Goal: Transaction & Acquisition: Purchase product/service

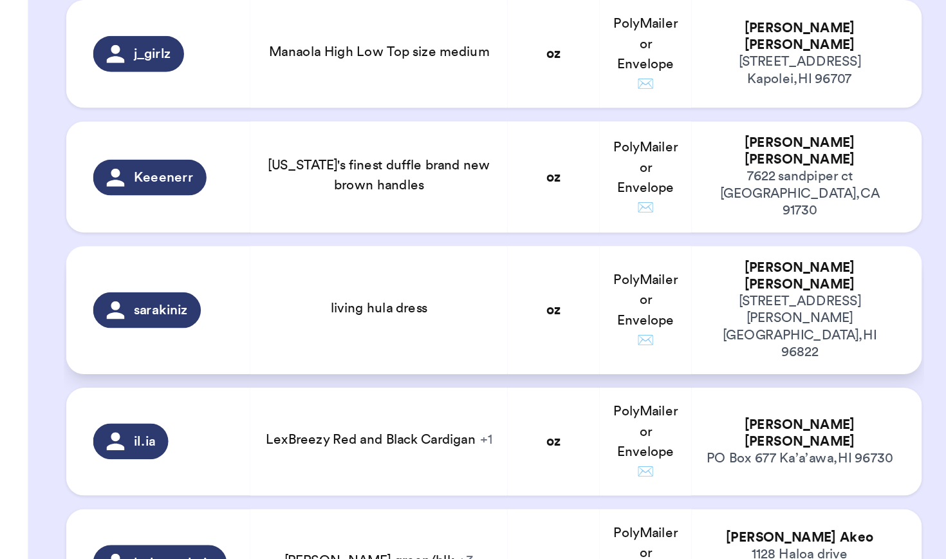
scroll to position [491, 0]
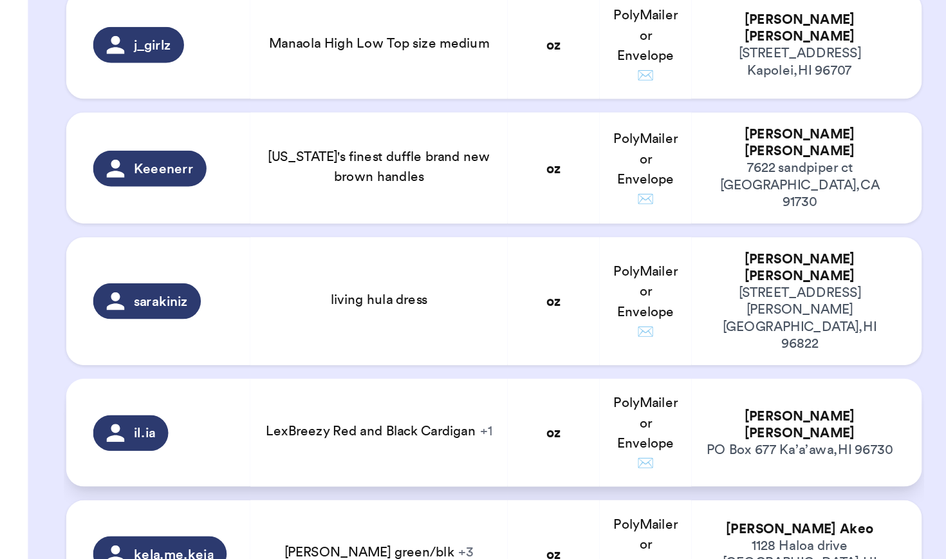
click at [196, 386] on td "LexBreezy Red and Black Cardigan + 1" at bounding box center [217, 417] width 147 height 62
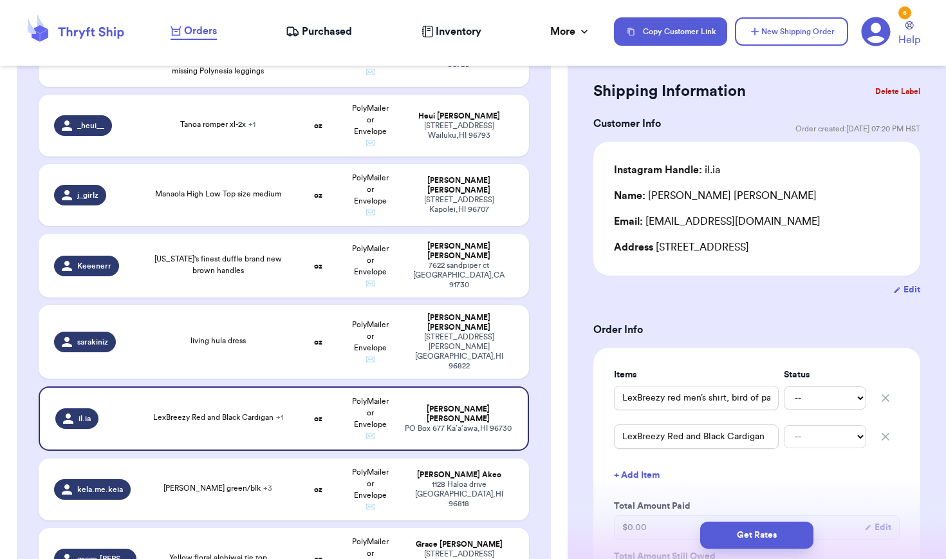
scroll to position [26, 0]
click at [302, 476] on td "oz" at bounding box center [318, 489] width 53 height 62
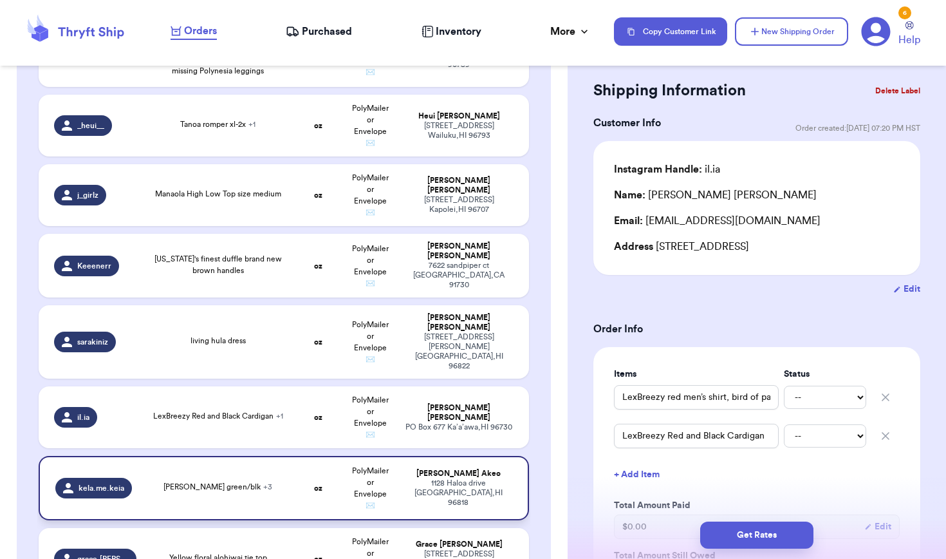
type input "[PERSON_NAME] green/blk"
type input "LB 2X cardigan blk/tan"
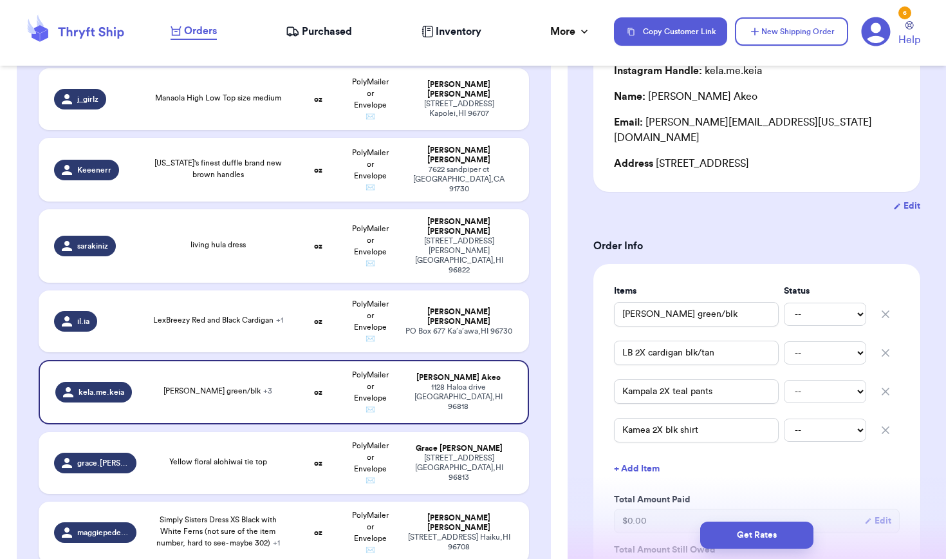
scroll to position [127, 0]
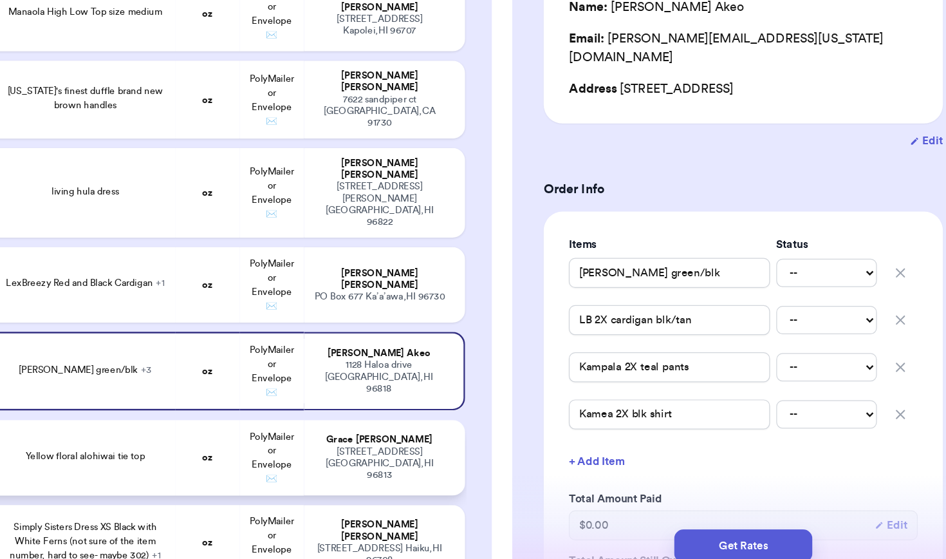
click at [292, 432] on td "oz" at bounding box center [318, 463] width 53 height 62
type input "Yellow floral alohiwai tie top"
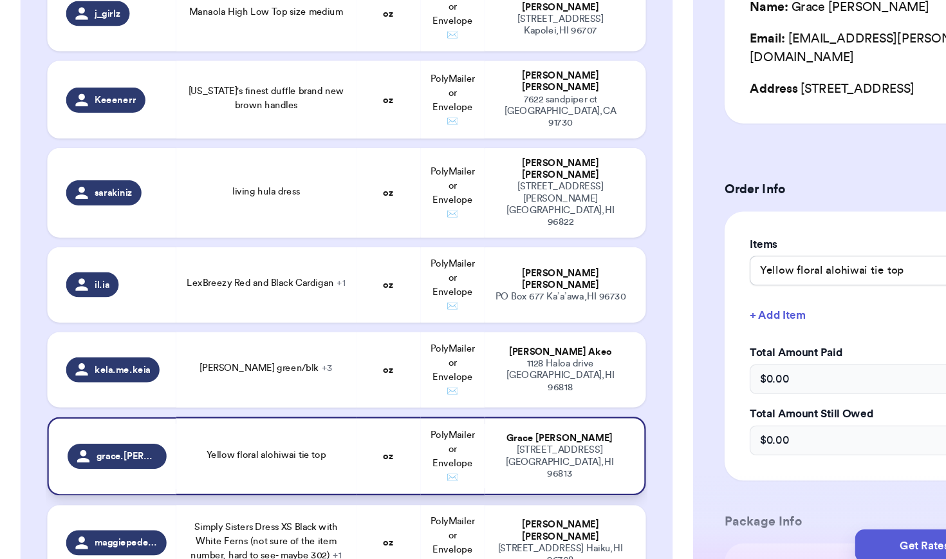
scroll to position [606, 0]
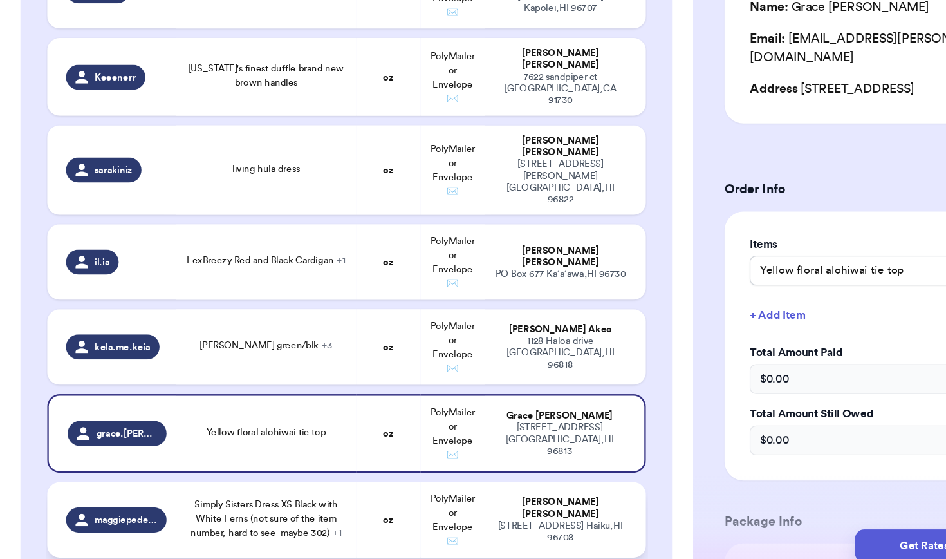
click at [153, 495] on div "Simply Sisters Dress XS Black with White Ferns (not sure of the item number, ha…" at bounding box center [218, 512] width 132 height 35
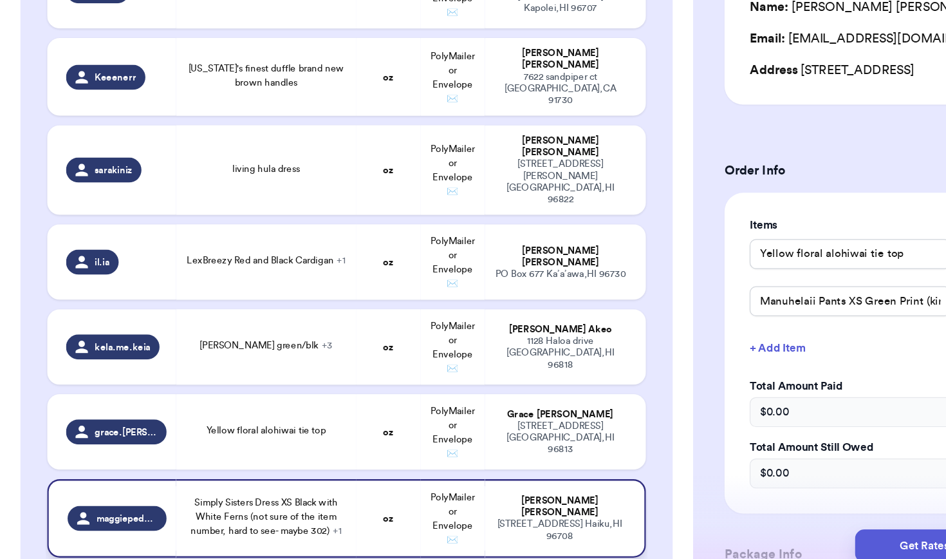
type input "Simply Sisters Dress XS Black with White Ferns (not sure of the item number, ha…"
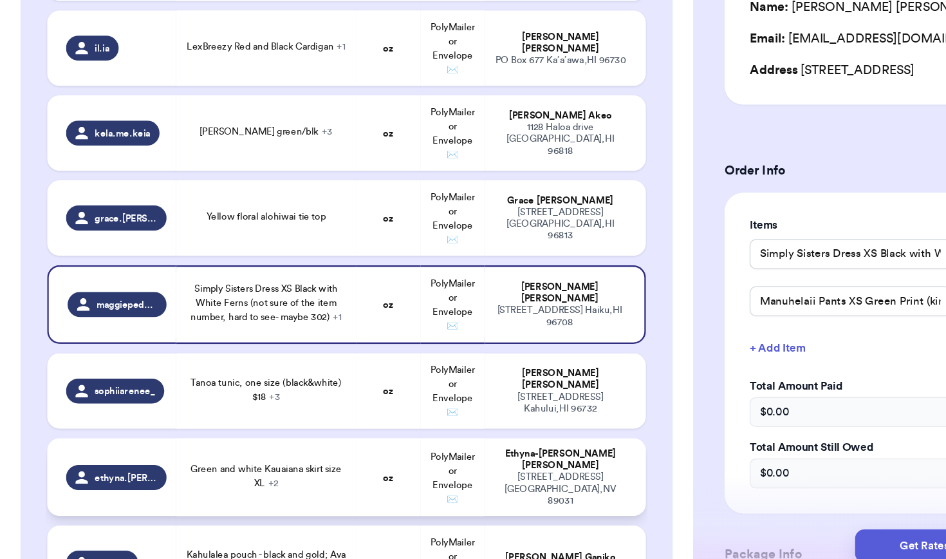
scroll to position [786, 0]
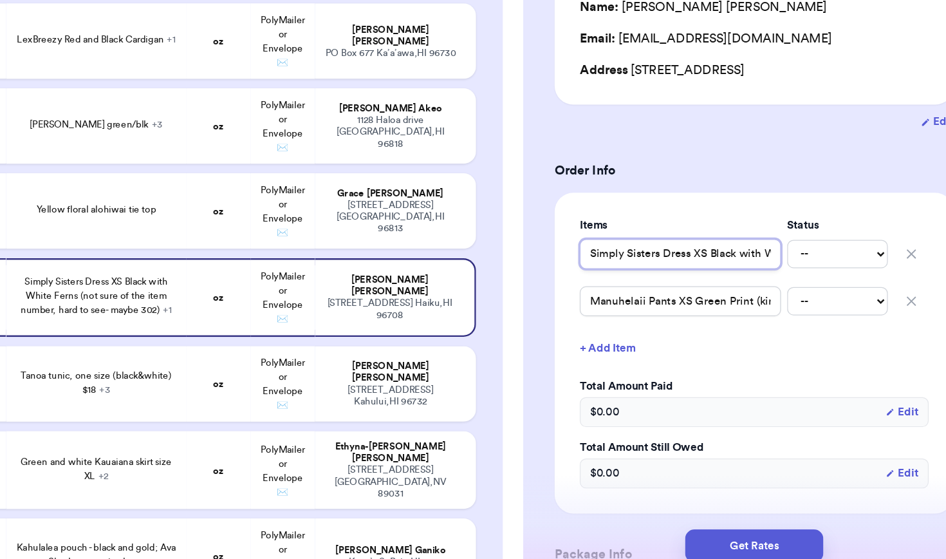
click at [614, 284] on input "Simply Sisters Dress XS Black with White Ferns (not sure of the item number, ha…" at bounding box center [696, 296] width 165 height 24
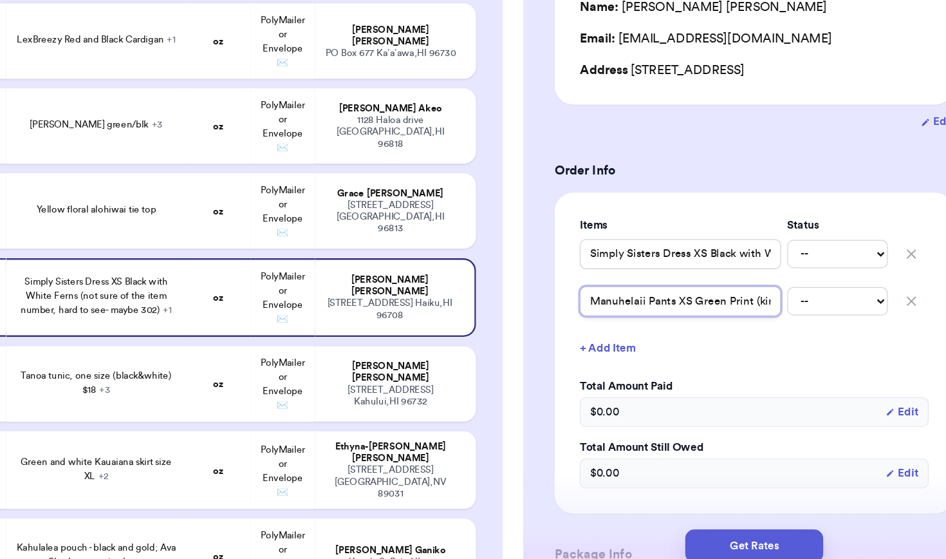
click at [618, 322] on input "Manuhelaii Pants XS Green Print (kinda looks like ti leaf) Item number blurry b…" at bounding box center [696, 334] width 165 height 24
click at [616, 322] on input "Manuhelaii Pants XS Green Print (kinda looks like ti leaf) Item number blurry b…" at bounding box center [696, 334] width 165 height 24
click at [617, 322] on input "Manuhelaii Pants XS Green Print (kinda looks like ti leaf) Item number blurry b…" at bounding box center [696, 334] width 165 height 24
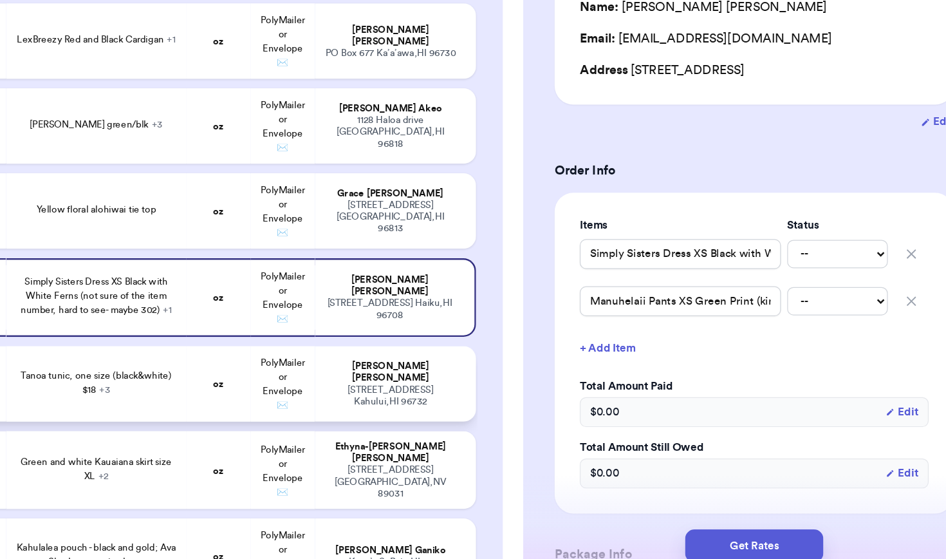
click at [405, 402] on div "[STREET_ADDRESS] [GEOGRAPHIC_DATA] , HI 96732" at bounding box center [459, 411] width 109 height 19
type input "Tanoa tunic, one size (black&white) $18"
type input "Manaola large pouch (brown/beige, ohia lehua print, kinolau?) $23"
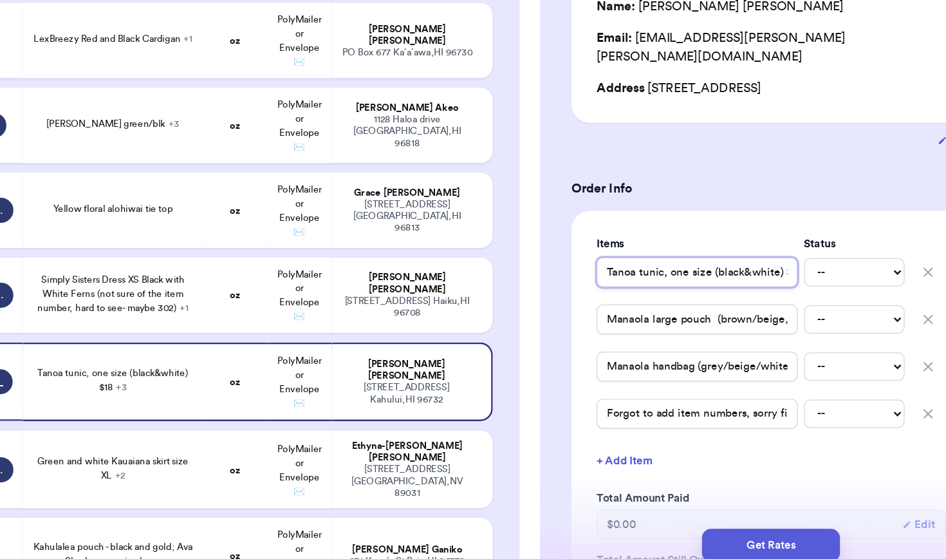
click at [615, 299] on input "Tanoa tunic, one size (black&white) $18" at bounding box center [696, 311] width 165 height 24
click at [614, 415] on input "Forgot to add item numbers, sorry first time😊 had 3 products but only 2 numbers…" at bounding box center [696, 427] width 165 height 24
click at [405, 468] on div "[STREET_ADDRESS]" at bounding box center [459, 482] width 109 height 29
type input "Green and white Kauaiana skirt size XL"
type input "Teal Missing Polynesia Infinity Dress size L- XL"
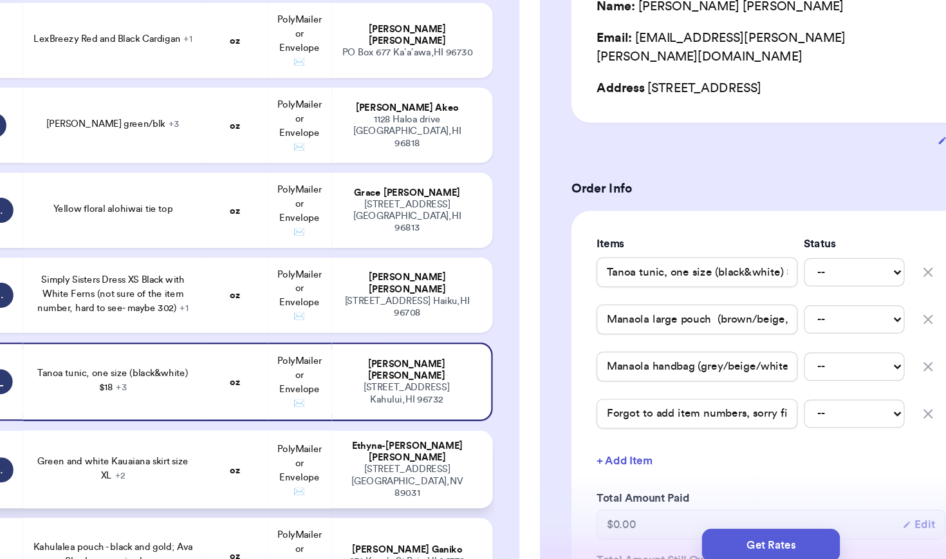
type input "Green and Black Wahine Toa skirt size Medium"
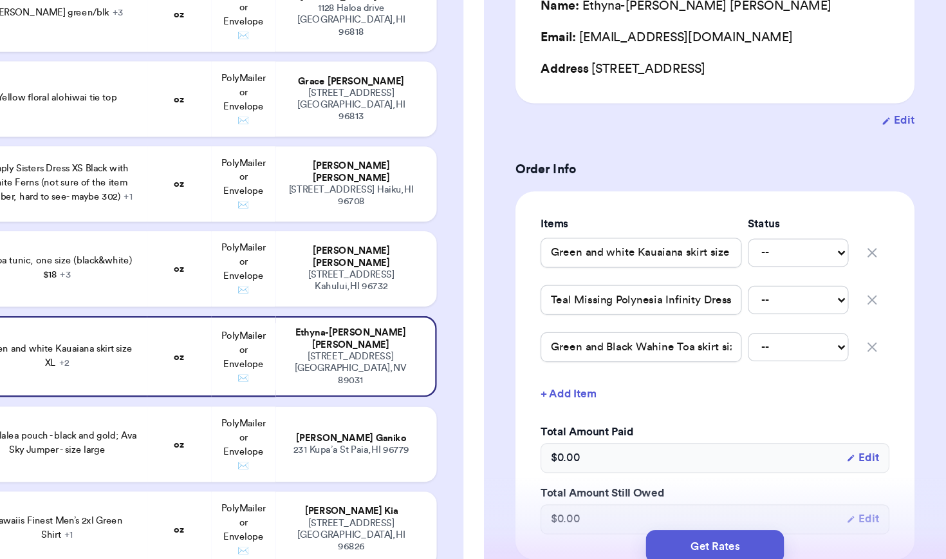
scroll to position [0, 0]
click at [614, 319] on div "Teal Missing Polynesia Infinity Dress size L- XL -- Paid Owes" at bounding box center [757, 333] width 286 height 28
click at [614, 359] on input "Green and Black Wahine Toa skirt size Medium" at bounding box center [696, 371] width 165 height 24
click at [153, 440] on span "Kahulalea pouch - black and gold; Ava Sky Jumper - size large" at bounding box center [218, 449] width 131 height 19
type input "Kahulalea pouch - black and gold; Ava Sky Jumper - size large"
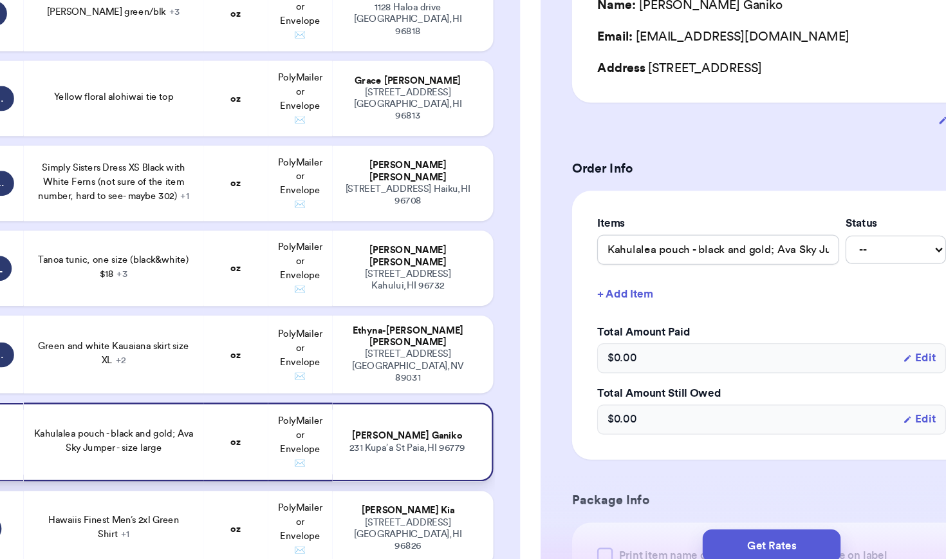
click at [144, 418] on td "Kahulalea pouch - black and gold; Ava Sky Jumper - size large" at bounding box center [217, 450] width 147 height 64
click at [152, 508] on div "Hawaiis Finest Men’s 2xl Green Shirt + 1" at bounding box center [218, 519] width 132 height 23
type input "Hawaiis Finest Men’s 2xl Green Shirt"
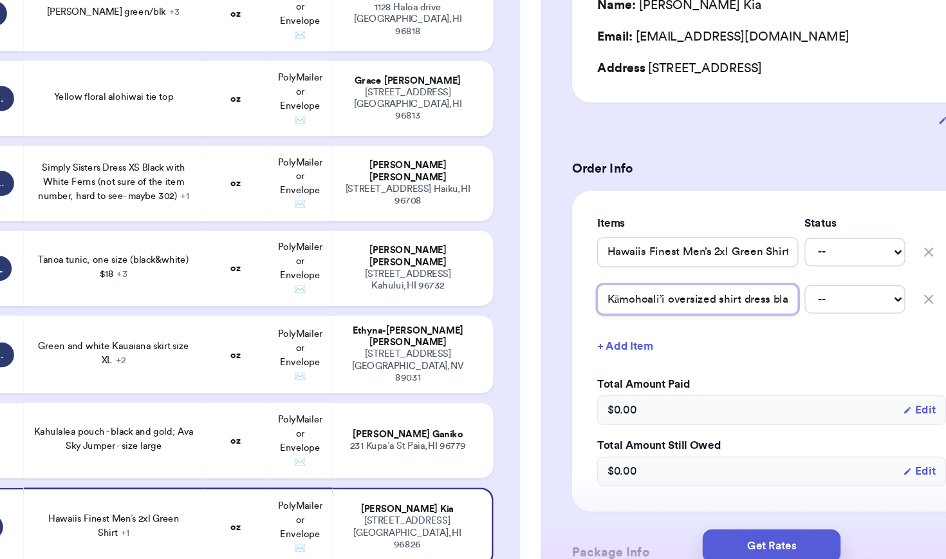
click at [624, 321] on input "Kāmohoali’i oversized shirt dress black and white size 5? Lol" at bounding box center [696, 333] width 165 height 24
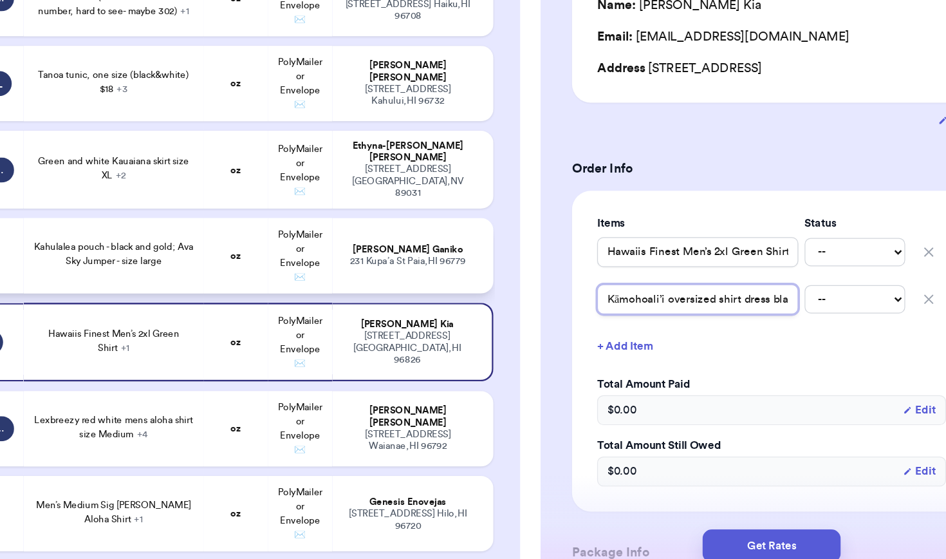
scroll to position [1041, 0]
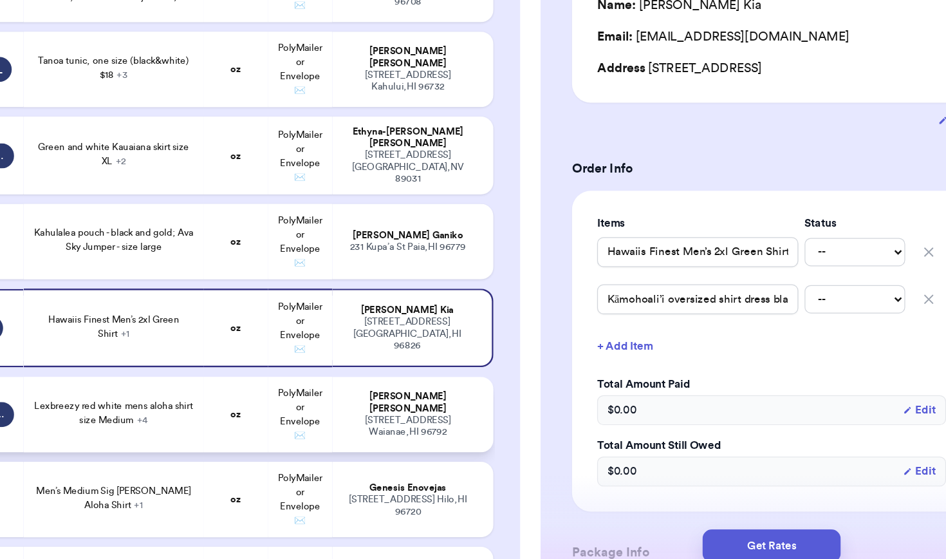
click at [405, 427] on div "[STREET_ADDRESS]" at bounding box center [459, 436] width 109 height 19
type input "Wehi Designs Coverup OS beige and black"
type input "Fighting Eel Jumper Size Medium white and black size"
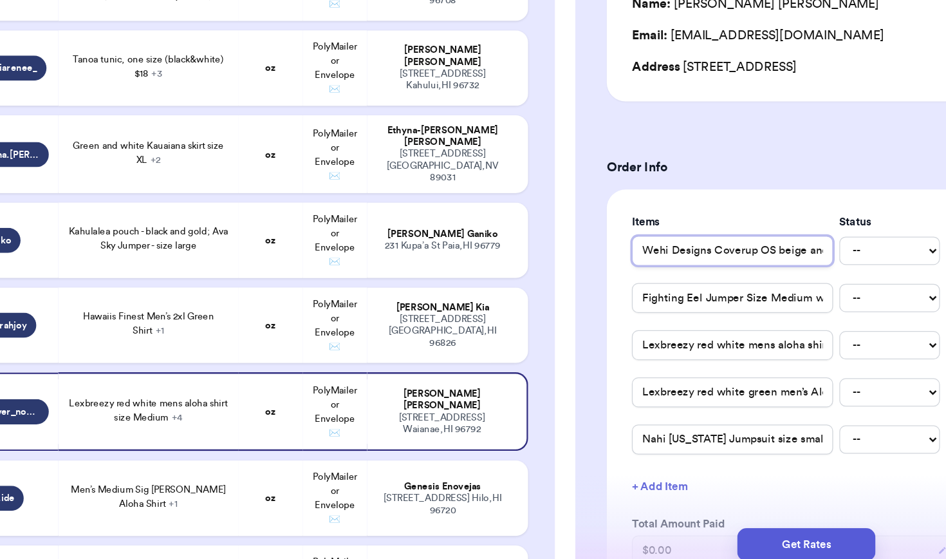
click at [628, 282] on input "Wehi Designs Coverup OS beige and black" at bounding box center [696, 294] width 165 height 24
click at [622, 321] on input "Fighting Eel Jumper Size Medium white and black size" at bounding box center [696, 333] width 165 height 24
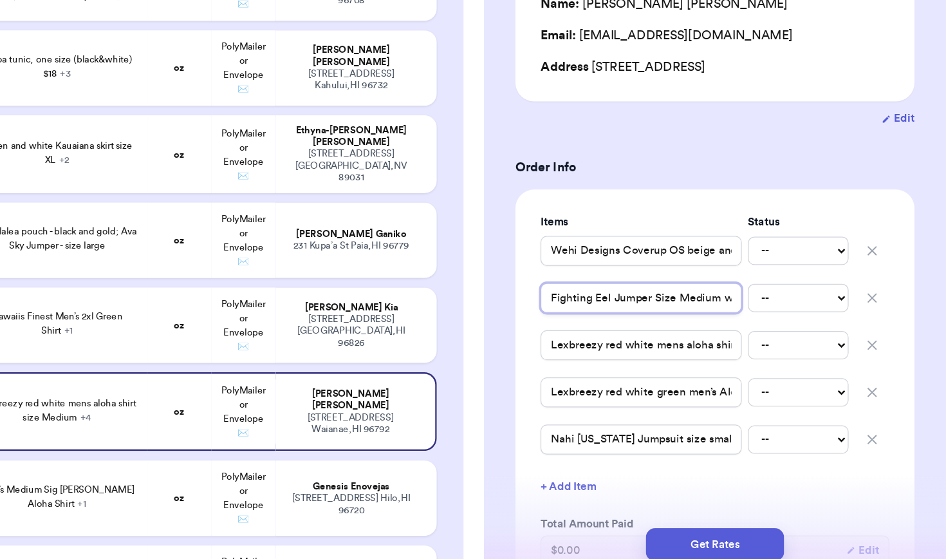
scroll to position [0, 0]
click at [614, 321] on input "Fighting Eel Jumper Size Medium white and black size" at bounding box center [696, 333] width 165 height 24
click at [614, 359] on input "Lexbreezy red white mens aloha shirt size Medium" at bounding box center [696, 371] width 165 height 24
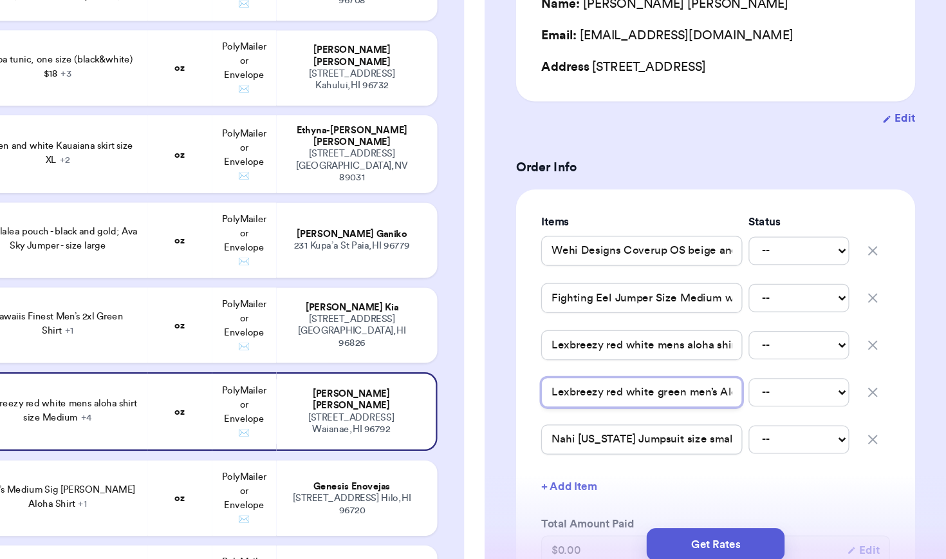
click at [614, 398] on input "Lexbreezy red white green men’s Aloha shirt size medium" at bounding box center [696, 410] width 165 height 24
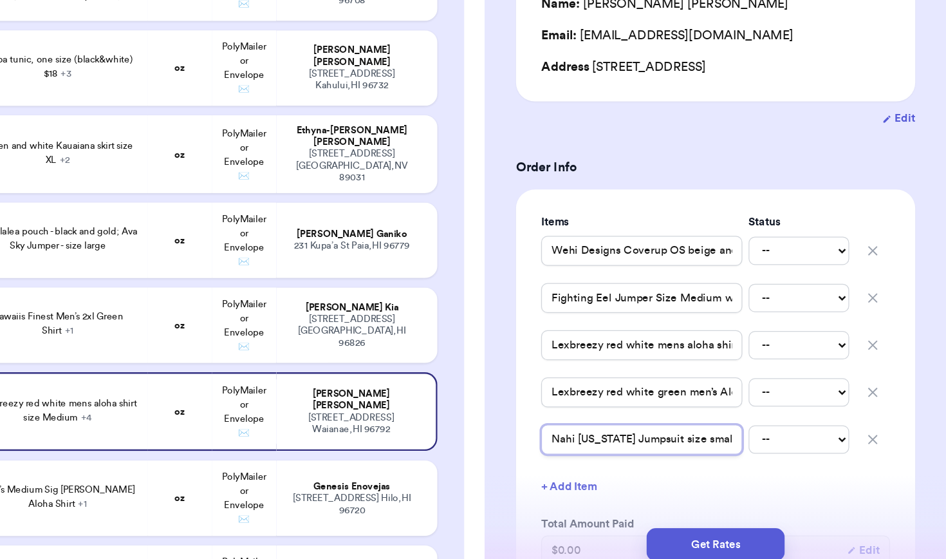
click at [614, 436] on input "Nahi [US_STATE] Jumpsuit size small" at bounding box center [696, 448] width 165 height 24
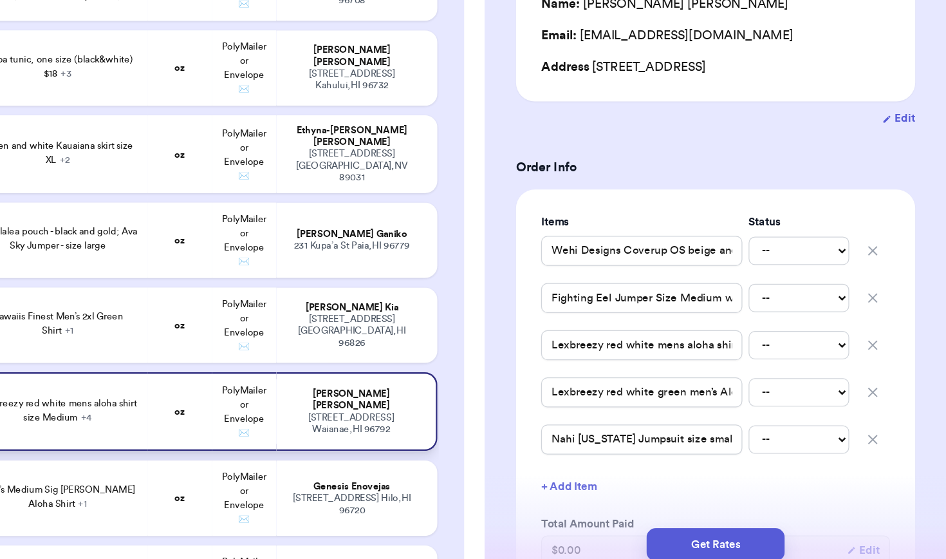
click at [152, 413] on div "Lexbreezy red white mens aloha shirt size Medium + 4" at bounding box center [218, 424] width 132 height 23
type input "Lexbreezy red white mens aloha shirt size Medium"
type input "Lexbreezy red white green men’s Aloha shirt size medium"
type input "Nahi [US_STATE] Jumpsuit size small"
type input "Wehi Designs Coverup OS beige and black"
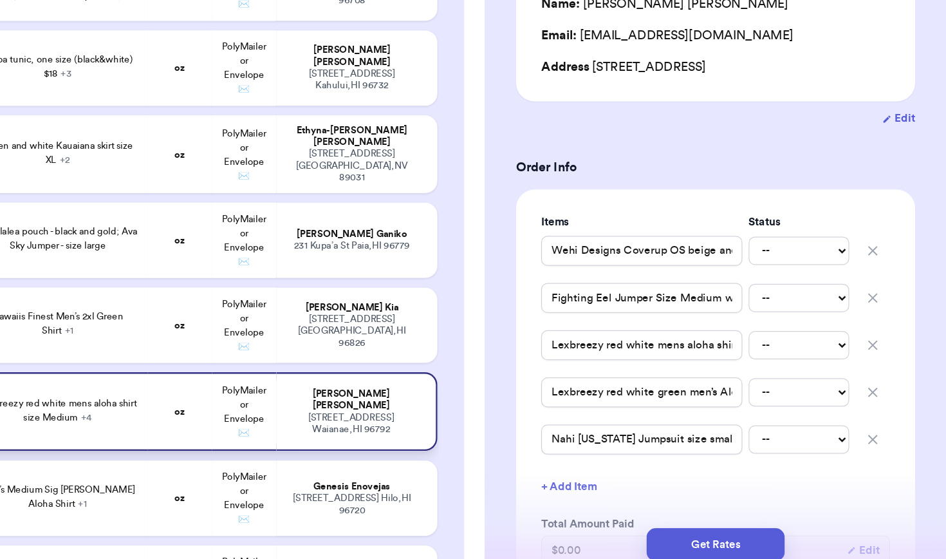
type input "Fighting Eel Jumper Size Medium white and black size"
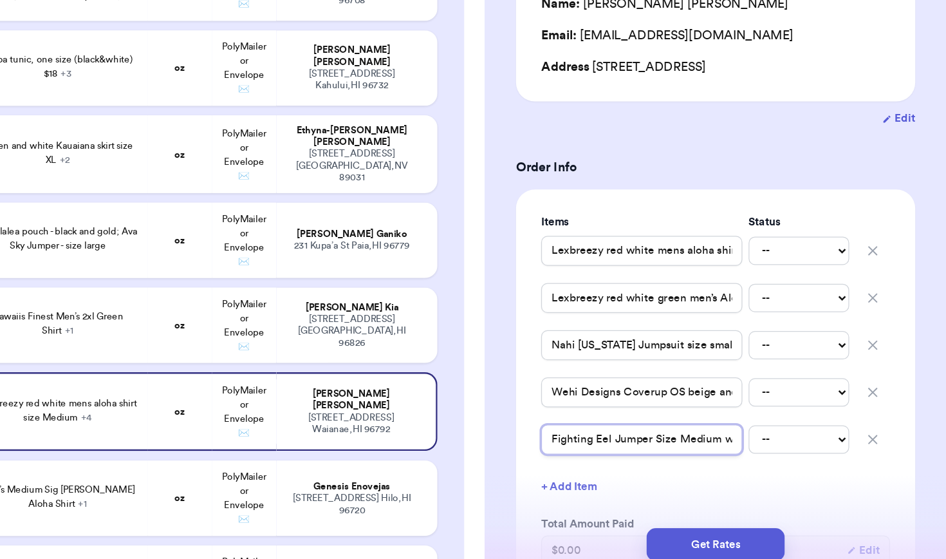
click at [614, 436] on input "Fighting Eel Jumper Size Medium white and black size" at bounding box center [696, 448] width 165 height 24
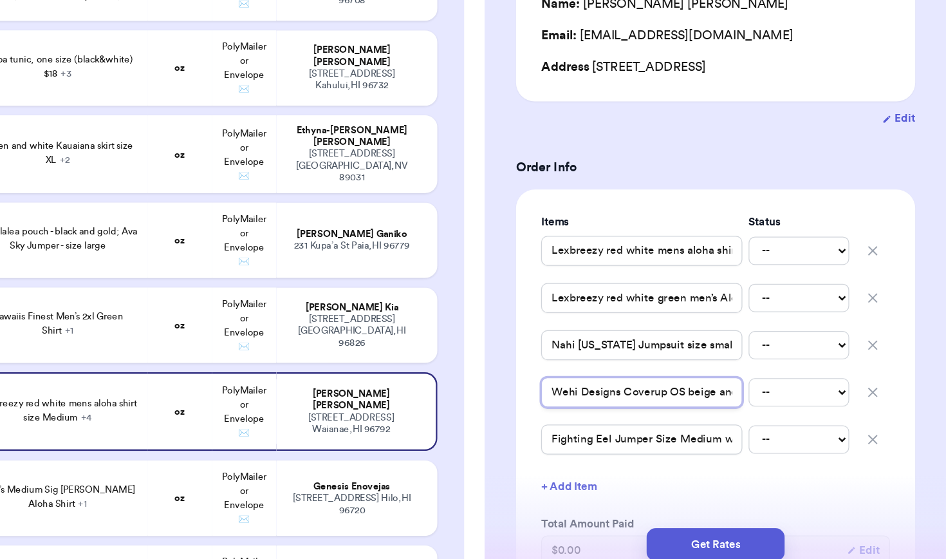
click at [614, 398] on input "Wehi Designs Coverup OS beige and black" at bounding box center [696, 410] width 165 height 24
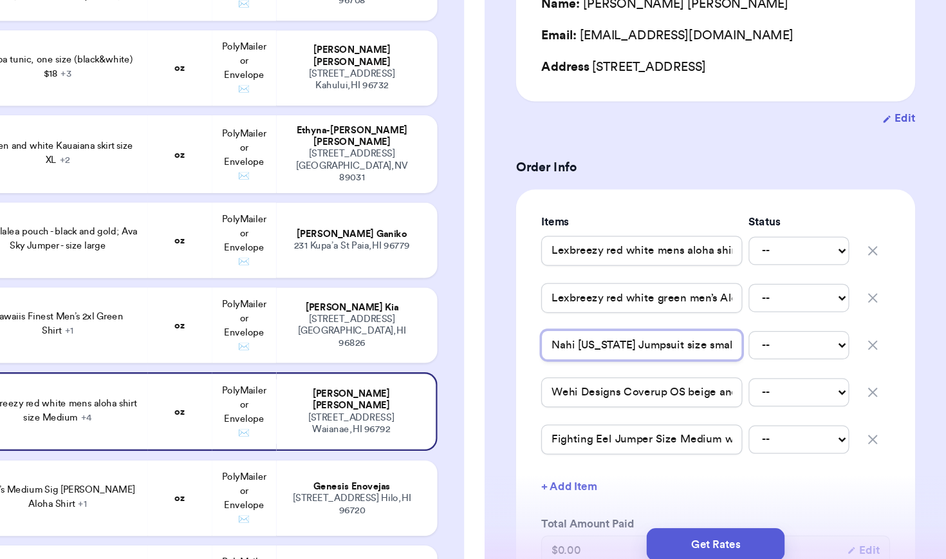
click at [614, 359] on input "Nahi [US_STATE] Jumpsuit size small" at bounding box center [696, 371] width 165 height 24
click at [314, 493] on strong "oz" at bounding box center [318, 497] width 8 height 8
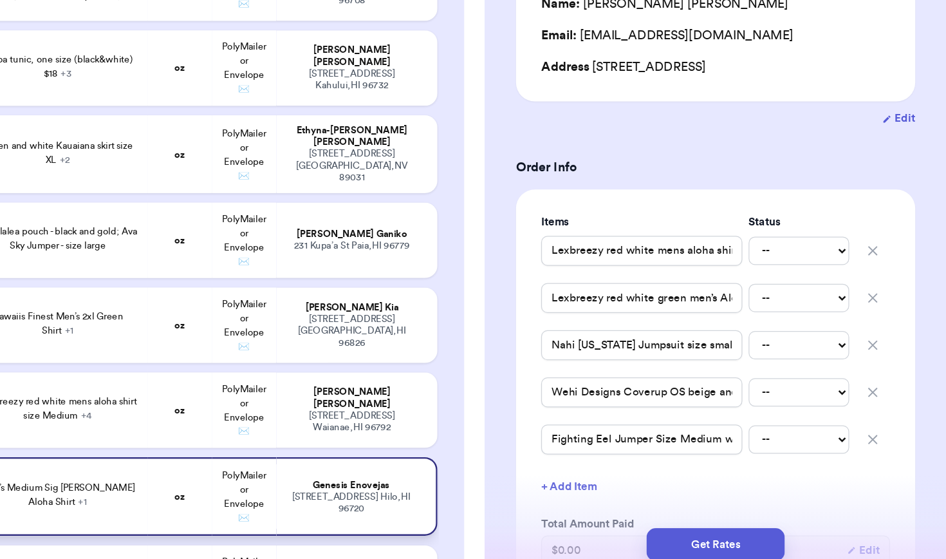
type input "Men’s Medium Sig [PERSON_NAME] Aloha Shirt"
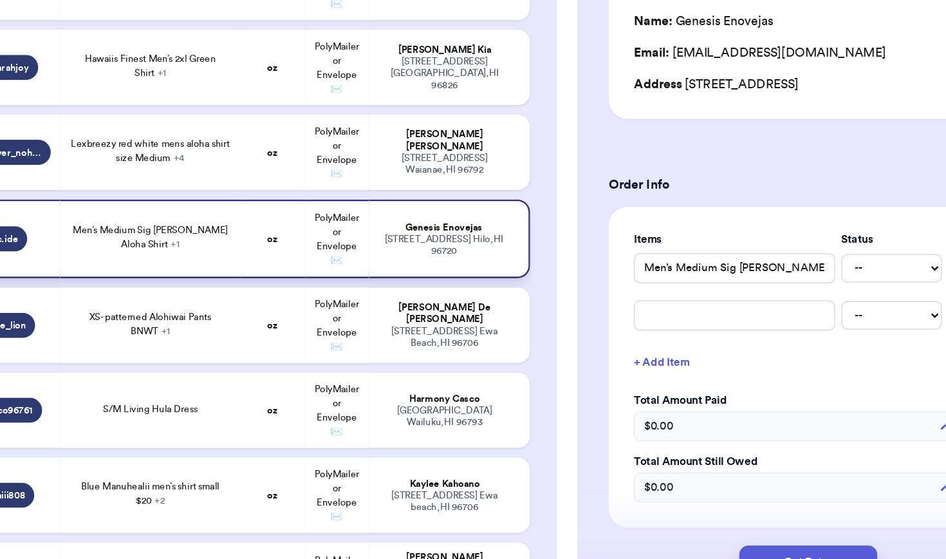
scroll to position [1262, 0]
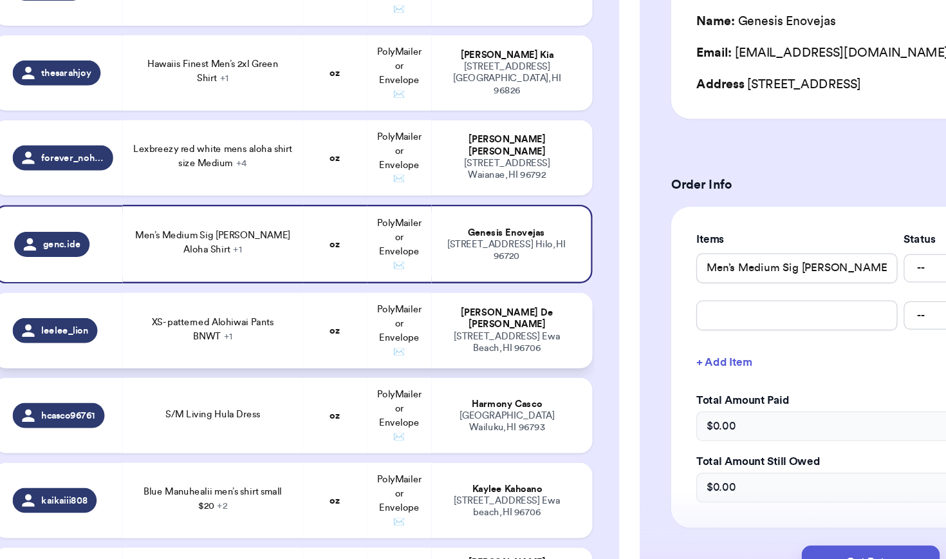
click at [345, 315] on td "PolyMailer or Envelope ✉️" at bounding box center [370, 346] width 53 height 62
type input "XS- patterned Alohiwai Pants BNWT"
type input "XS- green & white patterned Manuheali’i Pants"
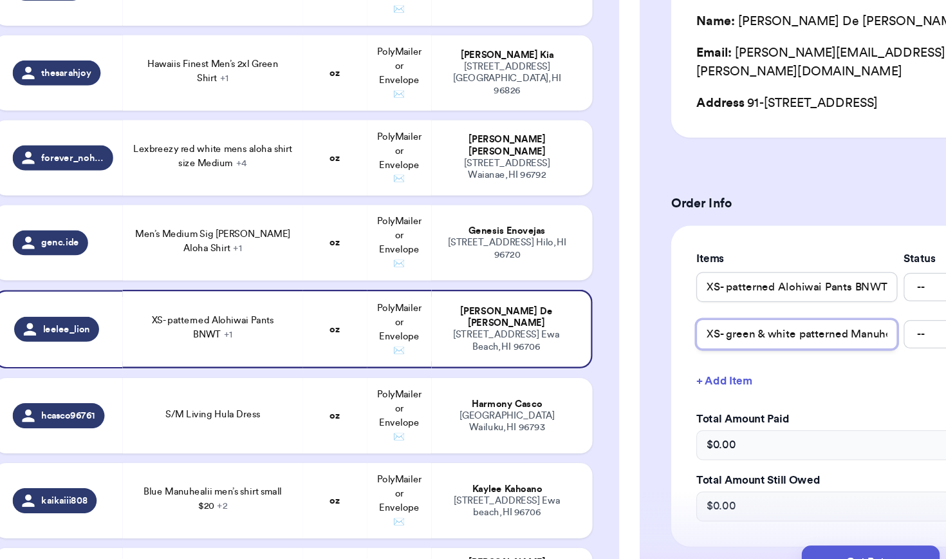
click at [660, 336] on input "XS- green & white patterned Manuheali’i Pants" at bounding box center [696, 348] width 165 height 24
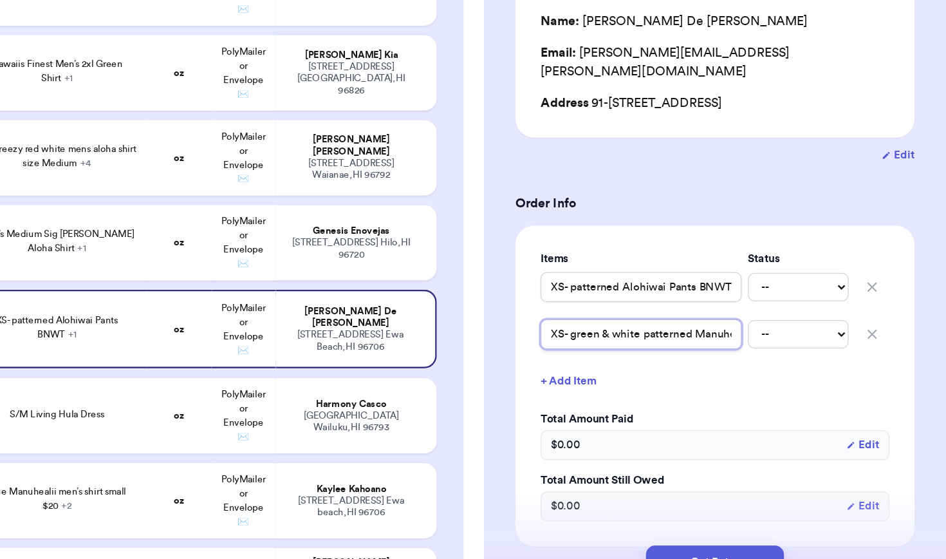
scroll to position [0, 0]
click at [614, 336] on input "XS- green & white patterned Manuheali’i Pants" at bounding box center [696, 348] width 165 height 24
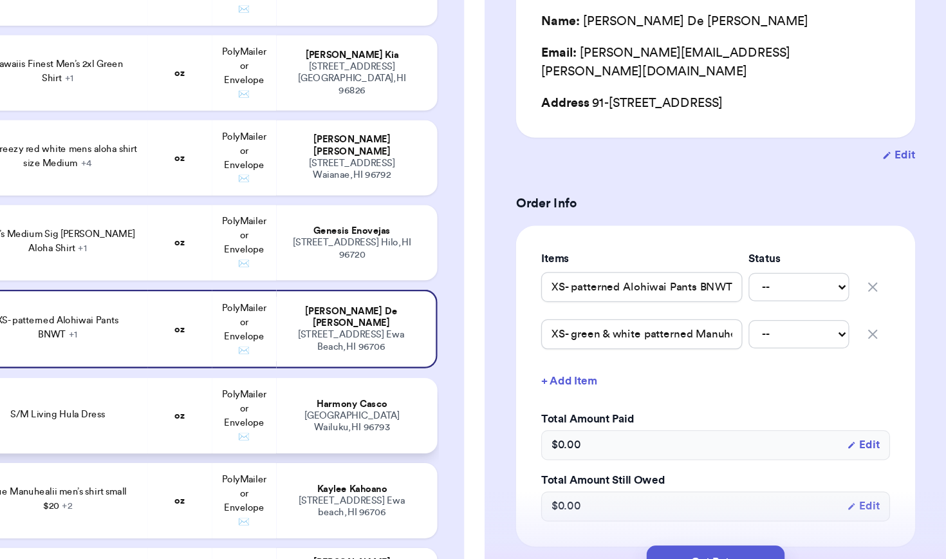
click at [352, 394] on span "PolyMailer or Envelope ✉️" at bounding box center [370, 415] width 37 height 42
type input "S/M Living Hula Dress"
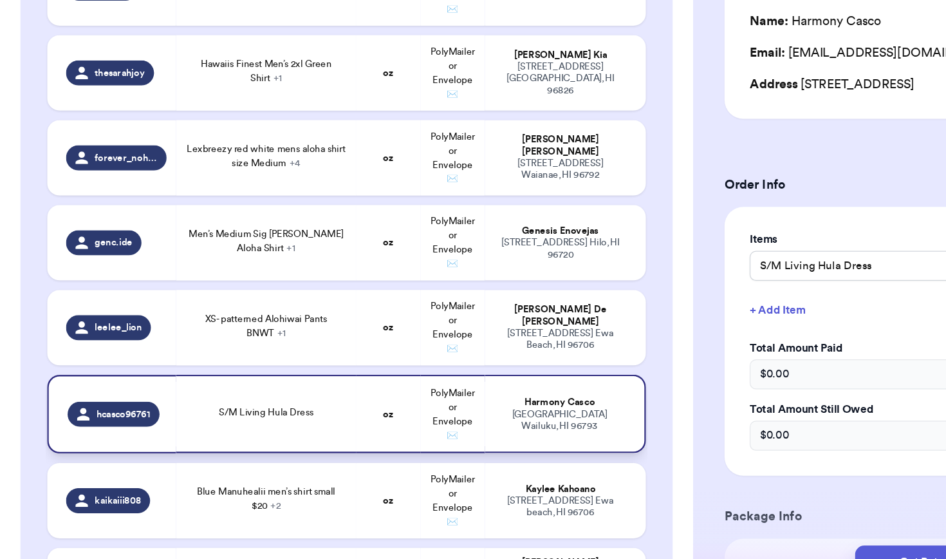
scroll to position [1287, 0]
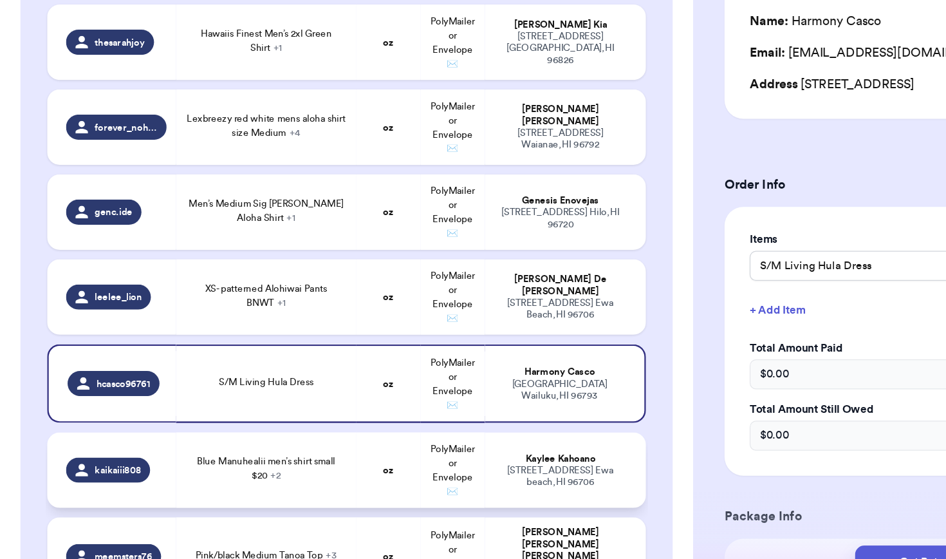
click at [221, 429] on td "Blue Manuhealii men’s shirt small $20 + 2" at bounding box center [217, 460] width 147 height 62
type input "Blue Manuhealii men’s shirt small $20"
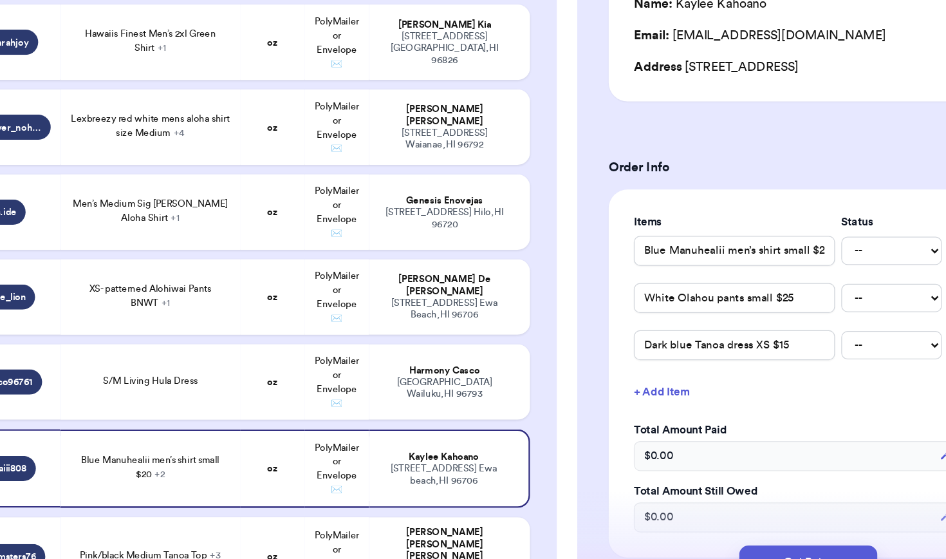
scroll to position [152, 0]
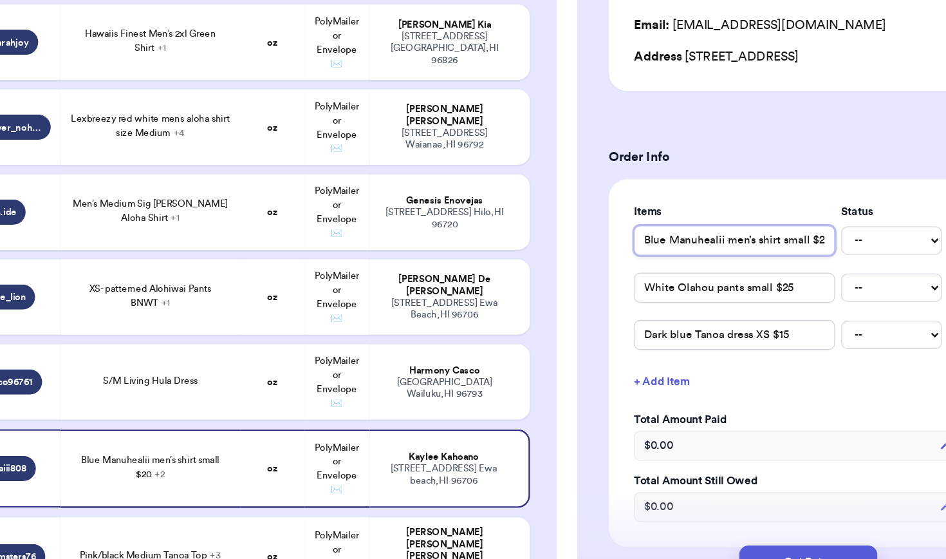
click at [667, 259] on input "Blue Manuhealii men’s shirt small $20" at bounding box center [696, 271] width 165 height 24
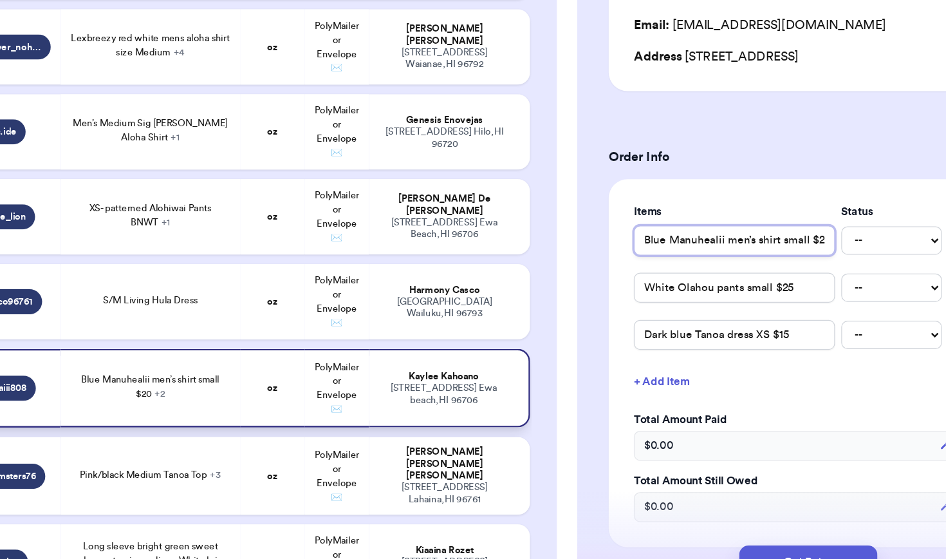
scroll to position [1530, 0]
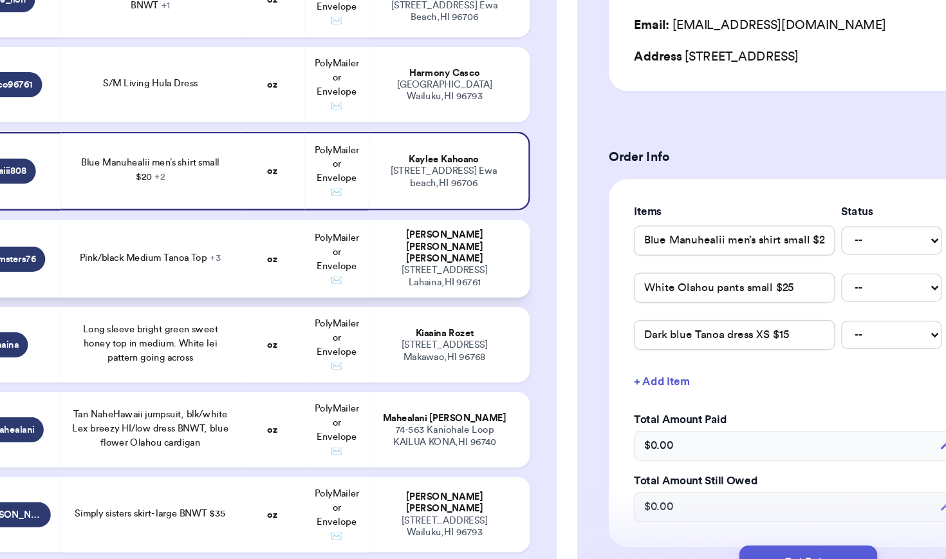
click at [405, 263] on div "[PERSON_NAME]" at bounding box center [459, 277] width 109 height 29
type input "Pink Lexbreezy large bodysuit BNWT"
type input "Pink/black Medium Tanoa Top"
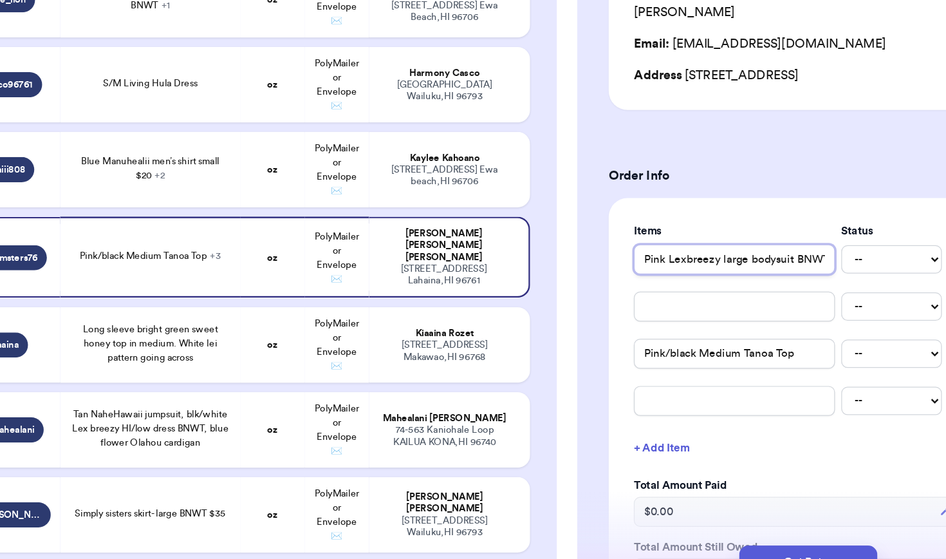
click at [614, 275] on input "Pink Lexbreezy large bodysuit BNWT" at bounding box center [696, 287] width 165 height 24
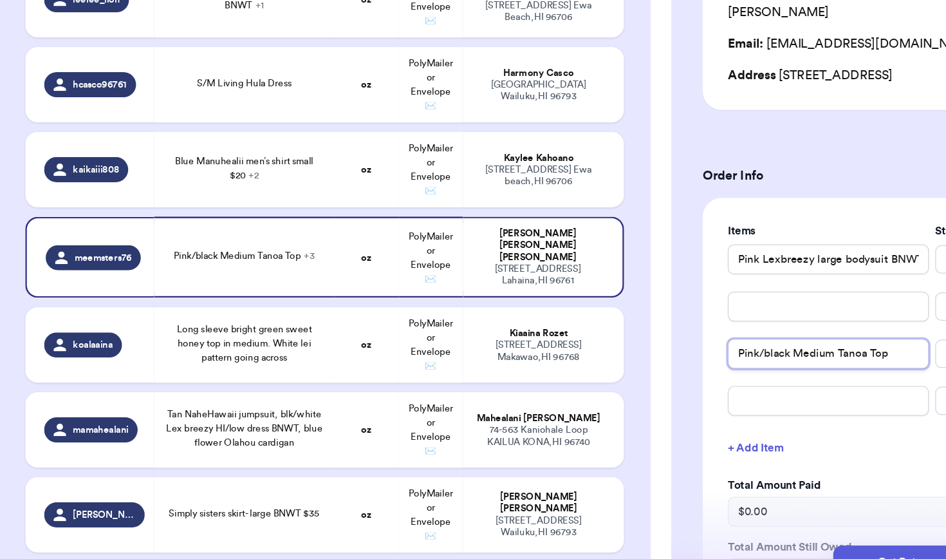
click at [679, 352] on input "Pink/black Medium Tanoa Top" at bounding box center [696, 364] width 165 height 24
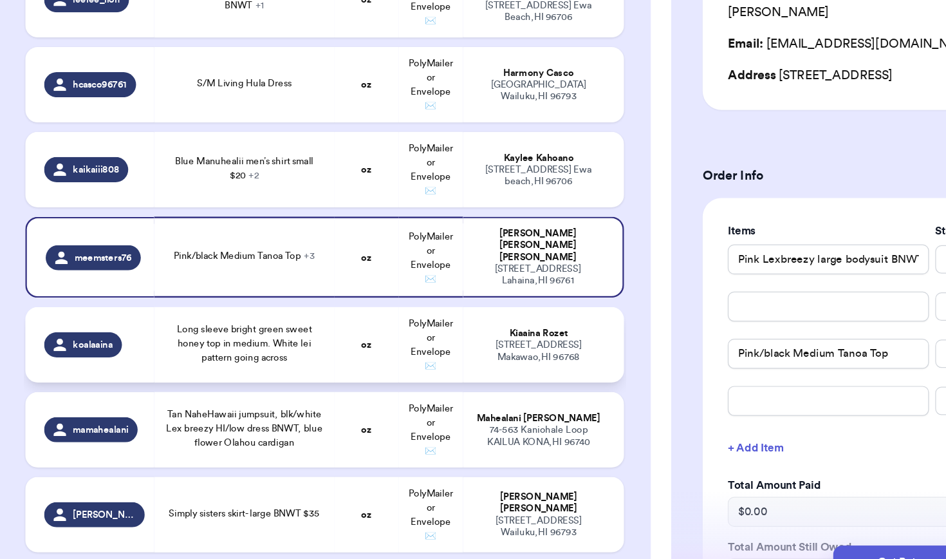
click at [376, 326] on td "PolyMailer or Envelope ✉️" at bounding box center [370, 357] width 53 height 62
type input "Long sleeve bright green sweet honey top in medium. White lei pattern going acr…"
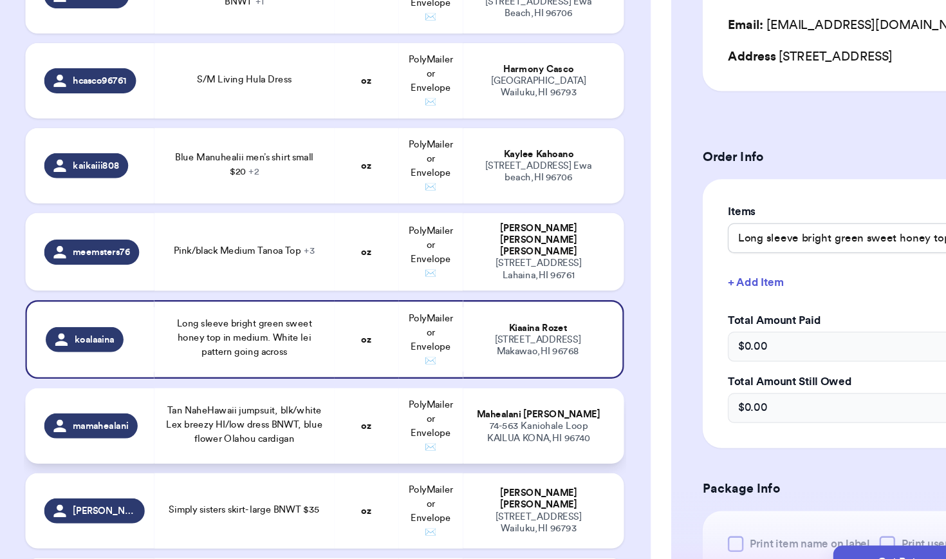
scroll to position [1535, 0]
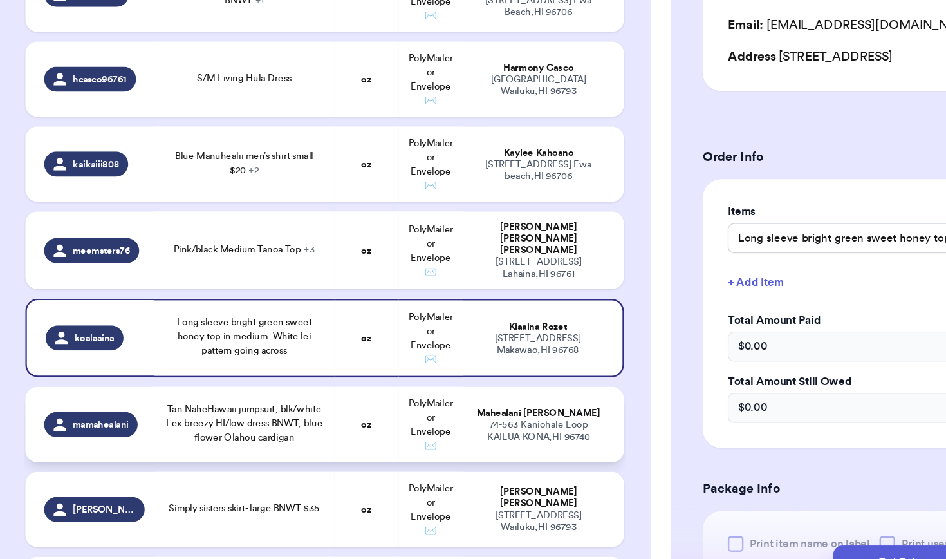
click at [344, 391] on td "PolyMailer or Envelope ✉️" at bounding box center [370, 422] width 53 height 62
type input "Tan NaheHawaii jumpsuit, blk/white Lex breezy HI/low dress BNWT, blue flower Ol…"
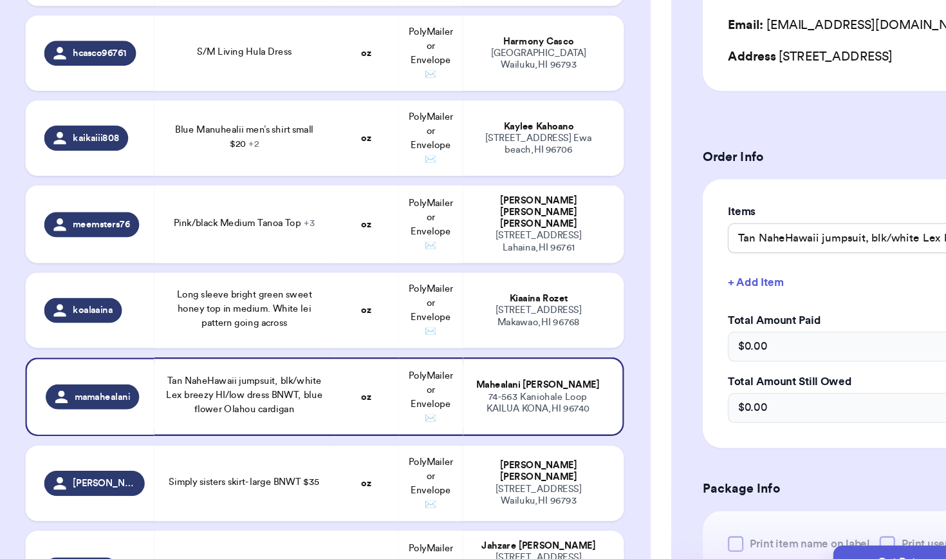
scroll to position [1559, 0]
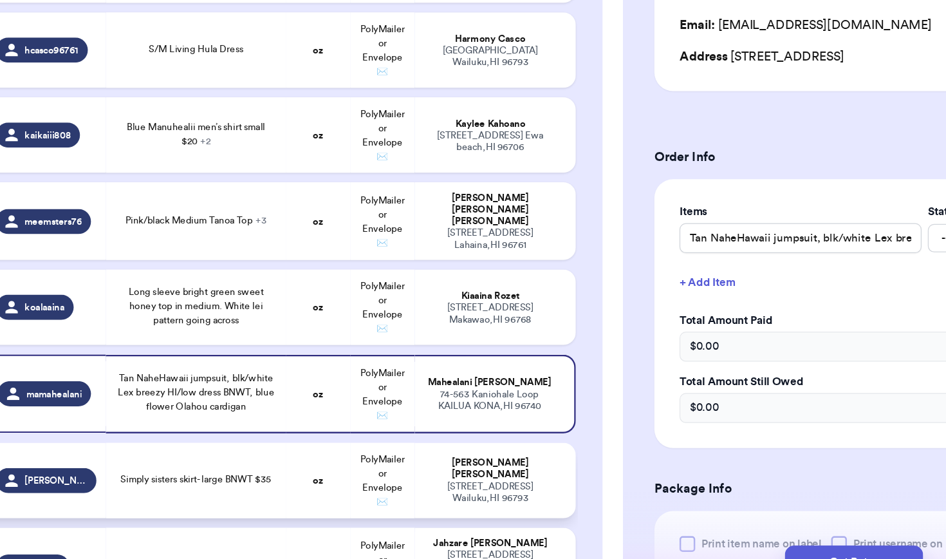
click at [144, 437] on td "Simply sisters skirt- large BNWT $35" at bounding box center [217, 468] width 147 height 62
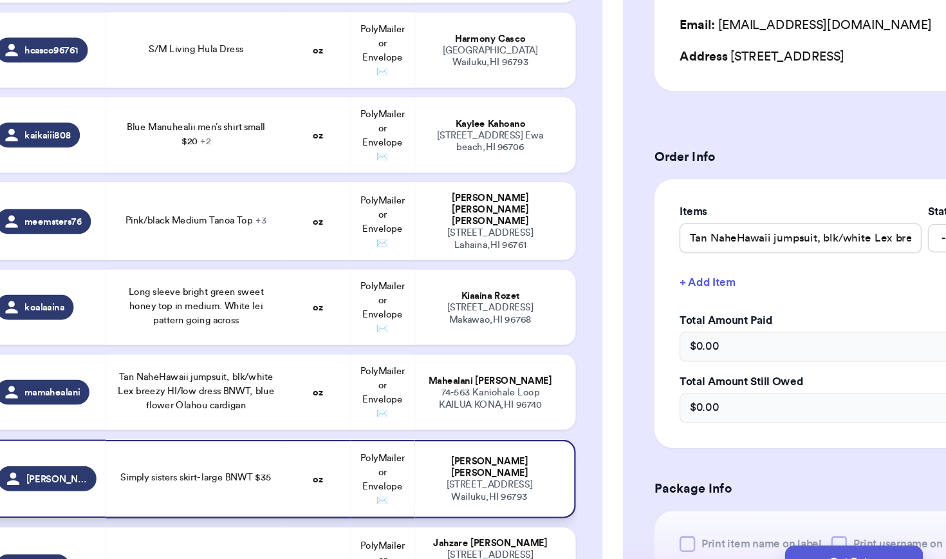
type input "Simply sisters skirt- large BNWT $35"
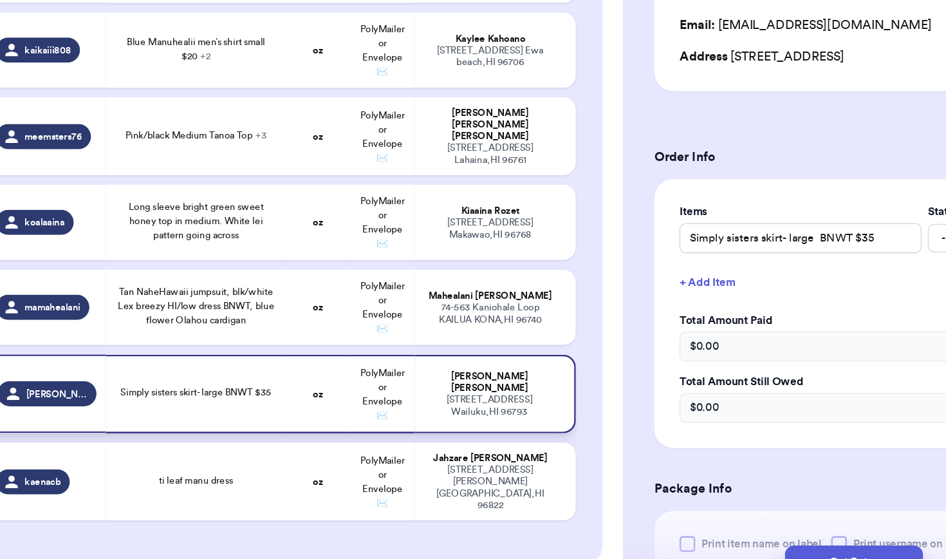
scroll to position [1649, 0]
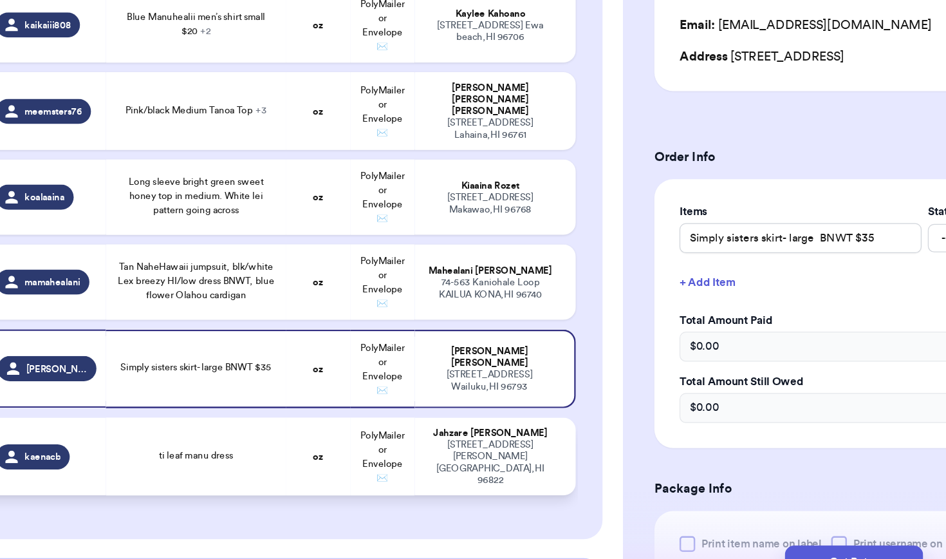
click at [154, 416] on td "ti leaf manu dress" at bounding box center [217, 448] width 147 height 64
type input "ti leaf manu dress"
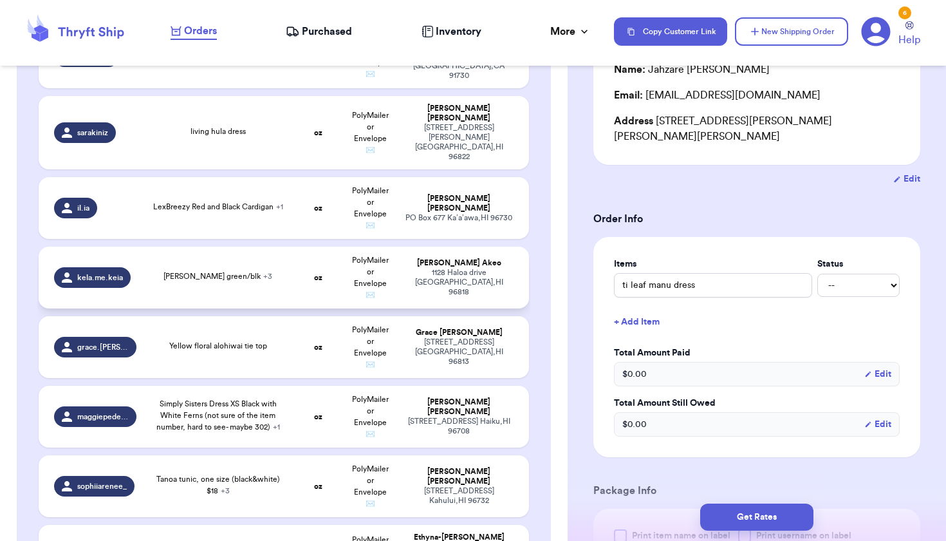
scroll to position [581, 0]
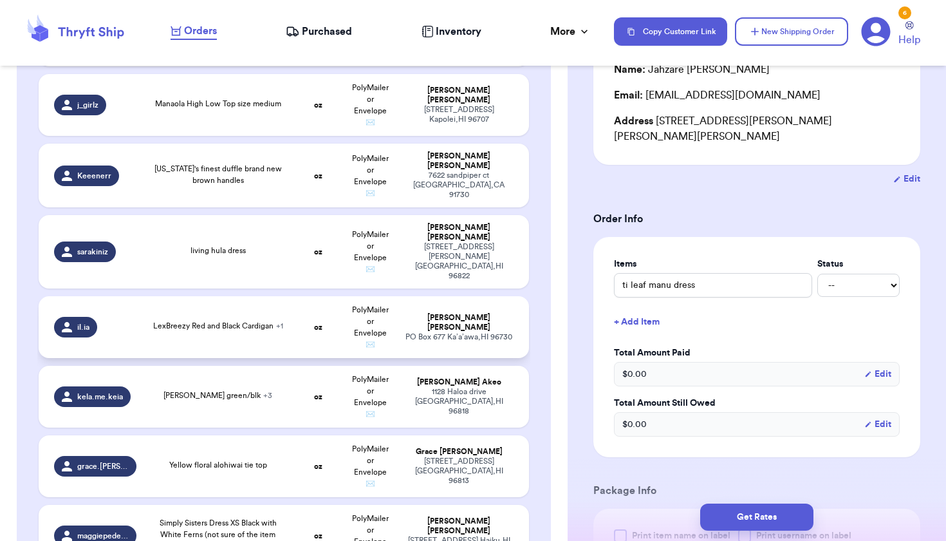
click at [217, 311] on td "LexBreezy Red and Black Cardigan + 1" at bounding box center [217, 327] width 147 height 62
type input "LexBreezy red men’s shirt, bird of paradise"
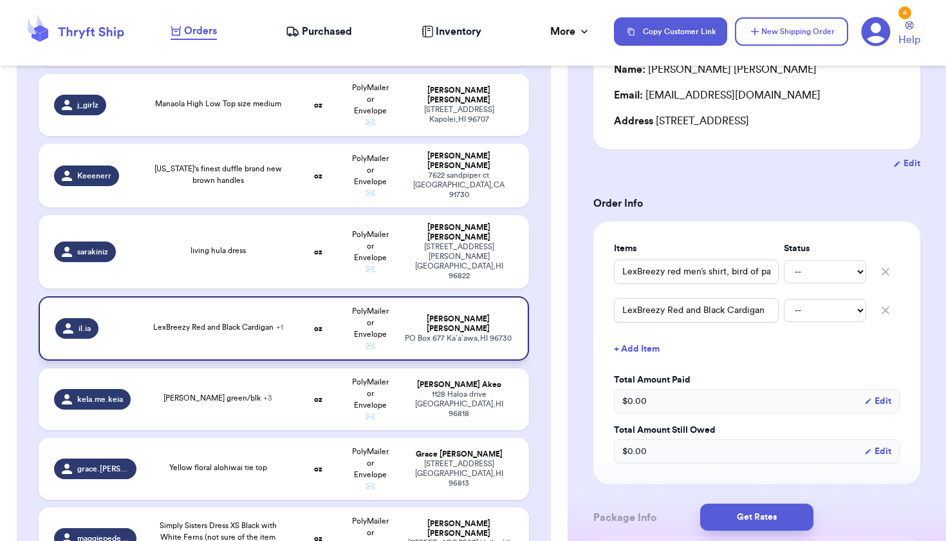
scroll to position [693, 0]
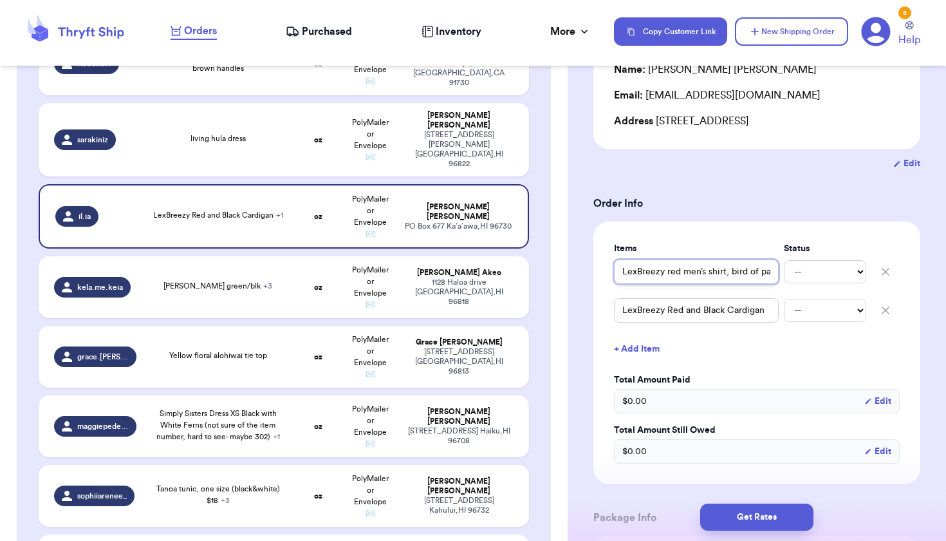
click at [674, 279] on input "LexBreezy red men’s shirt, bird of paradise" at bounding box center [696, 271] width 165 height 24
click at [279, 292] on td "[PERSON_NAME] green/blk + 3" at bounding box center [217, 287] width 147 height 62
type input "[PERSON_NAME] green/blk"
type input "LB 2X cardigan blk/tan"
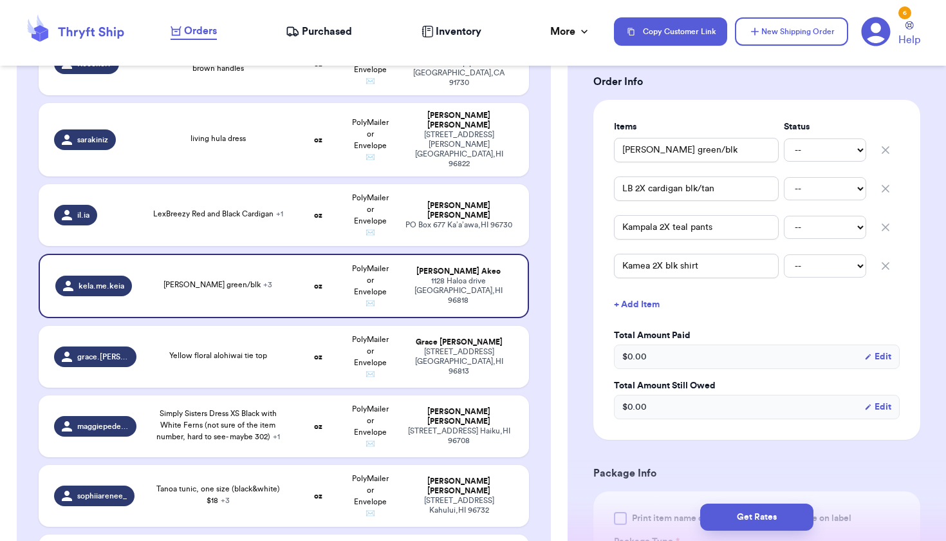
scroll to position [488, 0]
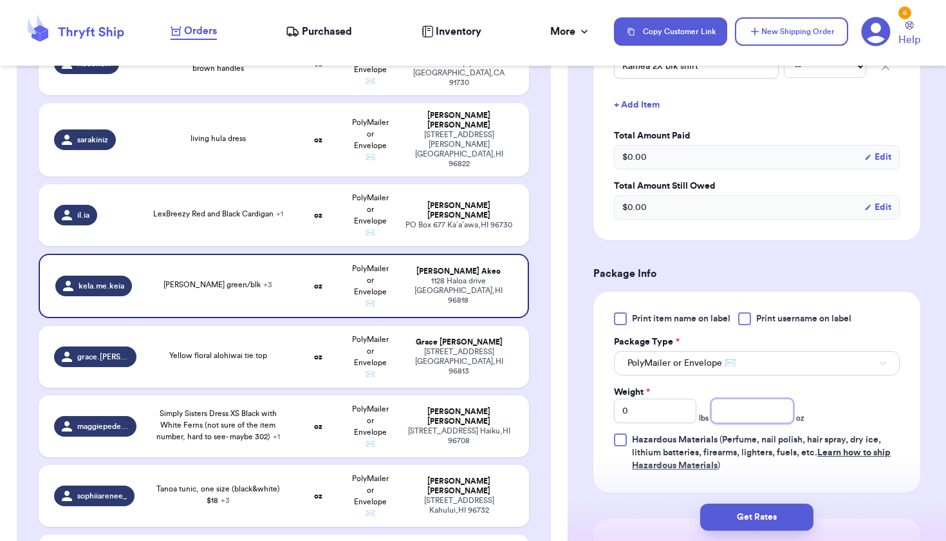
click at [757, 404] on input "number" at bounding box center [752, 410] width 82 height 24
click at [684, 403] on input "0" at bounding box center [655, 410] width 82 height 24
type input "3"
click at [750, 409] on input "number" at bounding box center [752, 410] width 82 height 24
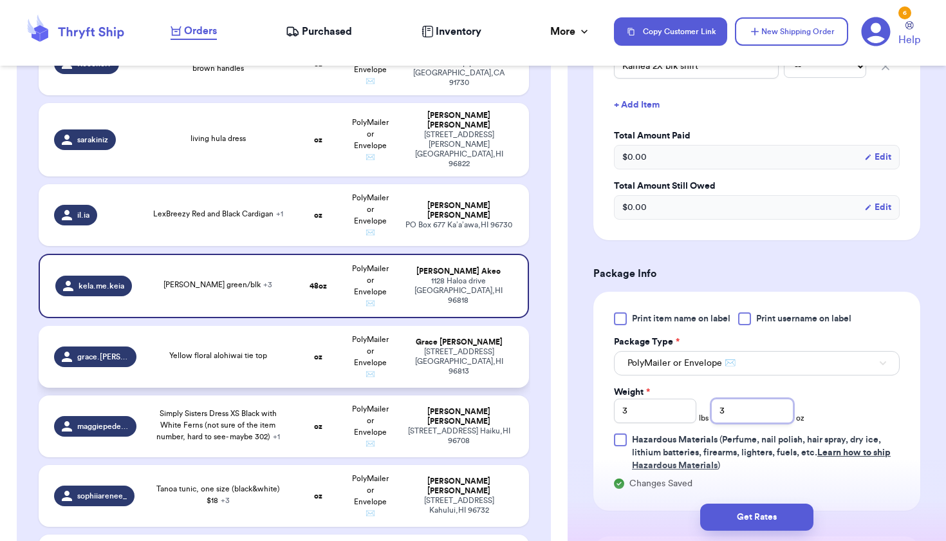
type input "3"
click at [317, 362] on td "oz" at bounding box center [318, 357] width 53 height 62
type input "Yellow floral alohiwai tie top"
type input "0"
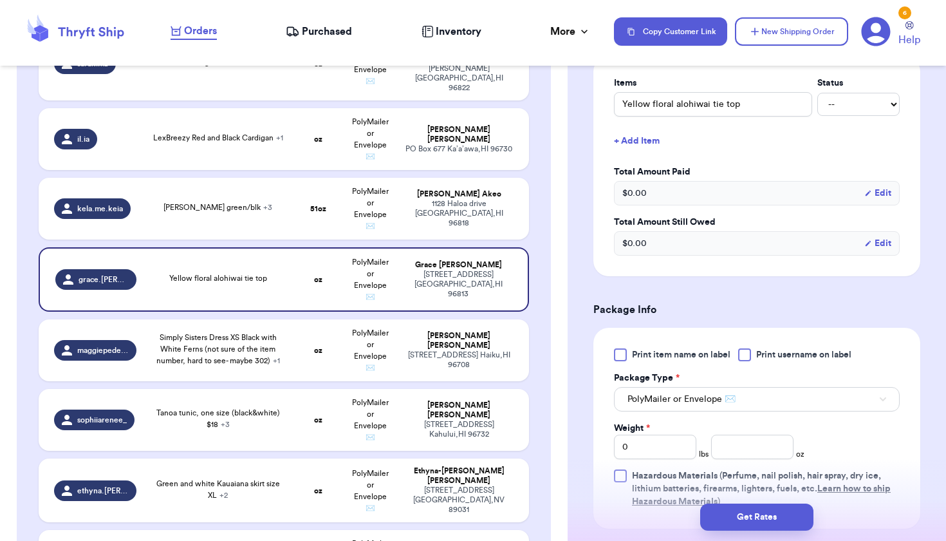
scroll to position [445, 0]
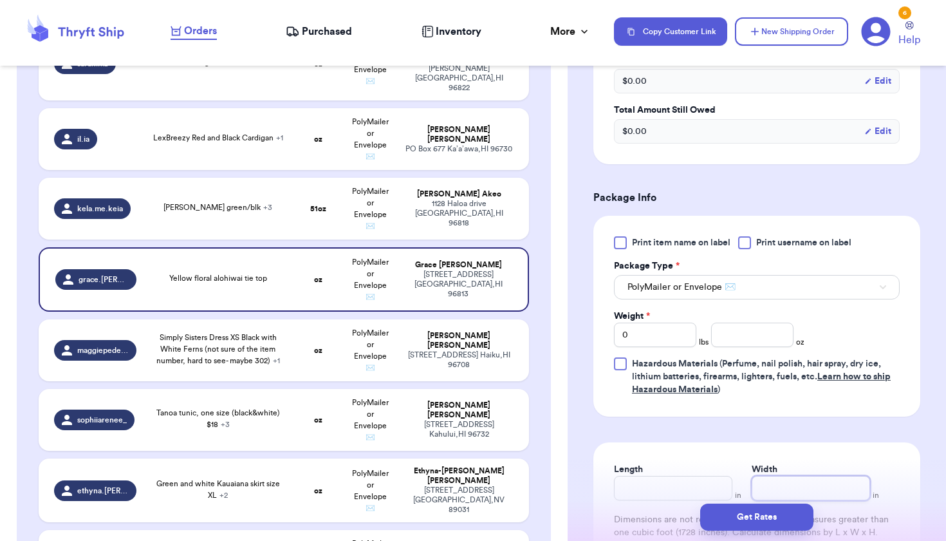
click at [790, 482] on input "Width" at bounding box center [811, 488] width 118 height 24
click at [754, 322] on input "number" at bounding box center [752, 334] width 82 height 24
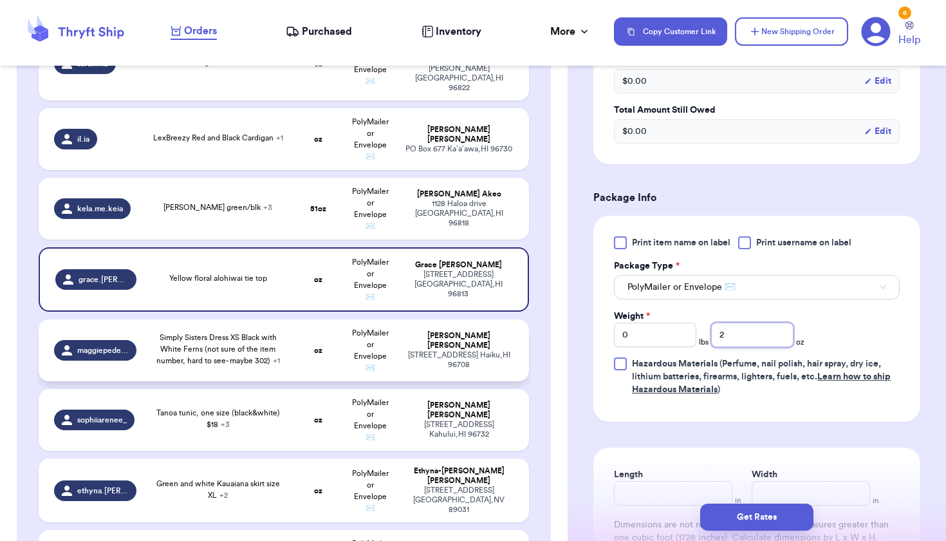
type input "2"
click at [338, 355] on td "oz" at bounding box center [318, 350] width 53 height 62
type input "Simply Sisters Dress XS Black with White Ferns (not sure of the item number, ha…"
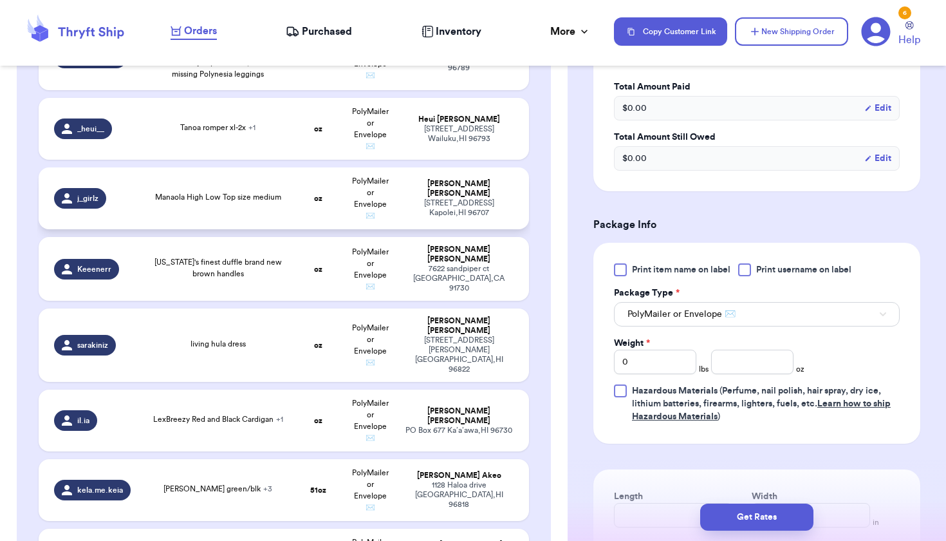
scroll to position [482, 0]
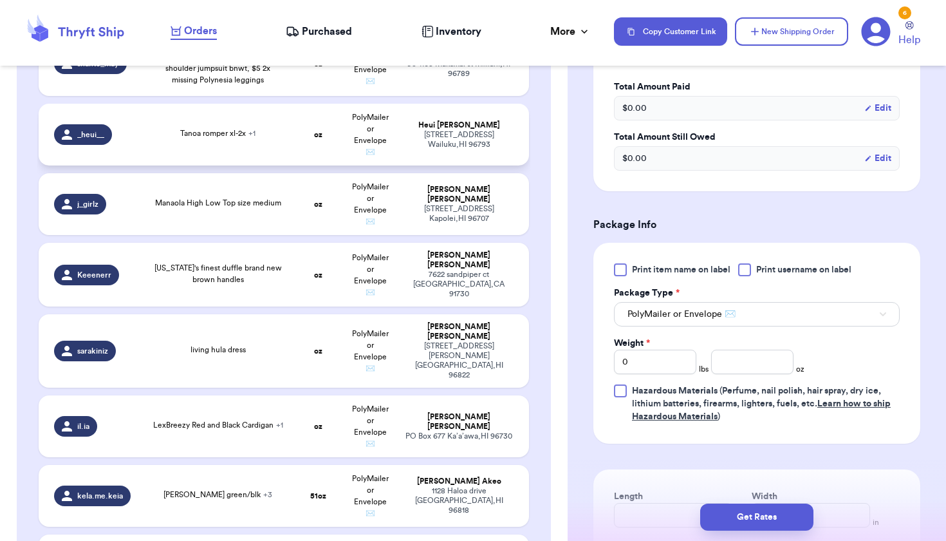
click at [350, 154] on td "PolyMailer or Envelope ✉️" at bounding box center [370, 135] width 53 height 62
type input "Tanoa romper xl-2x"
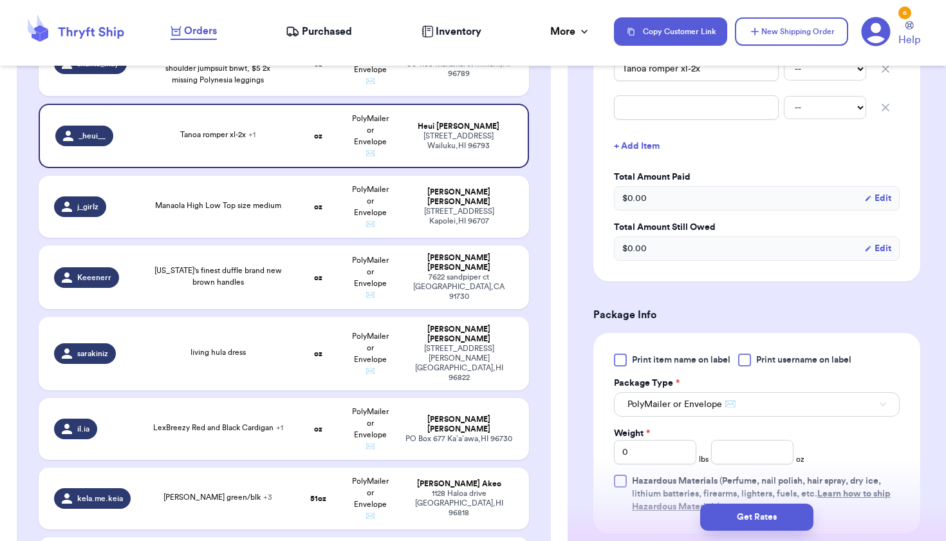
scroll to position [413, 0]
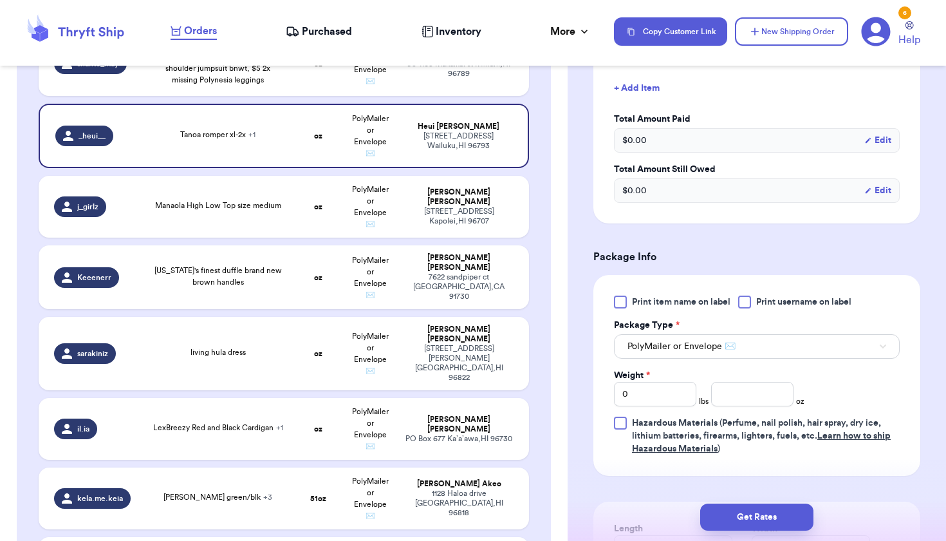
click at [747, 411] on div "Print item name on label Print username on label Package Type * PolyMailer or E…" at bounding box center [757, 375] width 286 height 160
click at [750, 398] on input "number" at bounding box center [752, 394] width 82 height 24
type input "13"
click at [412, 474] on td "[PERSON_NAME] [STREET_ADDRESS]" at bounding box center [463, 498] width 132 height 62
type input "[PERSON_NAME] green/blk"
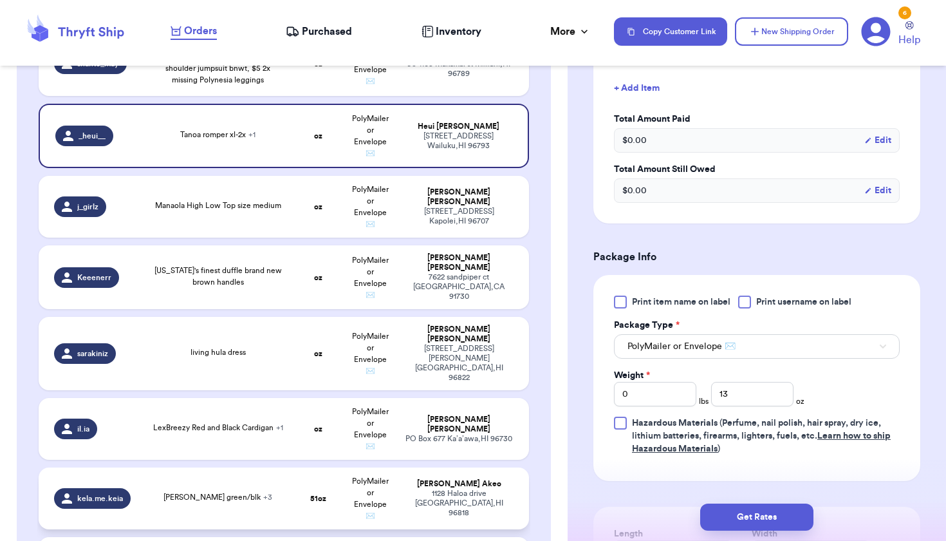
type input "3"
type input "LB 2X cardigan blk/tan"
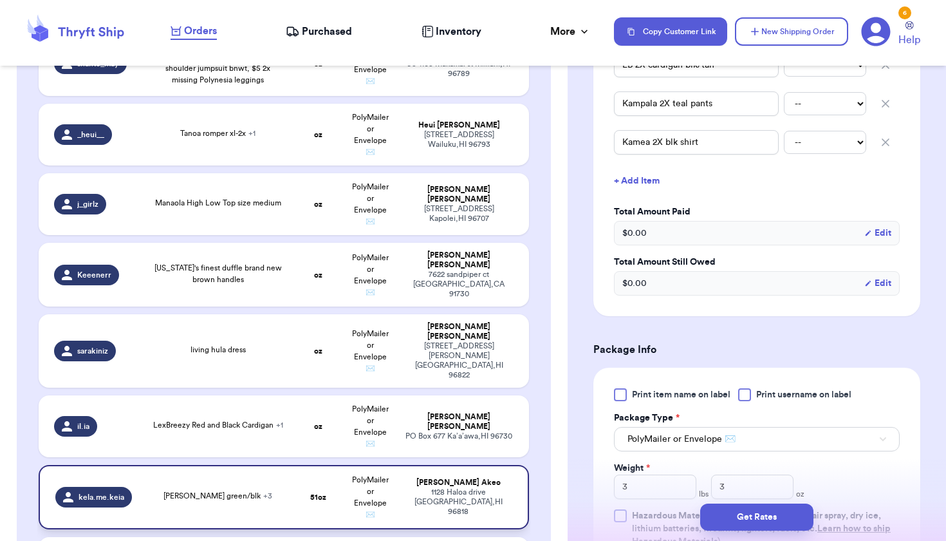
scroll to position [665, 0]
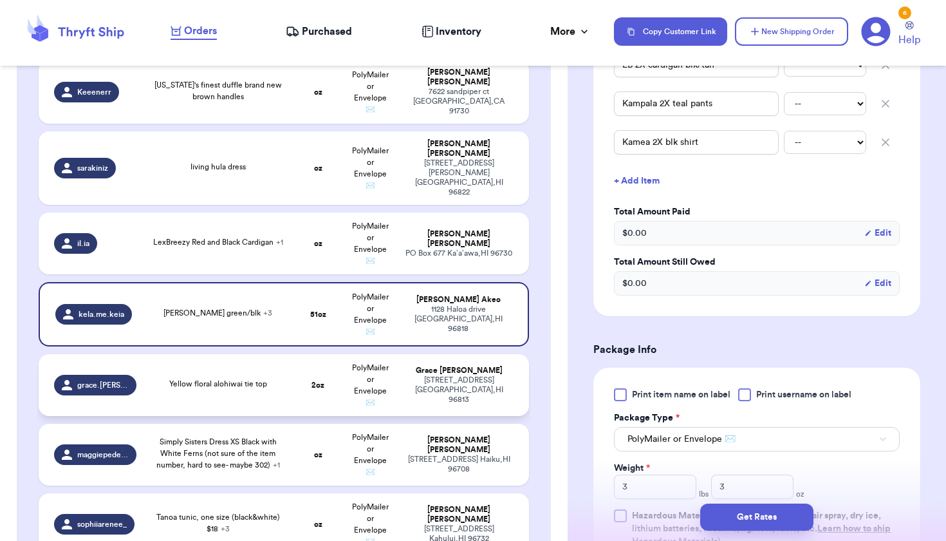
click at [423, 371] on div "[PERSON_NAME]" at bounding box center [459, 371] width 109 height 10
type input "Yellow floral alohiwai tie top"
type input "0"
type input "2"
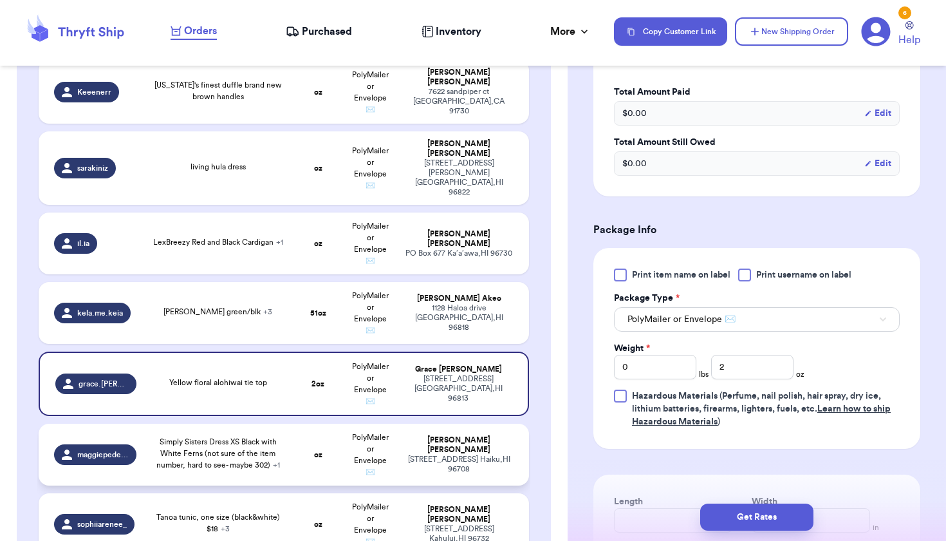
click at [409, 431] on td "[PERSON_NAME] [STREET_ADDRESS]" at bounding box center [463, 454] width 132 height 62
type input "Simply Sisters Dress XS Black with White Ferns (not sure of the item number, ha…"
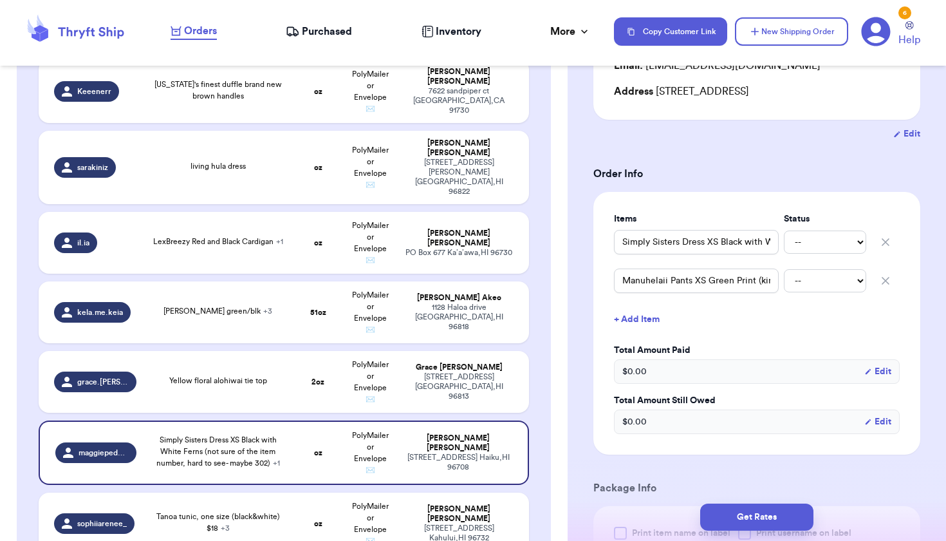
scroll to position [324, 0]
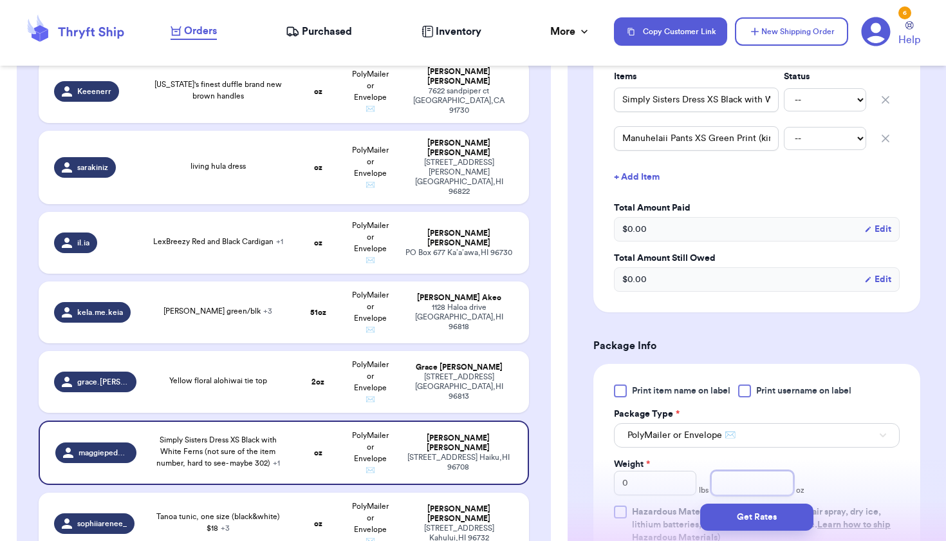
click at [731, 487] on input "number" at bounding box center [752, 482] width 82 height 24
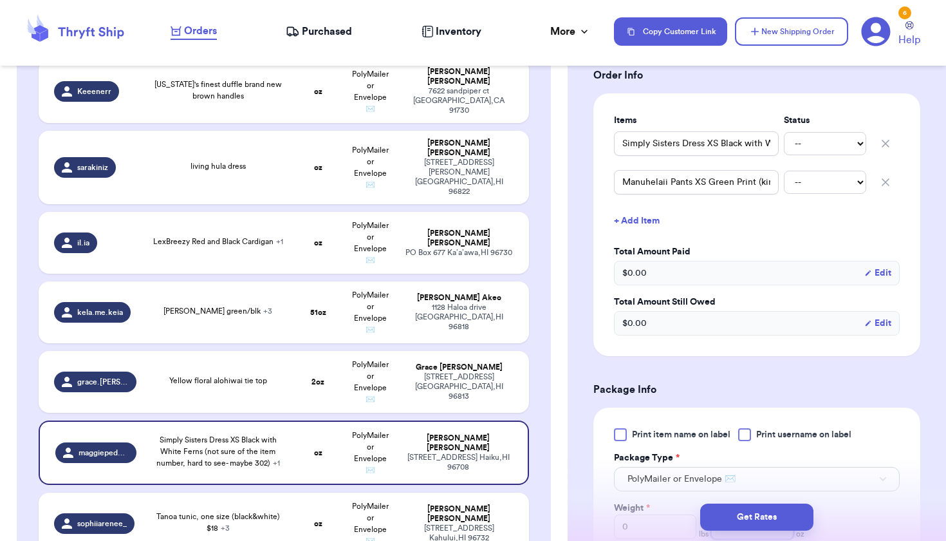
scroll to position [435, 0]
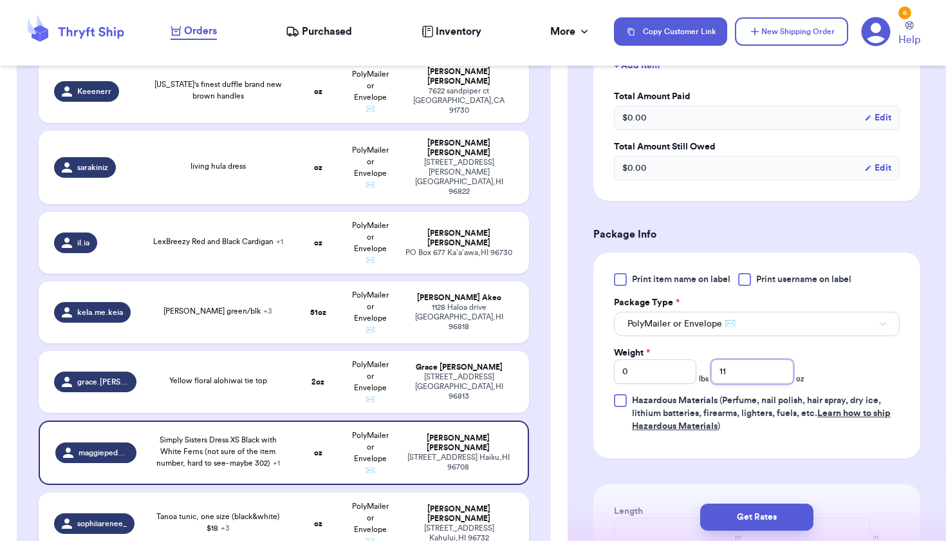
type input "11"
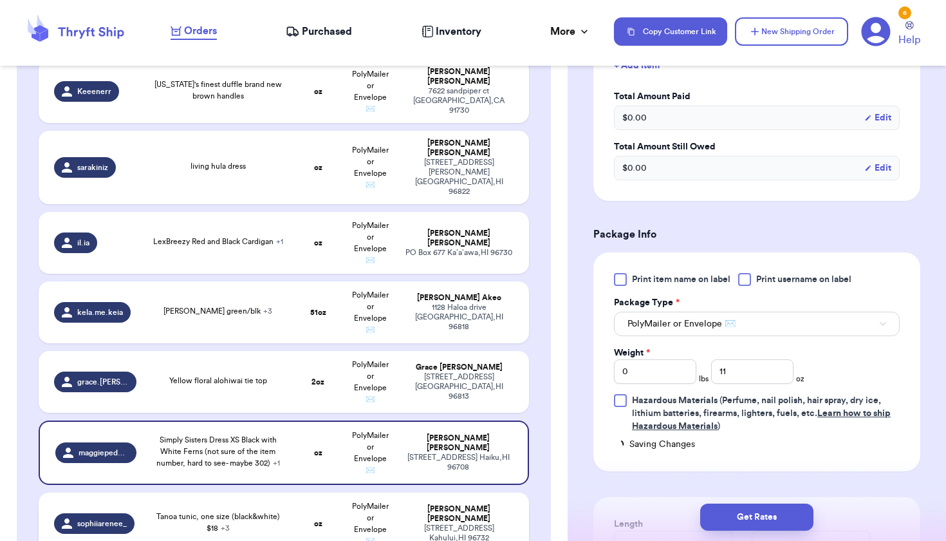
click at [425, 504] on div "[PERSON_NAME]" at bounding box center [459, 513] width 109 height 19
type input "Tanoa tunic, one size (black&white) $18"
type input "Manaola large pouch (brown/beige, ohia lehua print, kinolau?) $23"
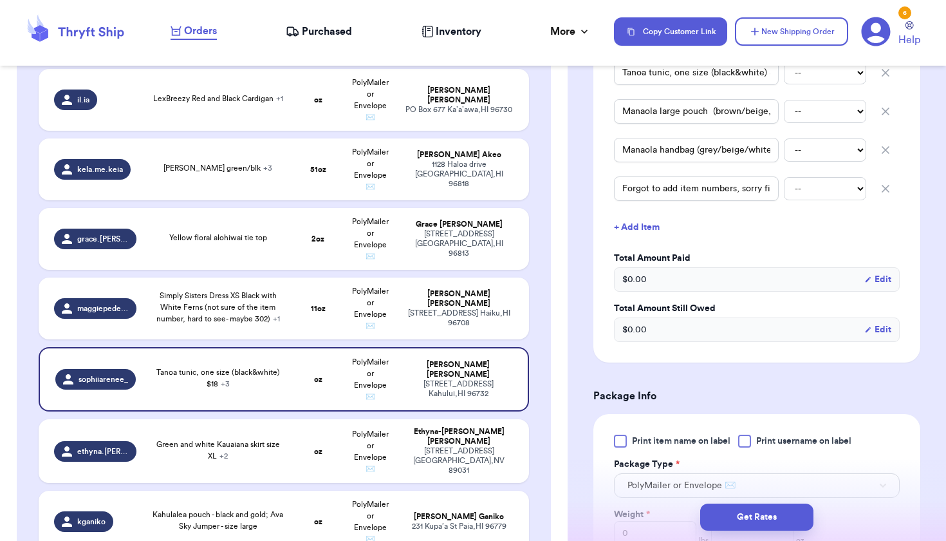
scroll to position [507, 0]
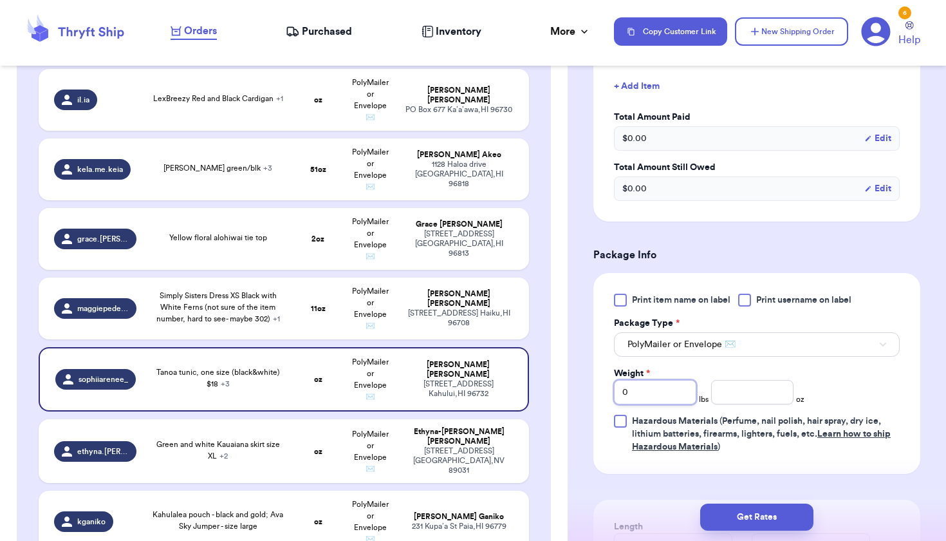
click at [676, 380] on input "0" at bounding box center [655, 392] width 82 height 24
type input "1"
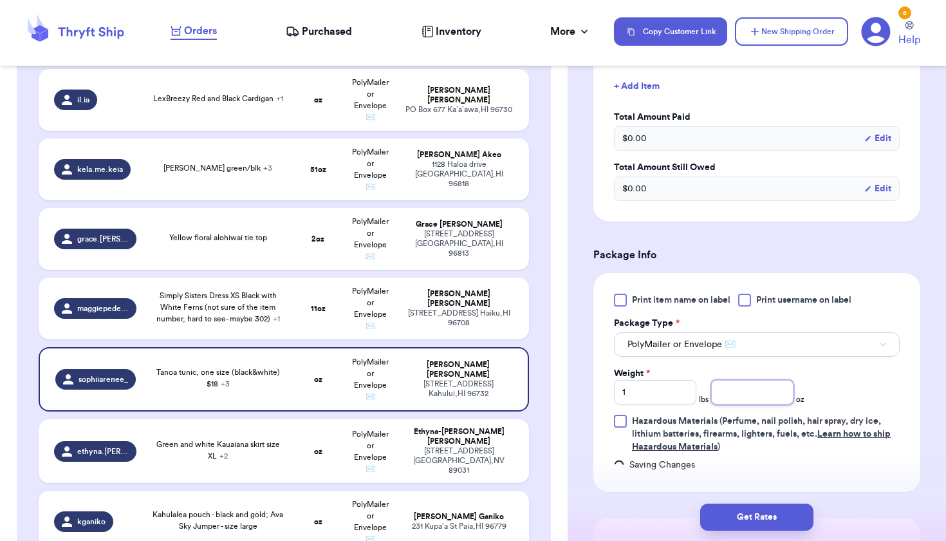
click at [749, 382] on input "number" at bounding box center [752, 392] width 82 height 24
type input "8"
click at [200, 452] on div "Green and white Kauaiana skirt size XL + 2" at bounding box center [218, 449] width 132 height 23
type input "Green and white Kauaiana skirt size XL"
type input "0"
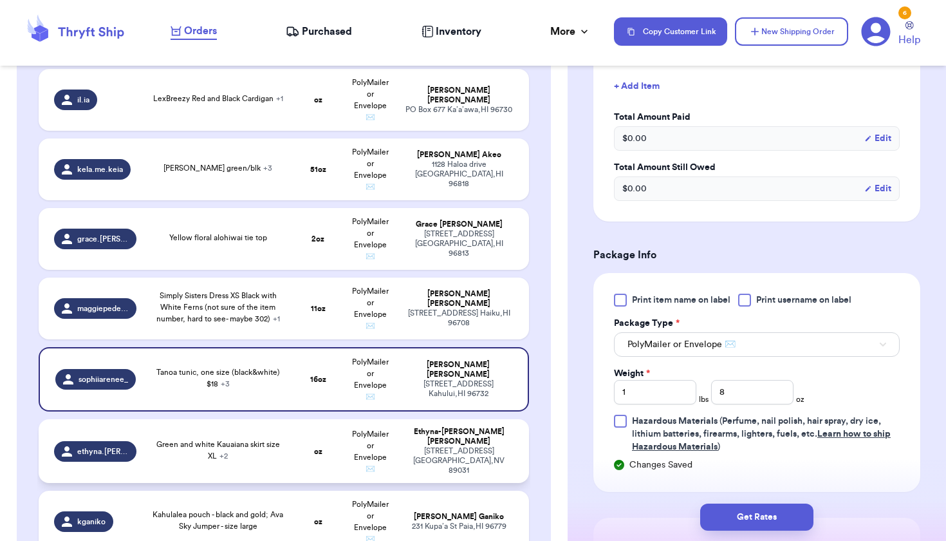
type input "Teal Missing Polynesia Infinity Dress size L- XL"
type input "Green and Black Wahine Toa skirt size Medium"
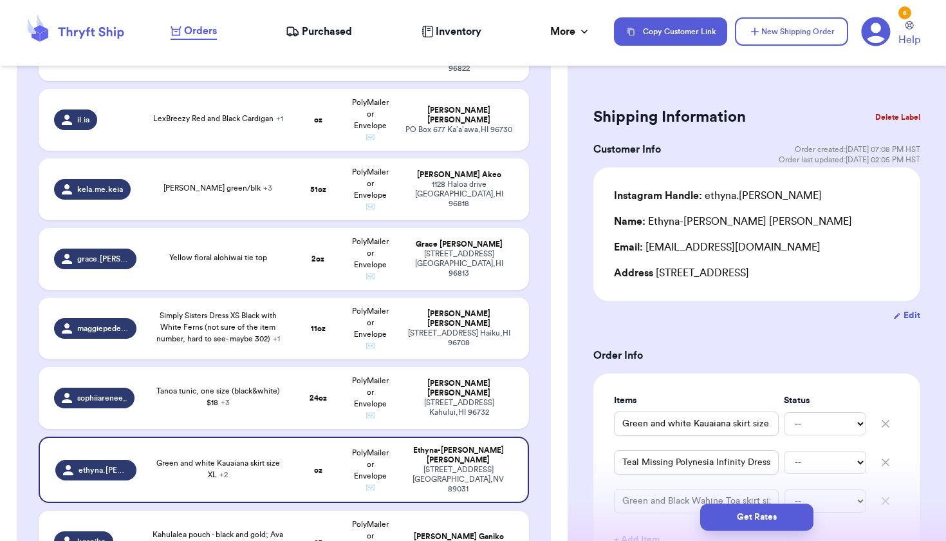
scroll to position [0, 0]
click at [389, 384] on td "PolyMailer or Envelope ✉️" at bounding box center [370, 398] width 53 height 62
type input "Tanoa tunic, one size (black&white) $18"
type input "1"
type input "8"
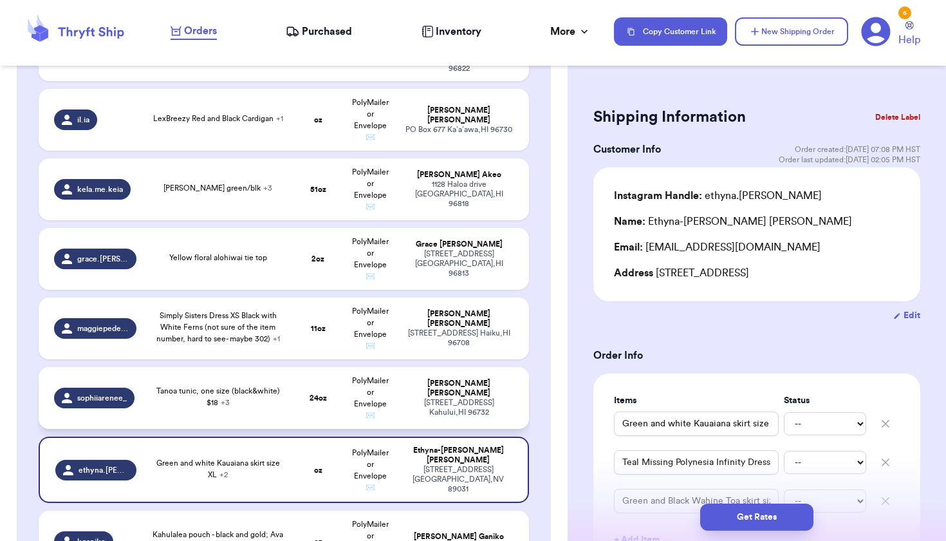
type input "Manaola large pouch (brown/beige, ohia lehua print, kinolau?) $23"
type input "Manaola handbag (grey/beige/white, maybe sage green straps?) $13"
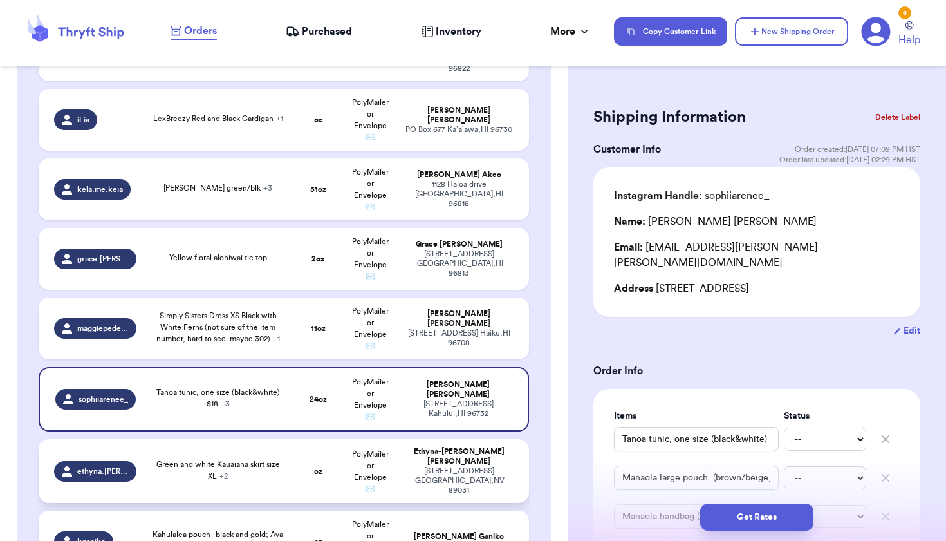
click at [273, 481] on td "Green and white Kauaiana skirt size XL + 2" at bounding box center [217, 471] width 147 height 64
type input "Green and white Kauaiana skirt size XL"
type input "0"
type input "Teal Missing Polynesia Infinity Dress size L- XL"
type input "Green and Black Wahine Toa skirt size Medium"
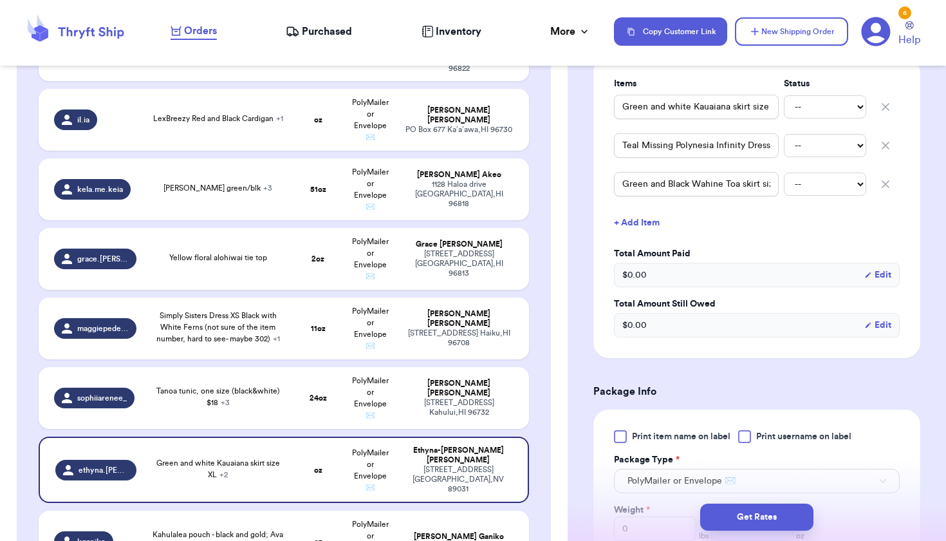
scroll to position [347, 0]
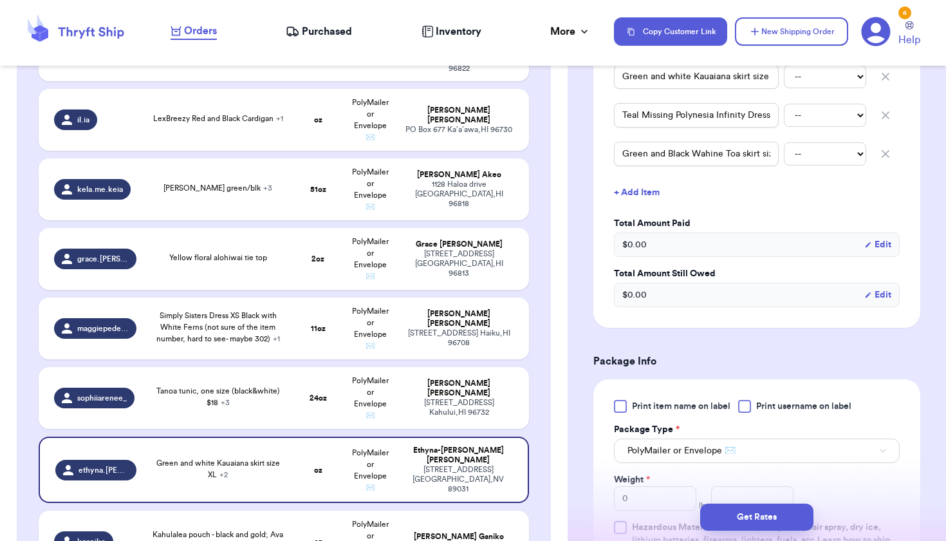
click at [639, 503] on div "Get Rates" at bounding box center [757, 516] width 358 height 27
click at [640, 502] on div "Get Rates" at bounding box center [757, 517] width 378 height 48
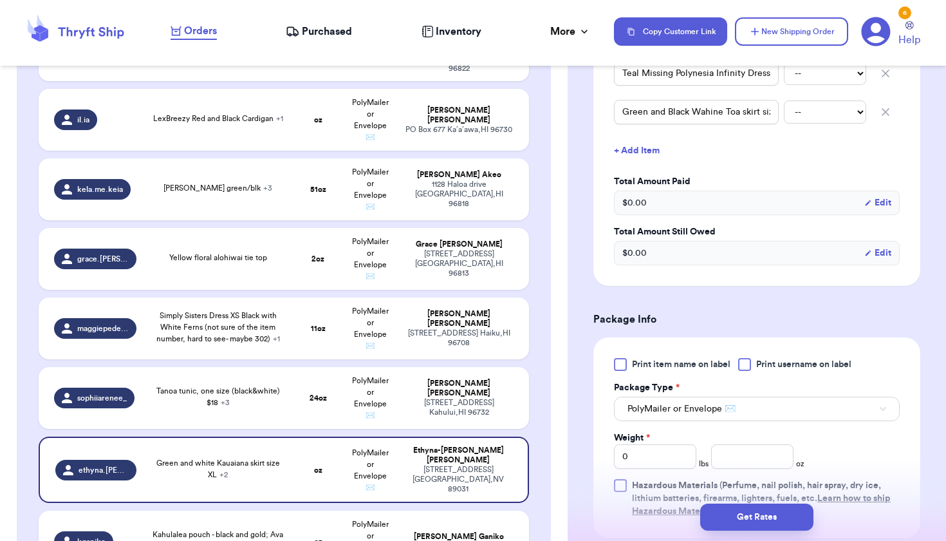
scroll to position [405, 0]
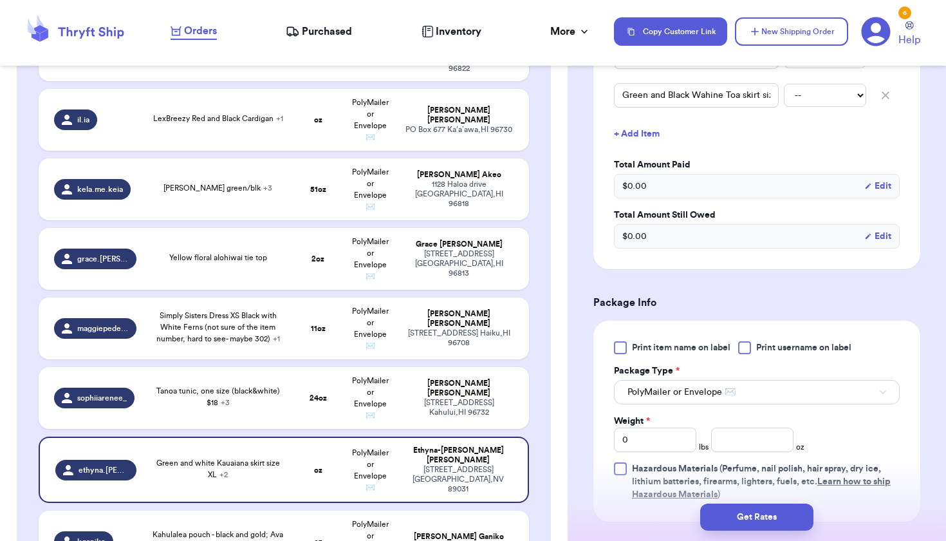
click at [649, 455] on div "Print item name on label Print username on label Package Type * PolyMailer or E…" at bounding box center [757, 421] width 286 height 160
click at [649, 445] on input "0" at bounding box center [655, 439] width 82 height 24
type input "2"
click at [734, 443] on input "number" at bounding box center [752, 439] width 82 height 24
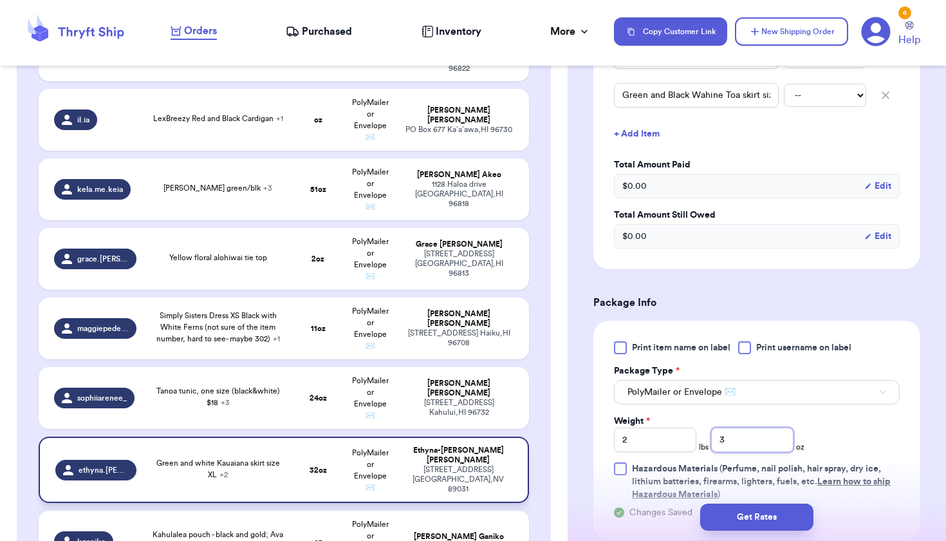
scroll to position [870, 0]
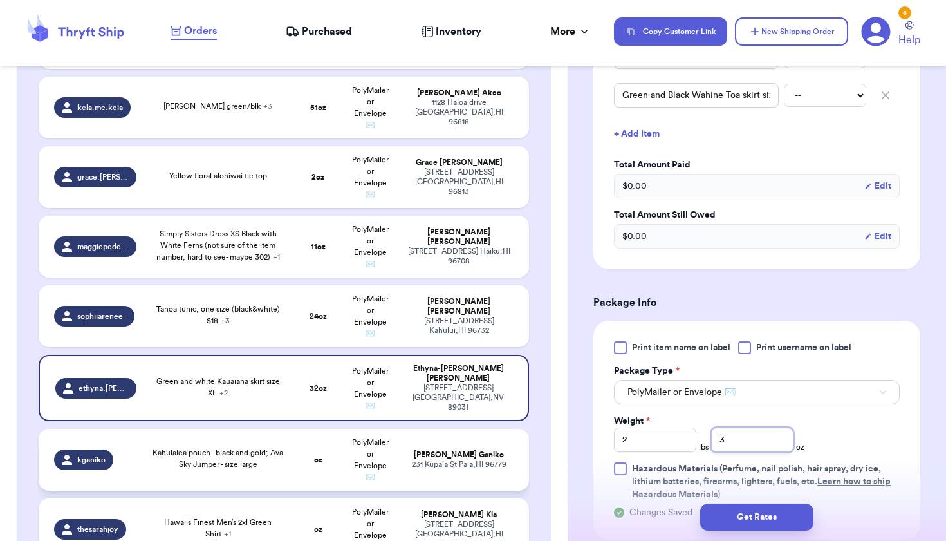
type input "3"
click at [151, 454] on td "Kahulalea pouch - black and gold; Ava Sky Jumper - size large" at bounding box center [217, 460] width 147 height 62
type input "Kahulalea pouch - black and gold; Ava Sky Jumper - size large"
type input "0"
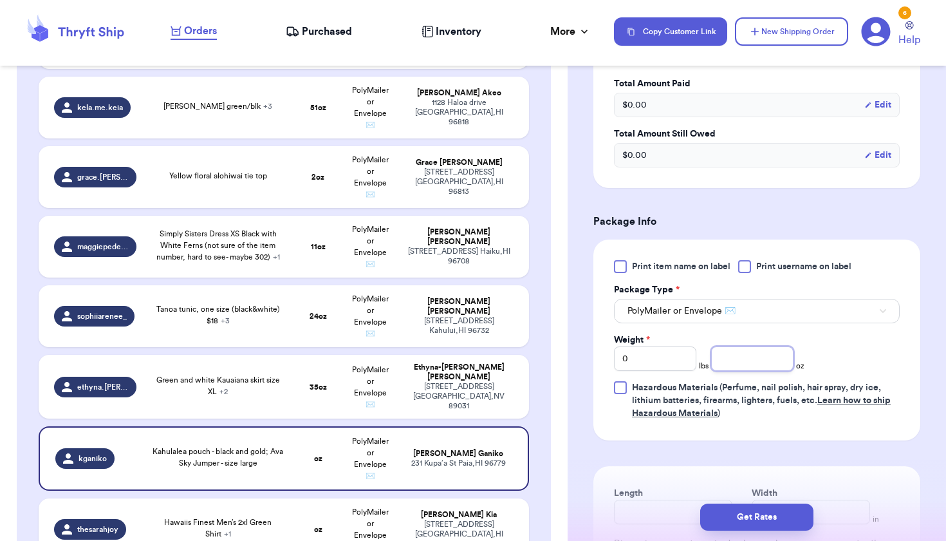
click at [770, 364] on input "number" at bounding box center [752, 358] width 82 height 24
type input "15"
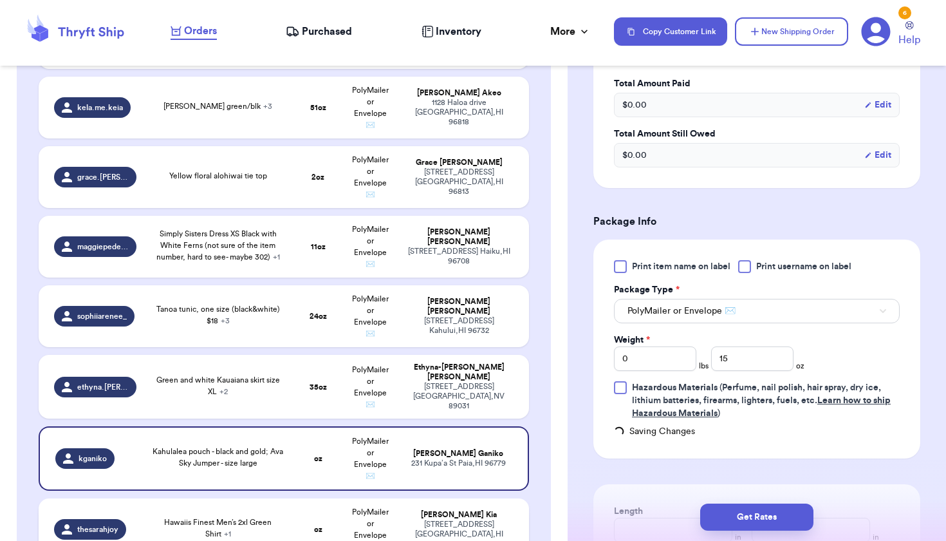
click at [270, 518] on span "Hawaiis Finest Men’s 2xl Green Shirt + 1" at bounding box center [217, 527] width 107 height 19
type input "Hawaiis Finest Men’s 2xl Green Shirt"
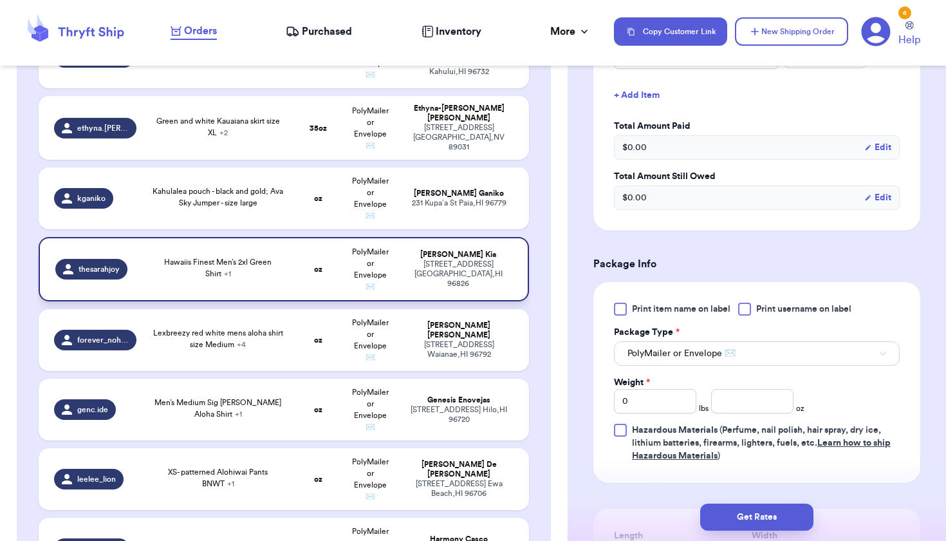
scroll to position [1133, 0]
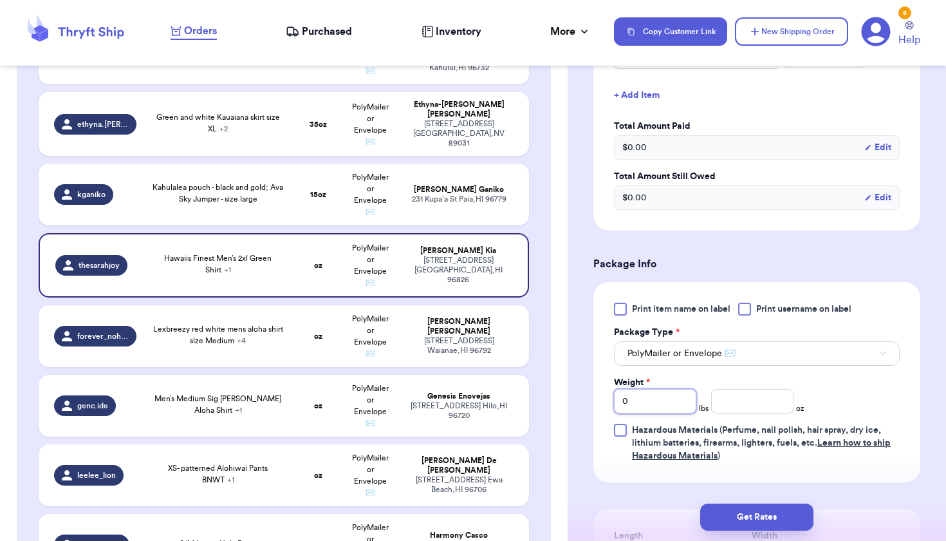
click at [664, 398] on input "0" at bounding box center [655, 401] width 82 height 24
type input "1"
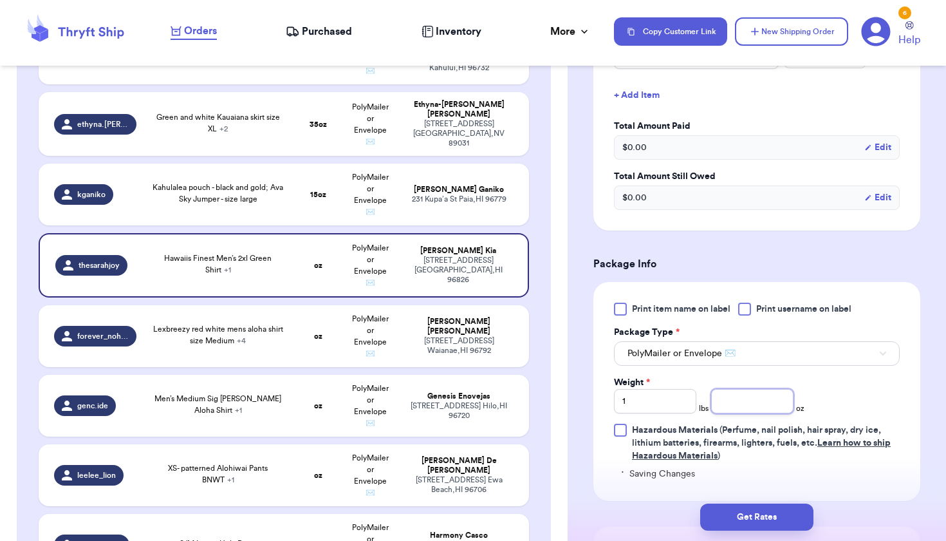
click at [784, 410] on input "number" at bounding box center [752, 401] width 82 height 24
type input "3"
click at [398, 318] on td "[PERSON_NAME] [STREET_ADDRESS]" at bounding box center [463, 336] width 132 height 62
type input "Lexbreezy red white mens aloha shirt size Medium"
type input "0"
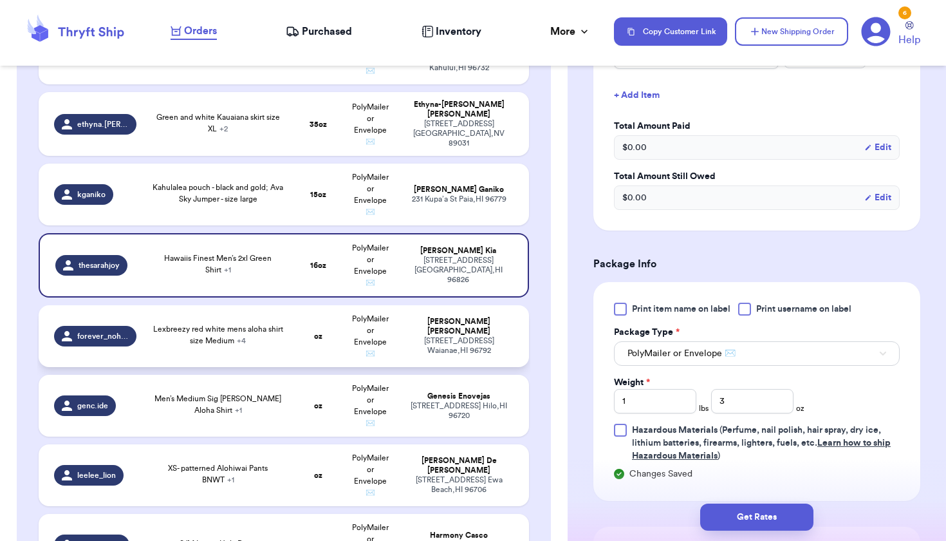
type input "Lexbreezy red white green men’s Aloha shirt size medium"
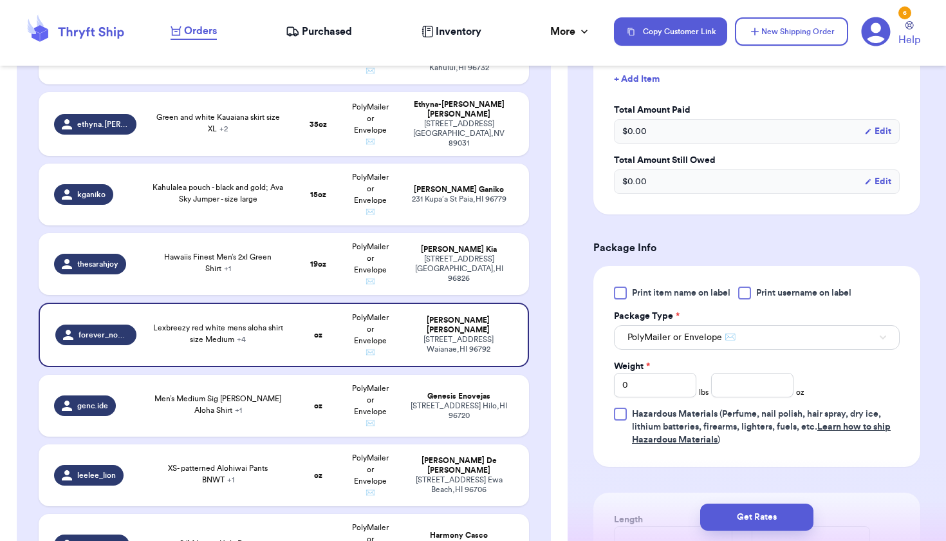
scroll to position [566, 0]
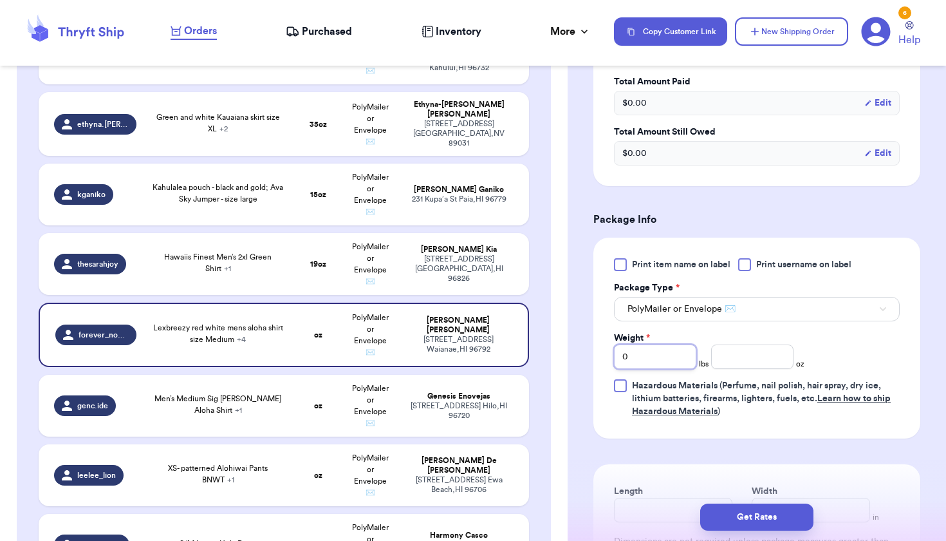
click at [655, 361] on input "0" at bounding box center [655, 356] width 82 height 24
type input "2"
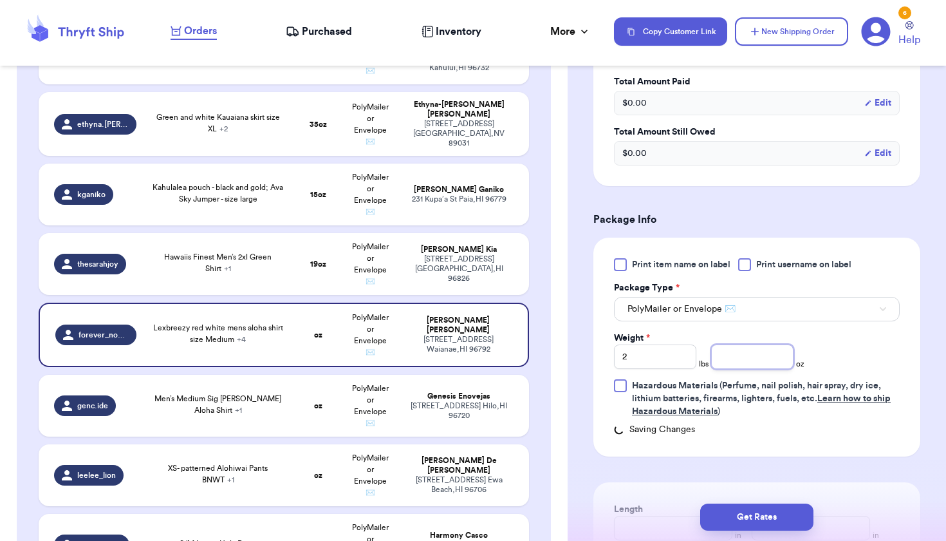
click at [744, 352] on input "number" at bounding box center [752, 356] width 82 height 24
type input "2"
click at [404, 375] on td "Genesis Enovejas [STREET_ADDRESS]" at bounding box center [463, 406] width 132 height 62
type input "Men’s Medium Sig [PERSON_NAME] Aloha Shirt"
type input "0"
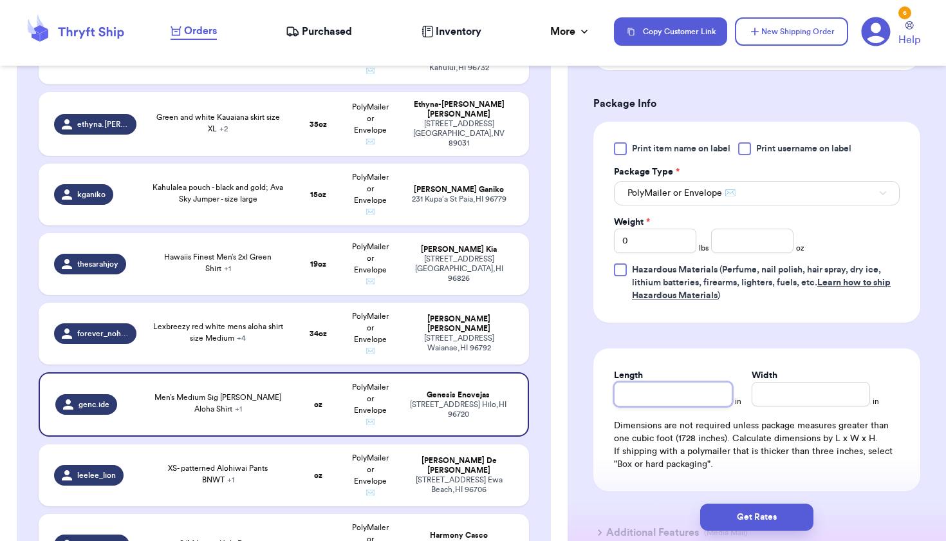
click at [681, 402] on input "Length" at bounding box center [673, 394] width 118 height 24
type input "2"
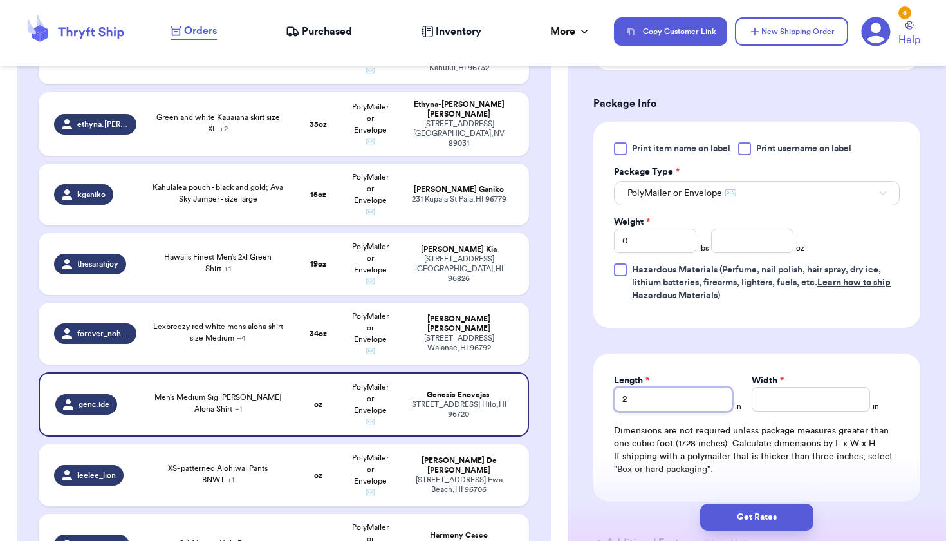
type input "2"
click at [813, 406] on input "Width *" at bounding box center [811, 399] width 118 height 24
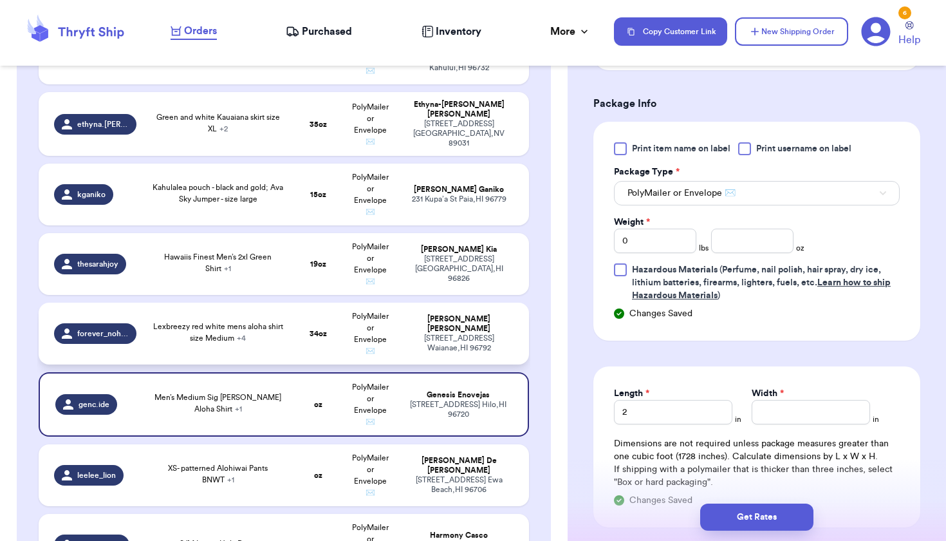
click at [481, 333] on div "[STREET_ADDRESS]" at bounding box center [459, 342] width 109 height 19
type input "Lexbreezy red white mens aloha shirt size Medium"
type input "2"
type input "Lexbreezy red white green men’s Aloha shirt size medium"
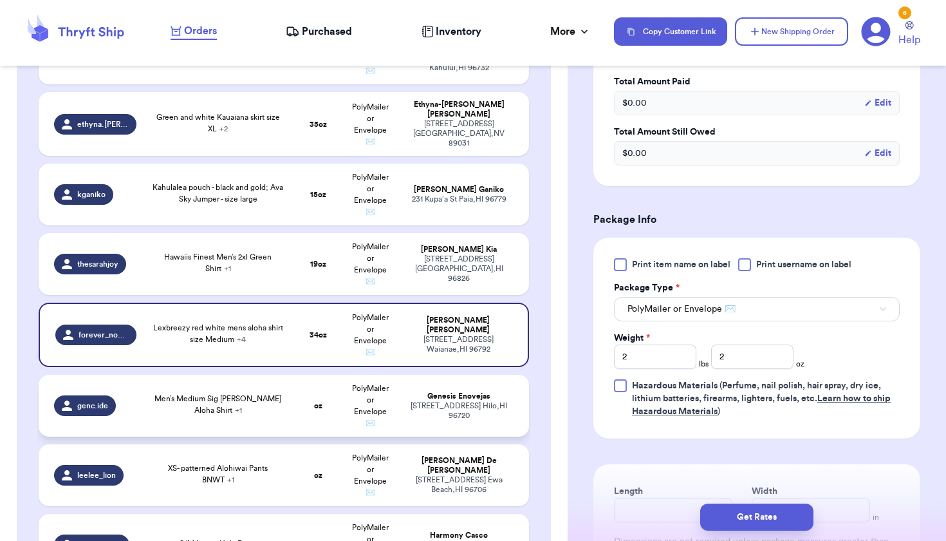
click at [448, 403] on div "[STREET_ADDRESS]" at bounding box center [459, 410] width 109 height 19
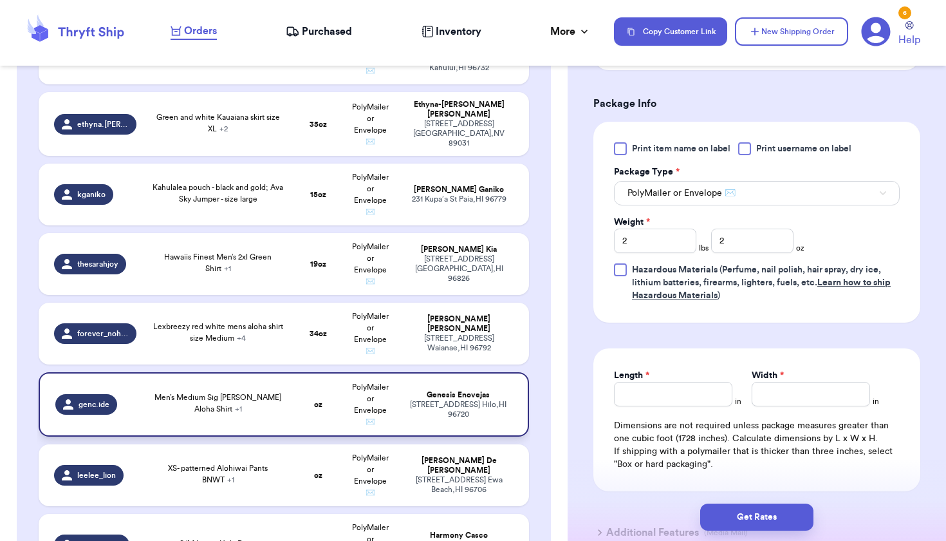
type input "Men’s Medium Sig [PERSON_NAME] Aloha Shirt"
type input "0"
type input "2"
click at [671, 399] on input "2" at bounding box center [673, 394] width 118 height 24
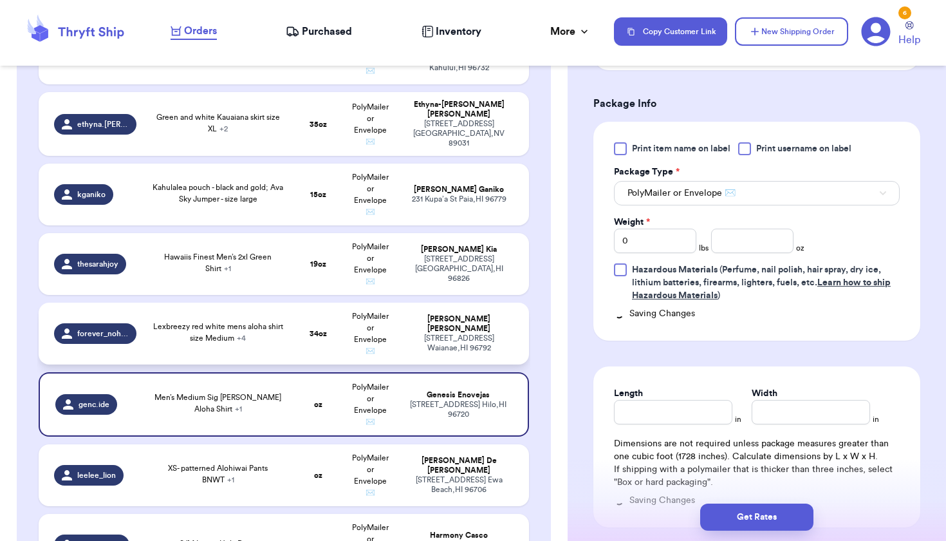
click at [406, 319] on div "[PERSON_NAME]" at bounding box center [459, 323] width 109 height 19
type input "Lexbreezy red white mens aloha shirt size Medium"
type input "2"
type input "Lexbreezy red white green men’s Aloha shirt size medium"
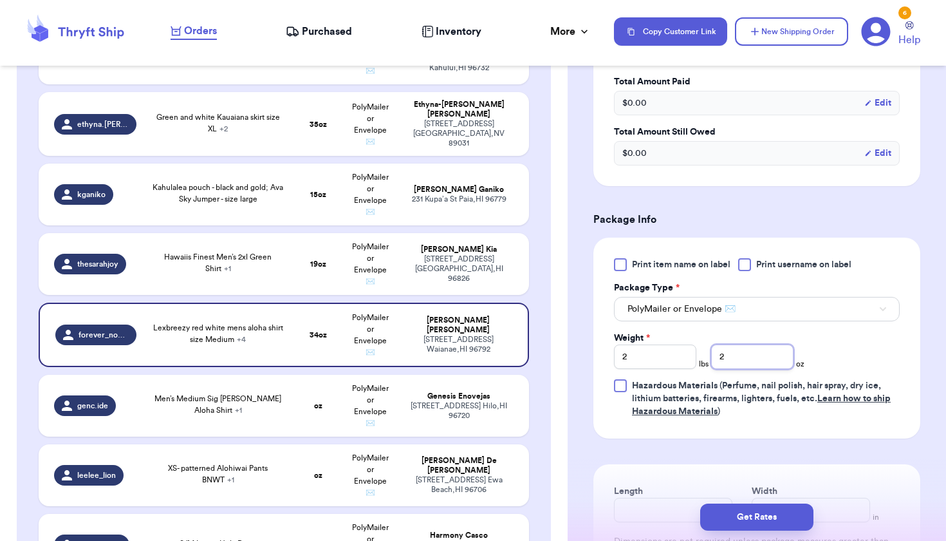
click at [788, 357] on input "2" at bounding box center [752, 356] width 82 height 24
type input "14"
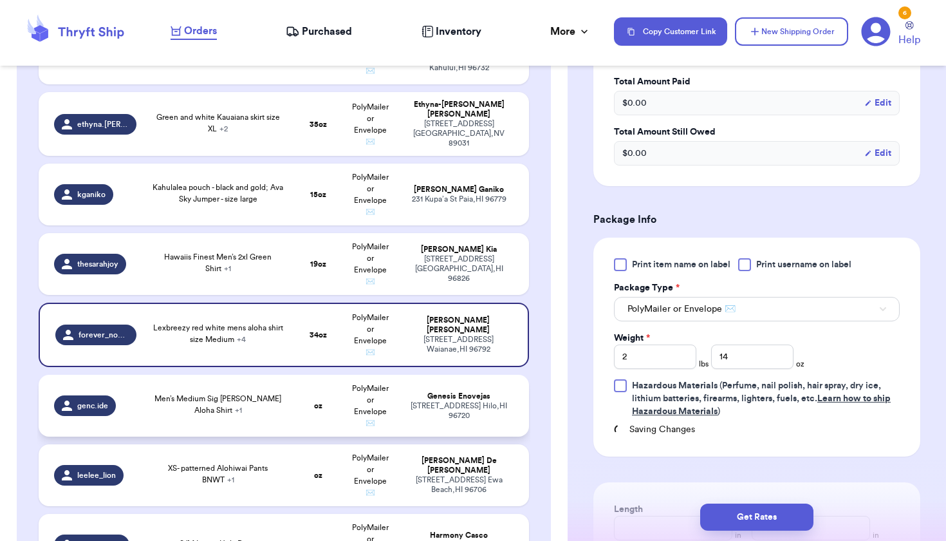
click at [304, 398] on td "oz" at bounding box center [318, 406] width 53 height 62
type input "Men’s Medium Sig [PERSON_NAME] Aloha Shirt"
type input "0"
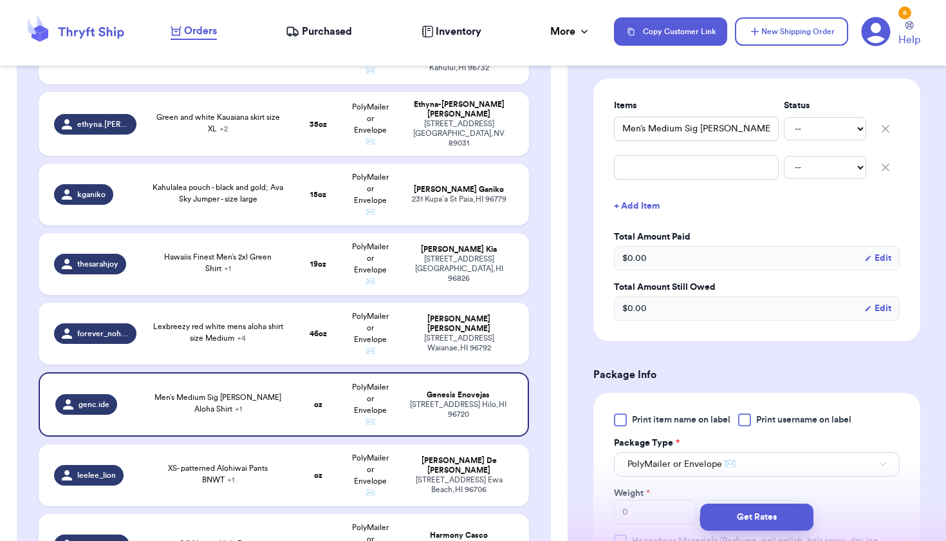
scroll to position [417, 0]
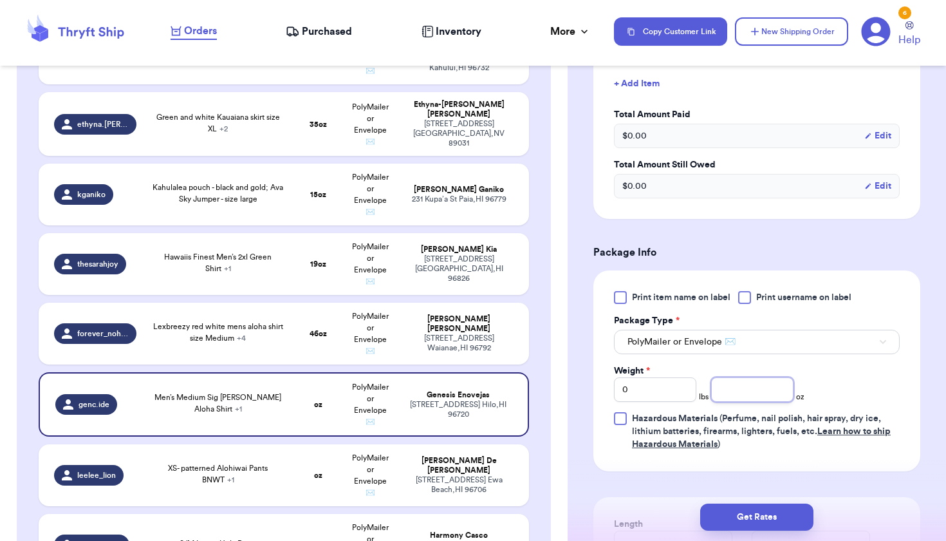
click at [739, 389] on input "number" at bounding box center [752, 389] width 82 height 24
type input "7"
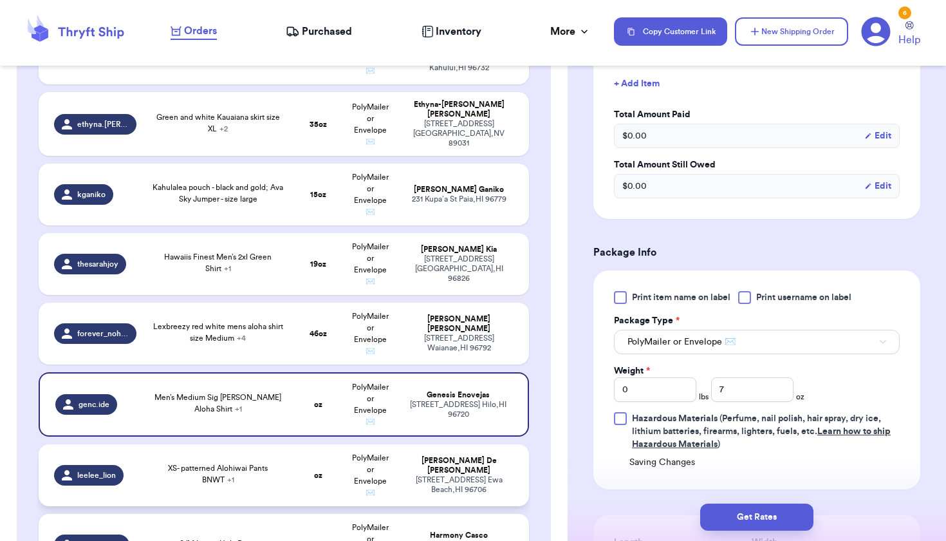
click at [457, 445] on td "[PERSON_NAME] [STREET_ADDRESS][PERSON_NAME]" at bounding box center [463, 475] width 132 height 62
type input "XS- patterned Alohiwai Pants BNWT"
type input "XS- green & white patterned Manuheali’i Pants"
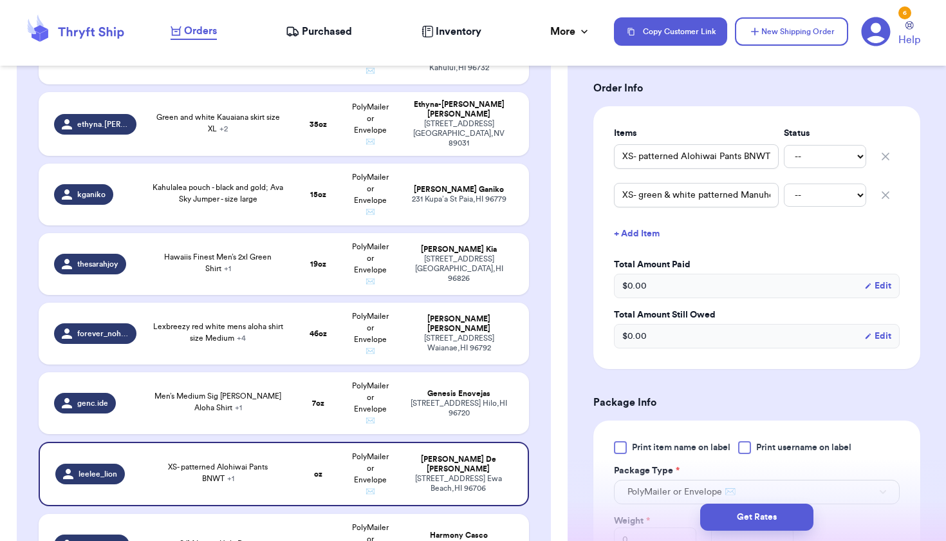
scroll to position [430, 0]
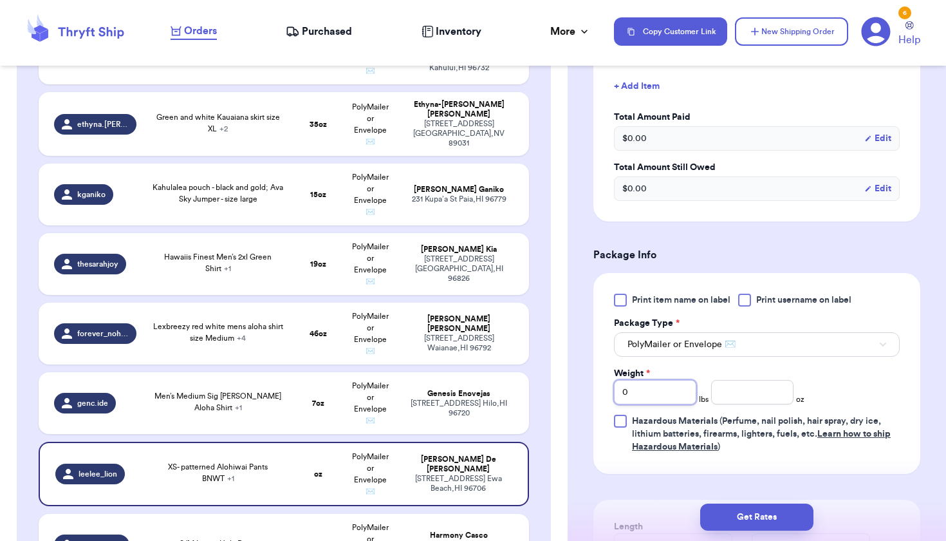
click at [677, 384] on input "0" at bounding box center [655, 392] width 82 height 24
type input "1"
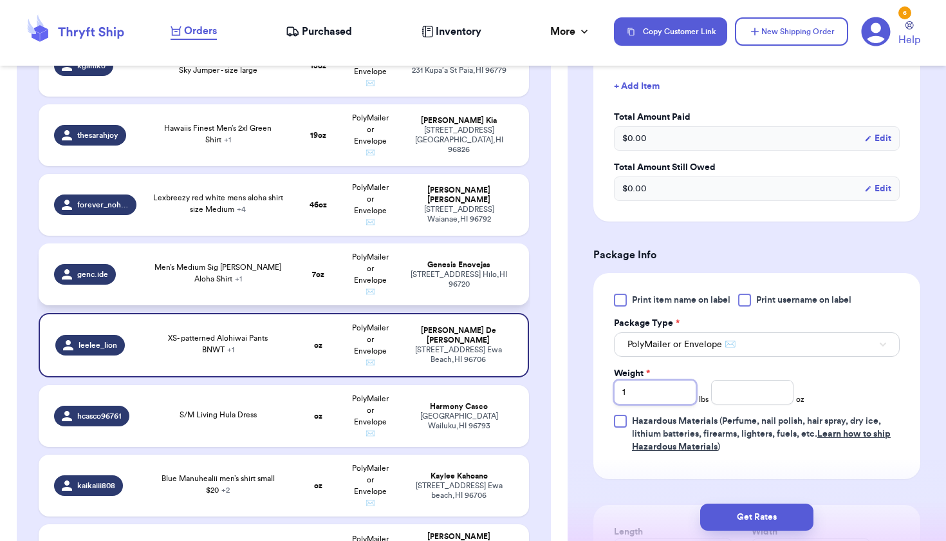
scroll to position [1318, 0]
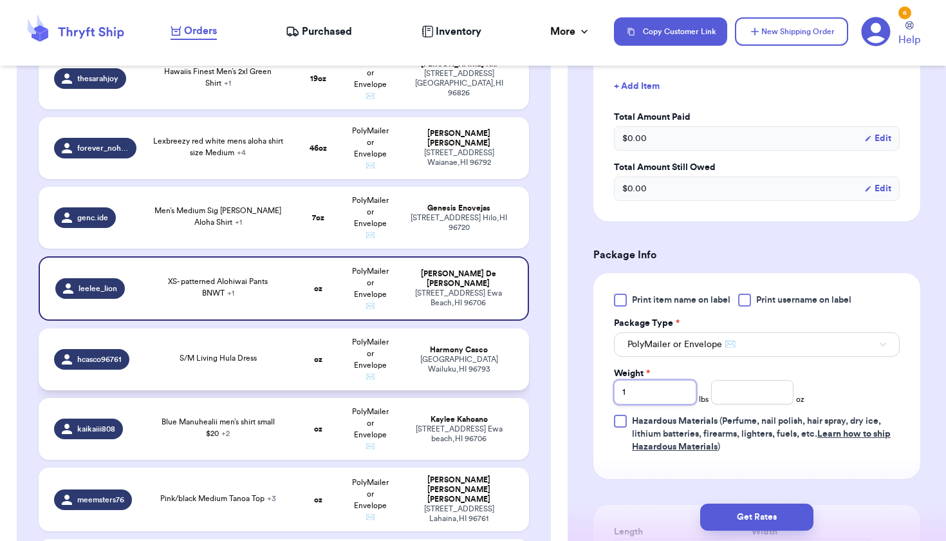
type input "1"
click at [297, 358] on td "oz" at bounding box center [318, 359] width 53 height 62
type input "S/M Living Hula Dress"
type input "0"
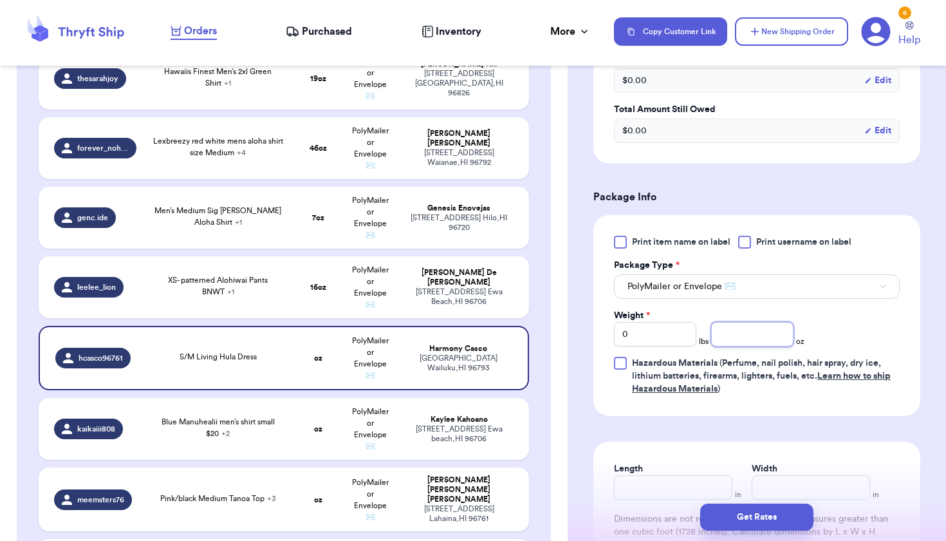
click at [764, 335] on input "number" at bounding box center [752, 334] width 82 height 24
type input "12"
click at [426, 429] on div "[STREET_ADDRESS]" at bounding box center [459, 433] width 109 height 19
type input "Blue Manuhealii men’s shirt small $20"
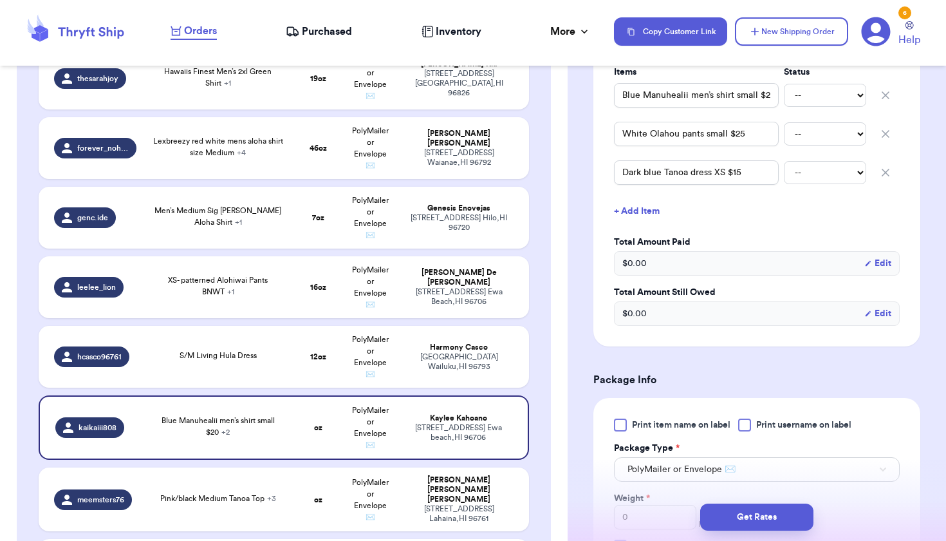
scroll to position [377, 0]
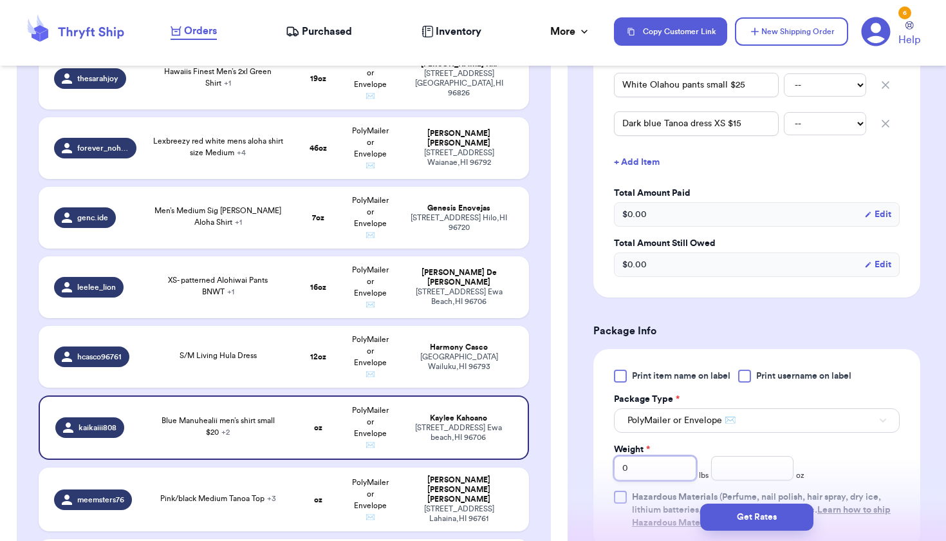
click at [635, 468] on input "0" at bounding box center [655, 468] width 82 height 24
type input "1"
click at [743, 471] on input "number" at bounding box center [752, 468] width 82 height 24
click at [461, 483] on div "[PERSON_NAME]" at bounding box center [459, 489] width 109 height 29
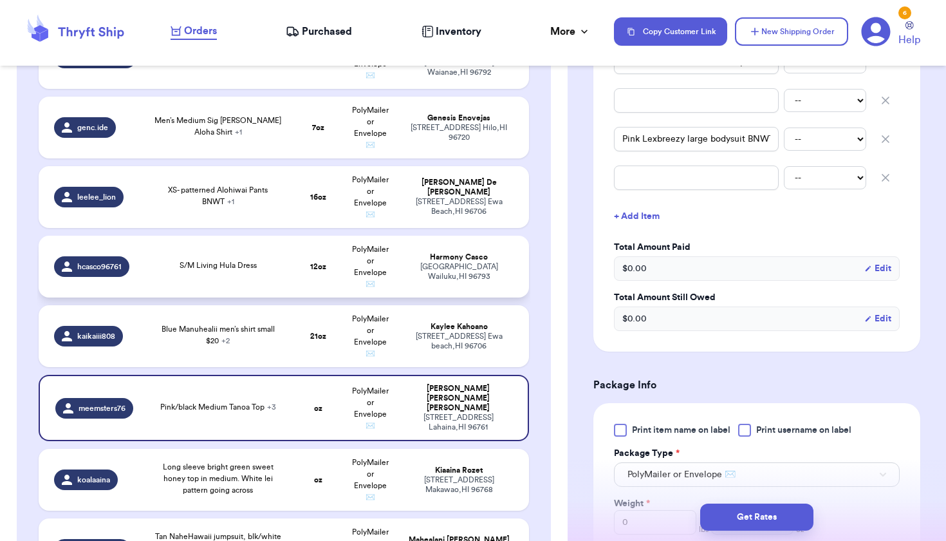
scroll to position [1538, 0]
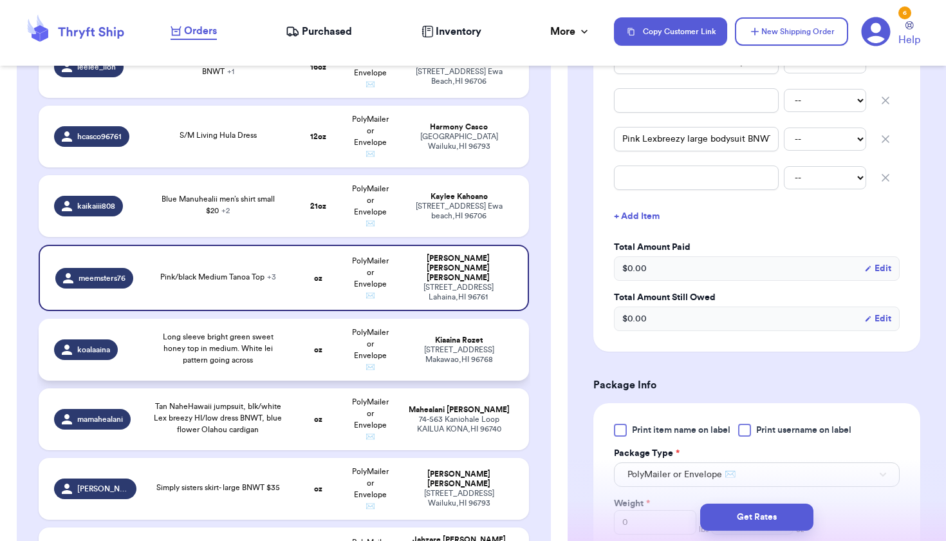
click at [232, 335] on span "Long sleeve bright green sweet honey top in medium. White lei pattern going acr…" at bounding box center [218, 348] width 111 height 31
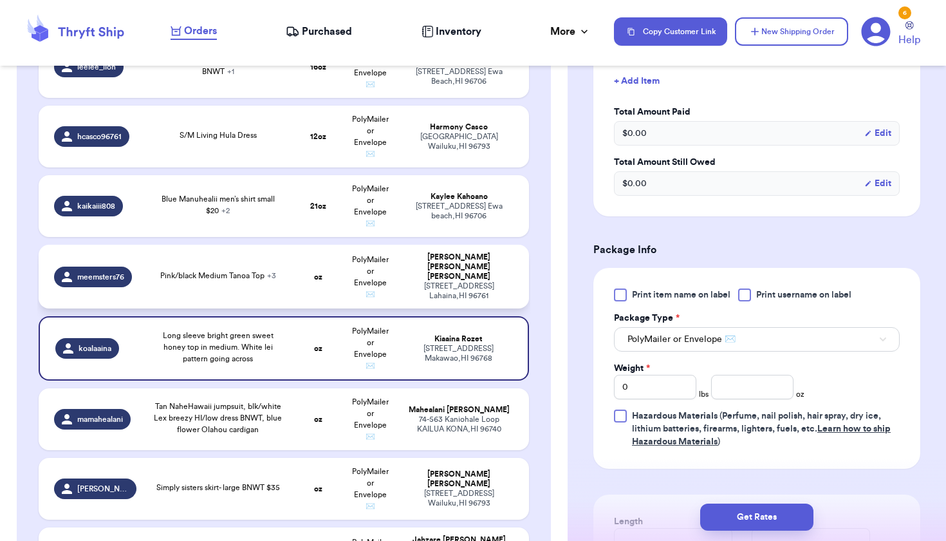
click at [252, 279] on td "Pink/black Medium Tanoa Top + 3" at bounding box center [217, 277] width 147 height 64
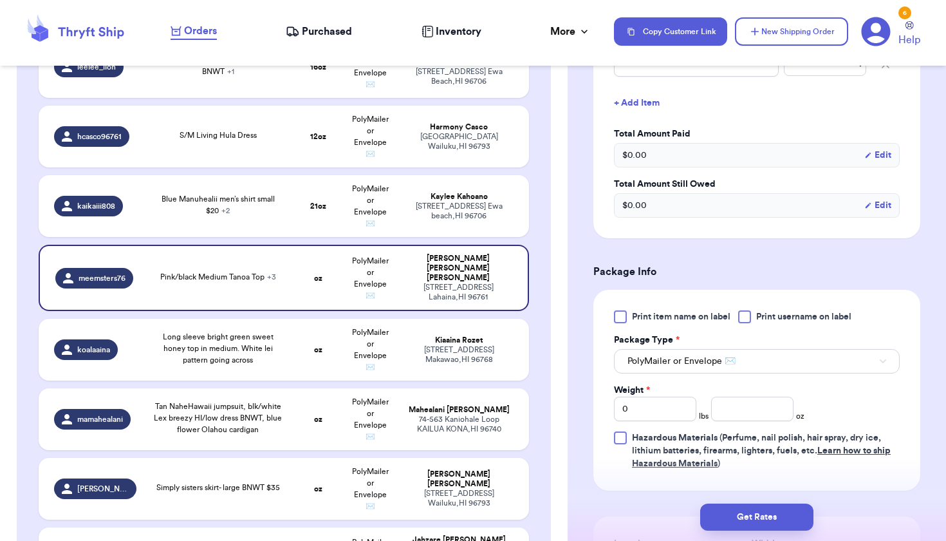
scroll to position [528, 0]
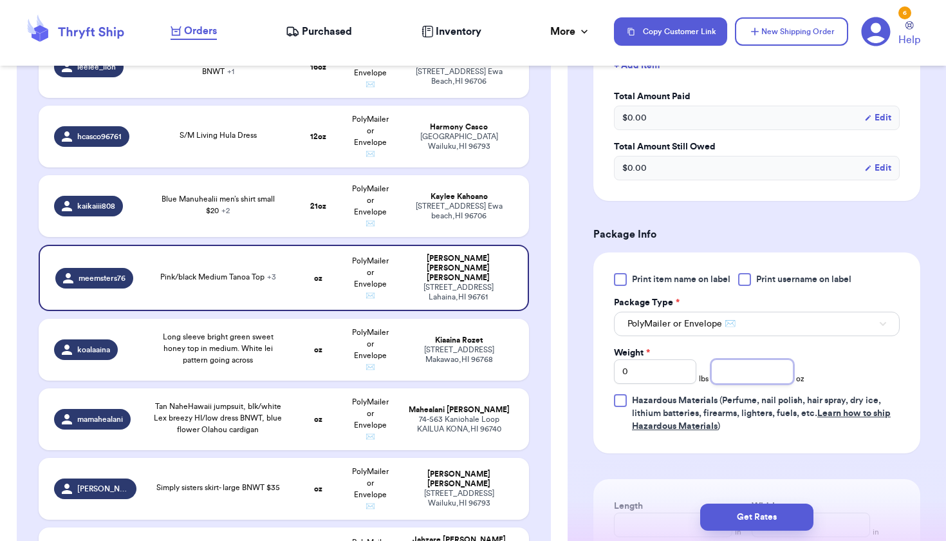
click at [757, 359] on input "number" at bounding box center [752, 371] width 82 height 24
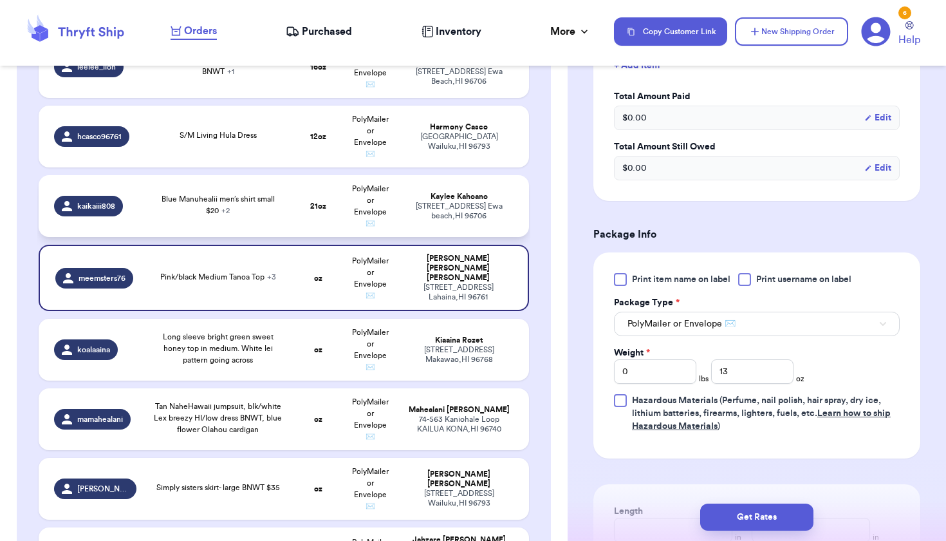
click at [221, 200] on span "Blue Manuhealii men’s shirt small $20 + 2" at bounding box center [218, 204] width 113 height 19
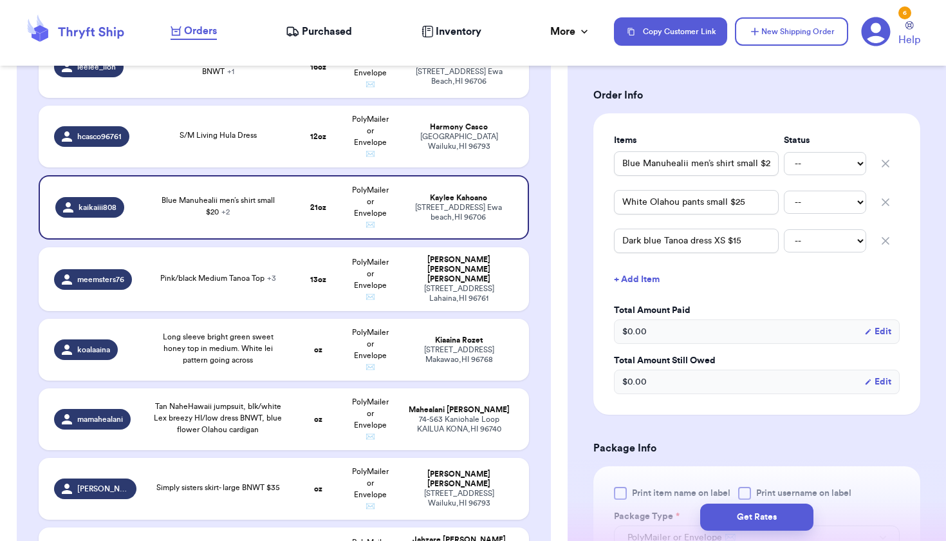
scroll to position [249, 0]
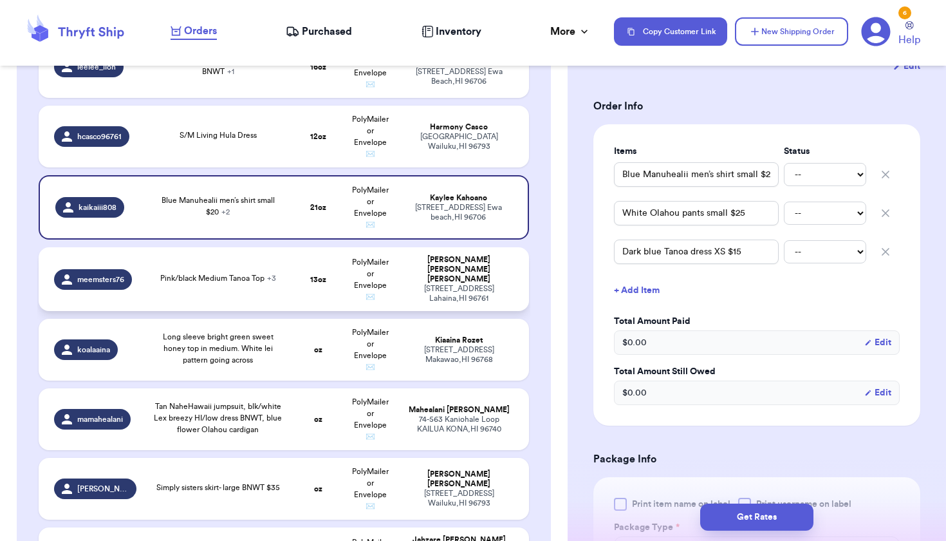
click at [281, 288] on td "Pink/black Medium Tanoa Top + 3" at bounding box center [217, 279] width 147 height 64
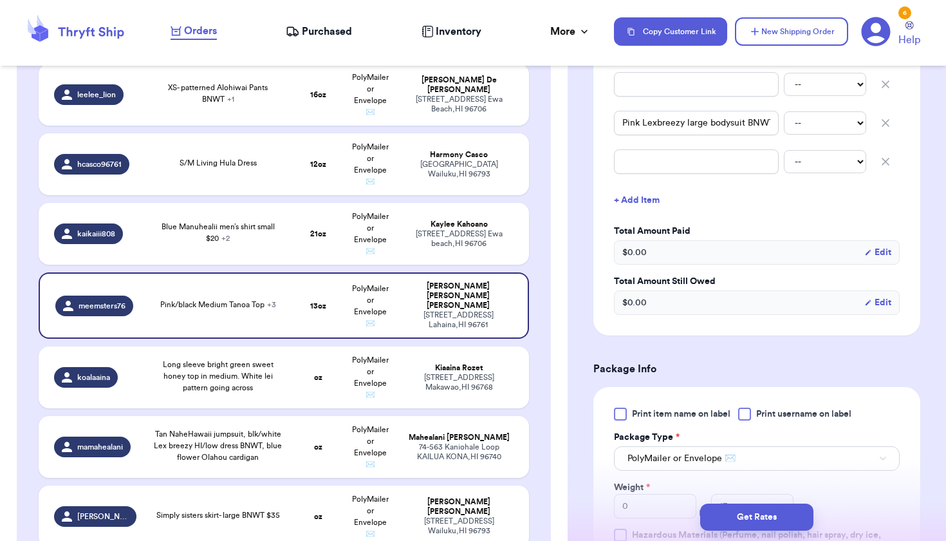
scroll to position [429, 0]
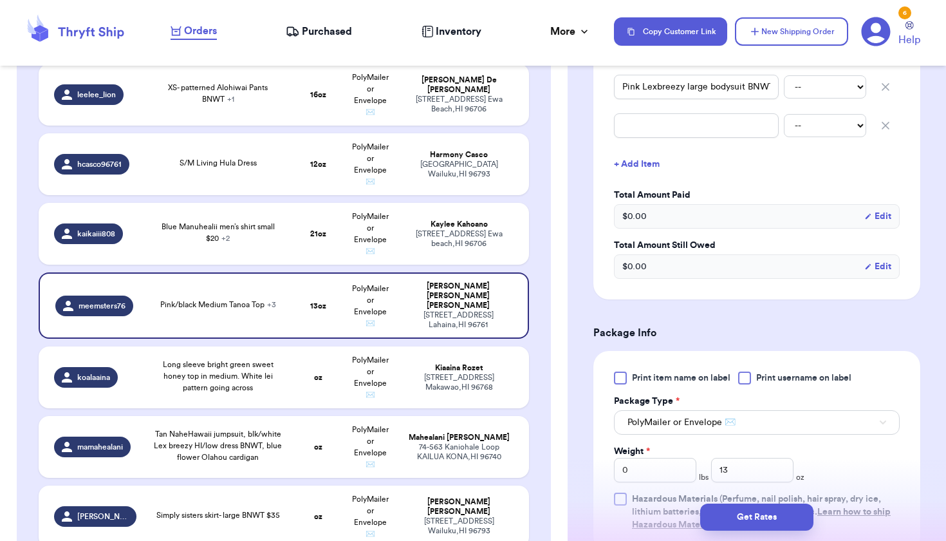
click at [489, 373] on div "[STREET_ADDRESS]" at bounding box center [459, 382] width 109 height 19
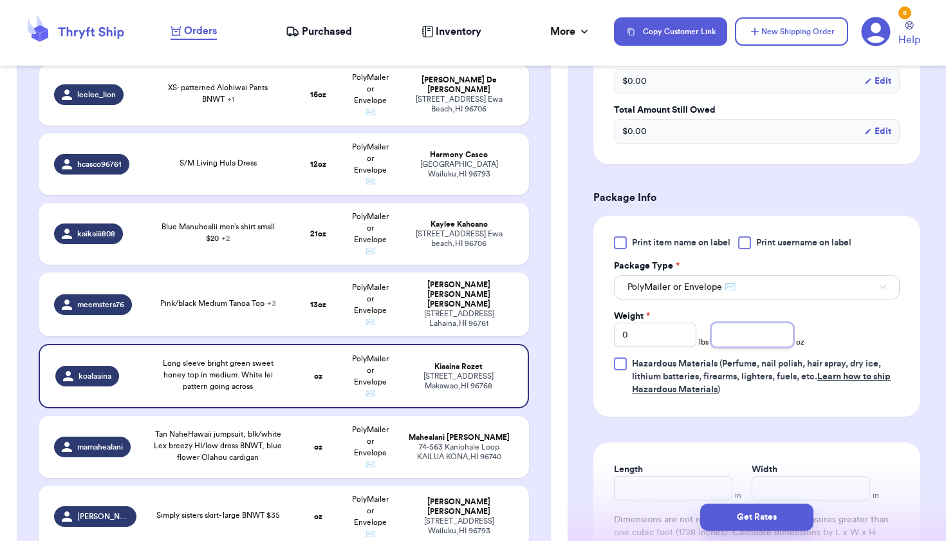
click at [723, 335] on input "number" at bounding box center [752, 334] width 82 height 24
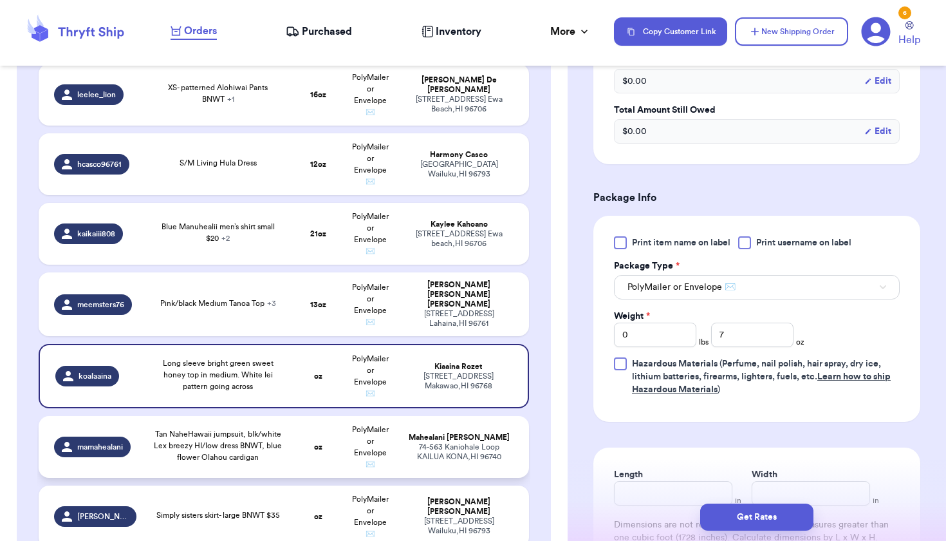
click at [398, 422] on td "[PERSON_NAME] [STREET_ADDRESS]" at bounding box center [463, 447] width 132 height 62
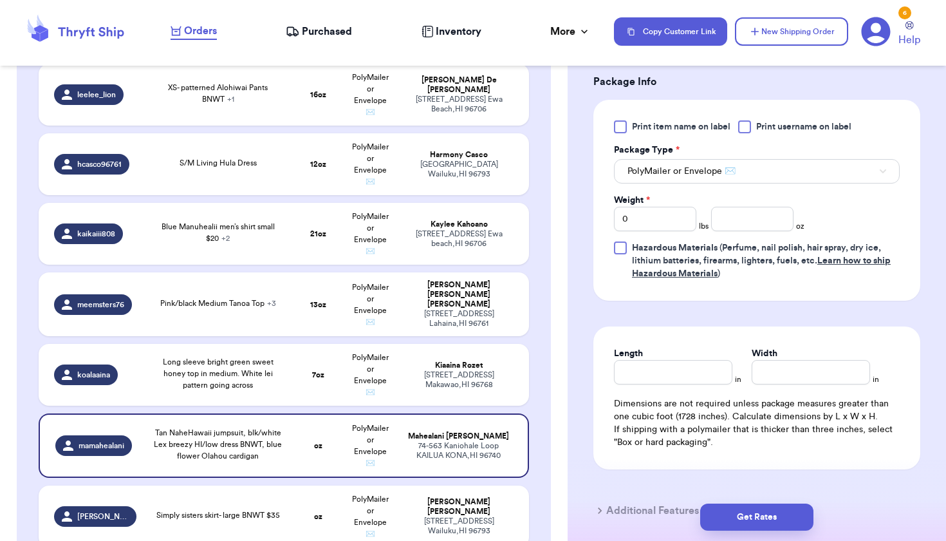
scroll to position [591, 0]
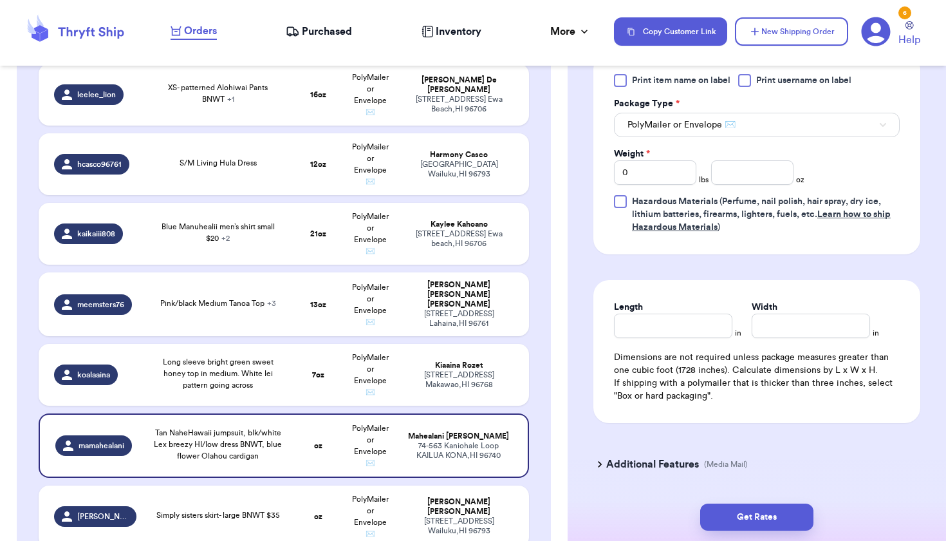
click at [672, 156] on div "Weight *" at bounding box center [655, 153] width 82 height 13
click at [672, 171] on input "0" at bounding box center [655, 172] width 82 height 24
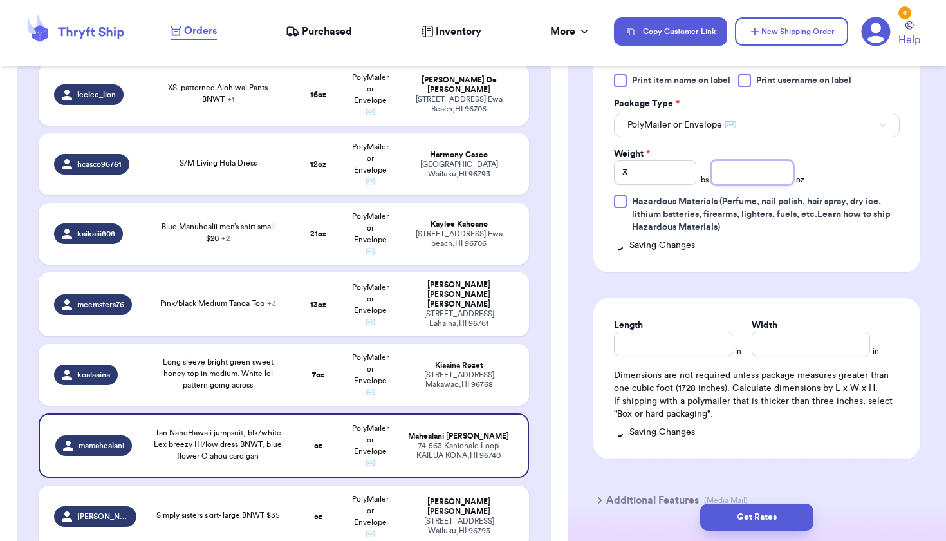
click at [748, 174] on input "number" at bounding box center [752, 172] width 82 height 24
click at [454, 516] on div "[STREET_ADDRESS]" at bounding box center [459, 525] width 109 height 19
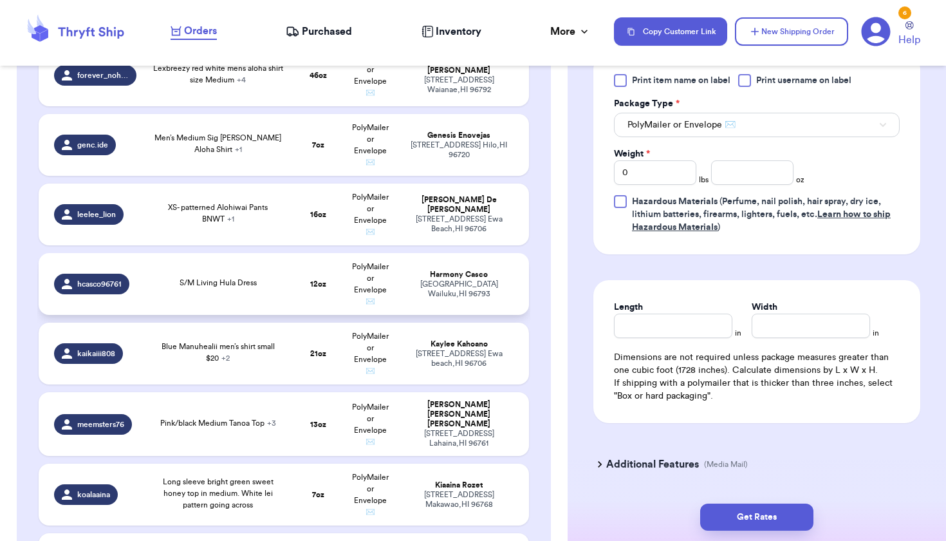
scroll to position [1356, 0]
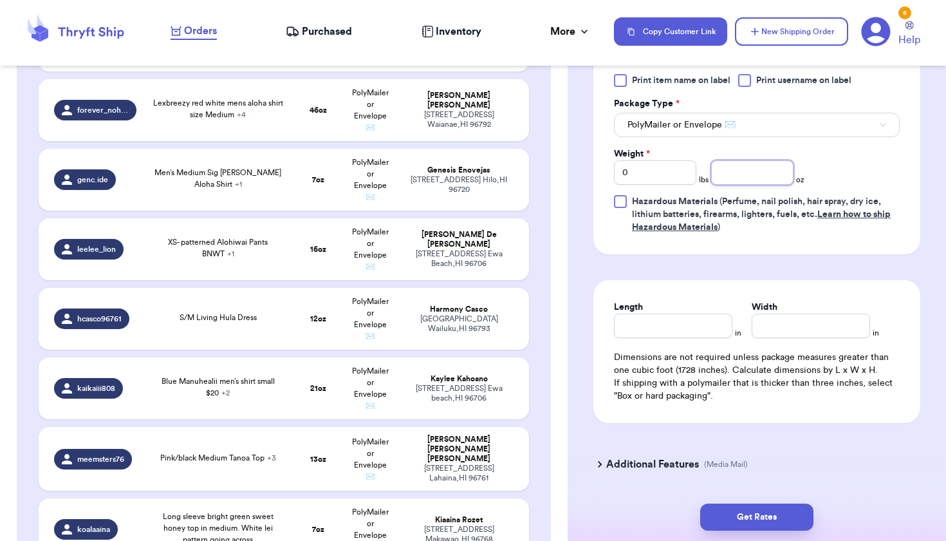
click at [766, 181] on input "number" at bounding box center [752, 172] width 82 height 24
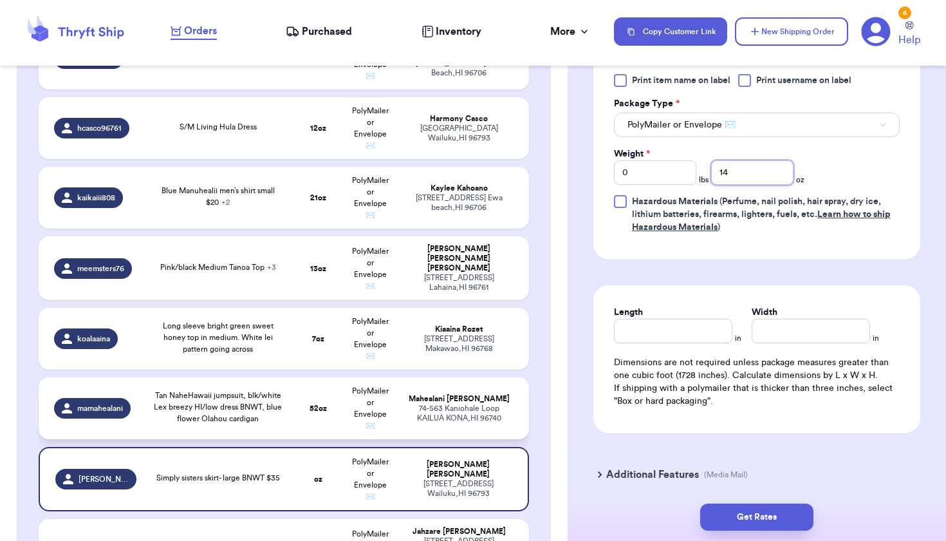
scroll to position [1604, 0]
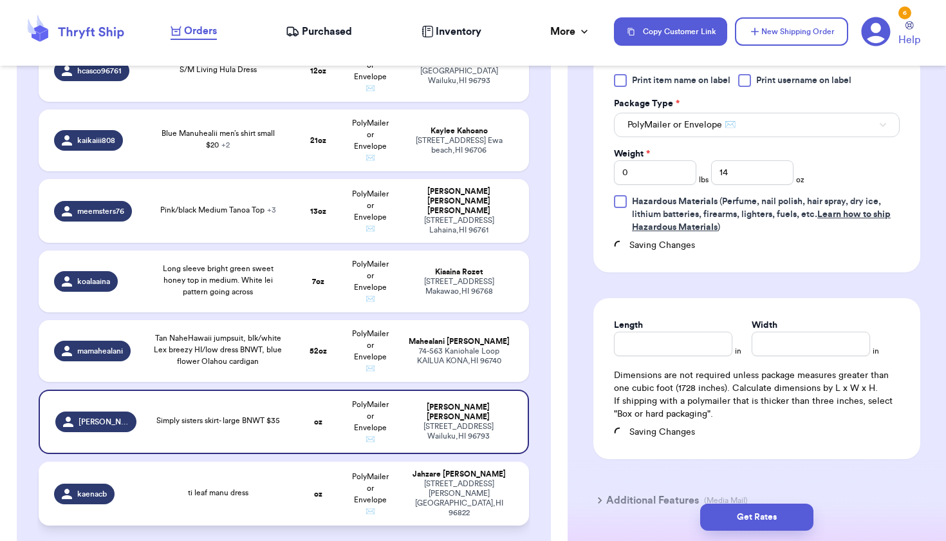
click at [295, 477] on td "oz" at bounding box center [318, 493] width 53 height 64
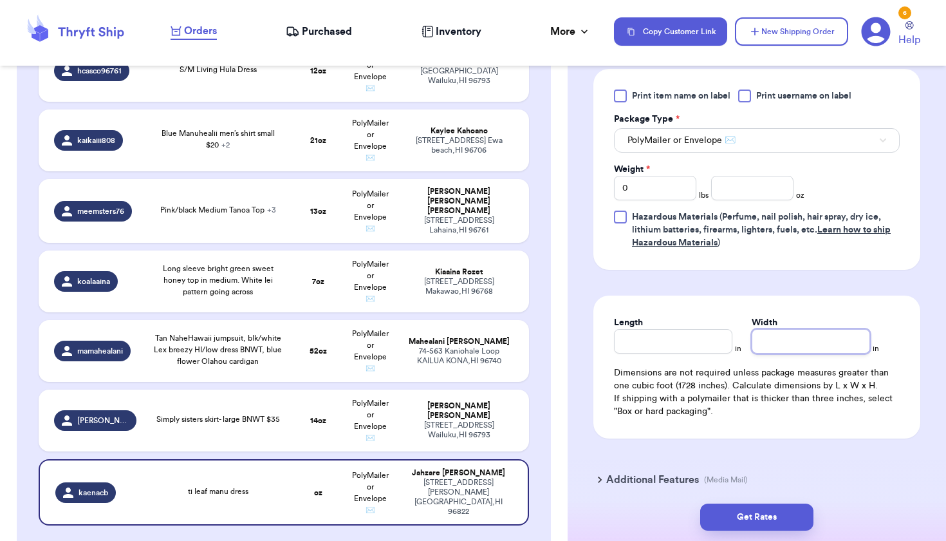
click at [787, 353] on input "Width" at bounding box center [811, 341] width 118 height 24
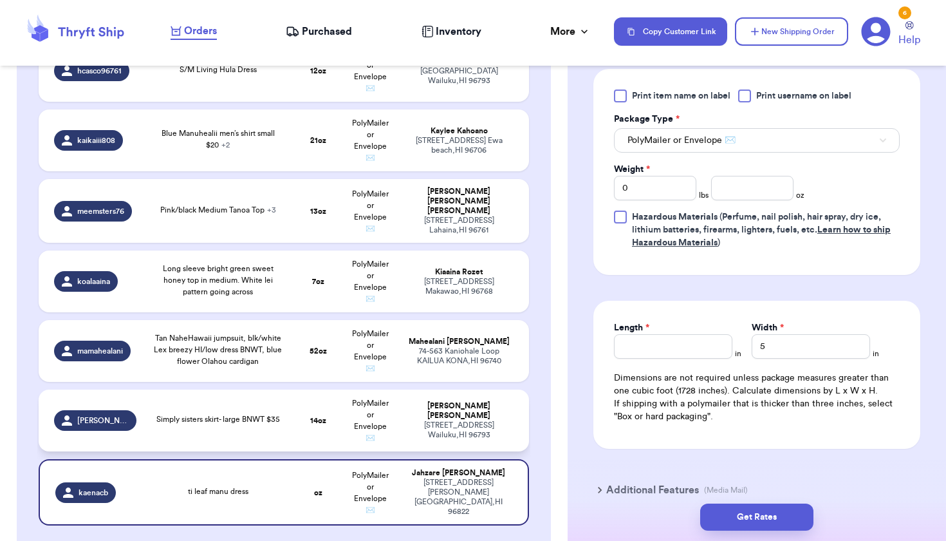
click at [380, 412] on span "PolyMailer or Envelope ✉️" at bounding box center [370, 420] width 37 height 42
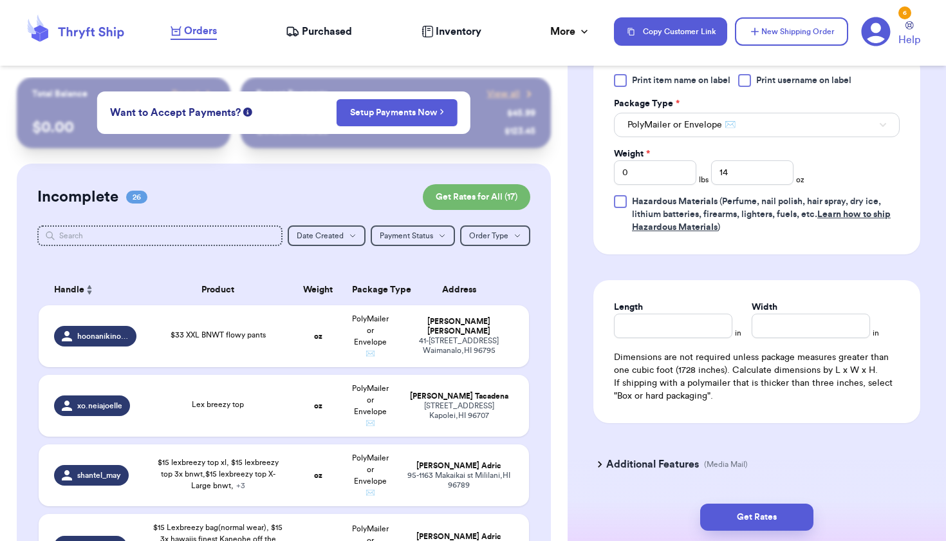
scroll to position [0, 0]
click at [321, 340] on strong "oz" at bounding box center [318, 336] width 8 height 8
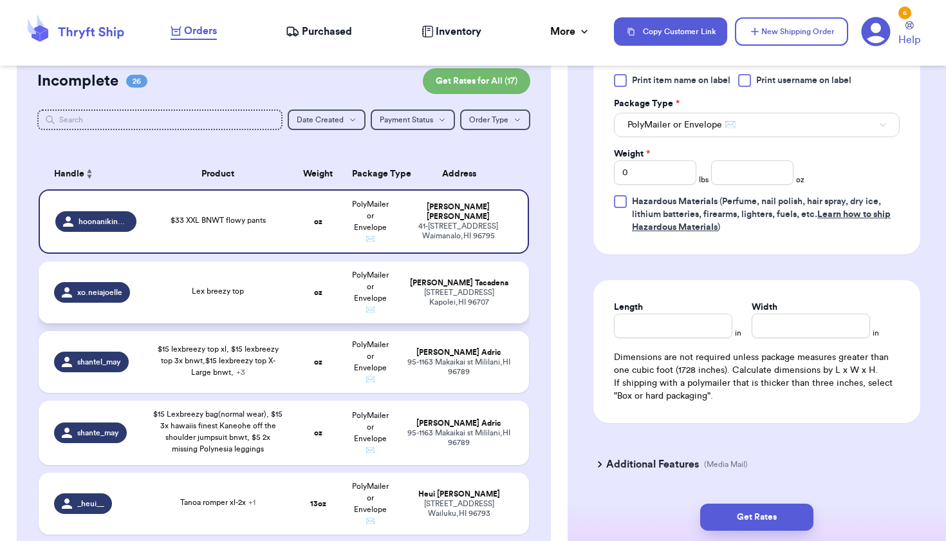
scroll to position [125, 0]
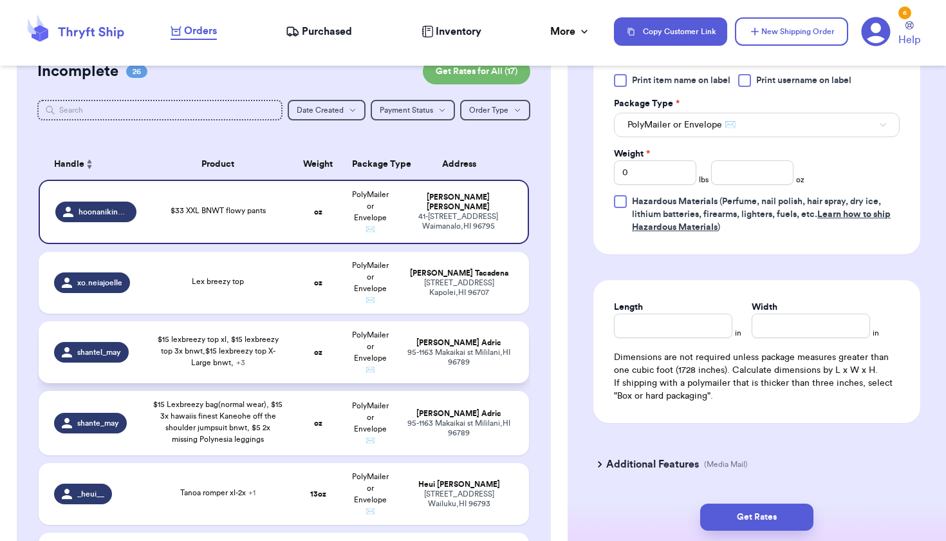
click at [399, 360] on td "[PERSON_NAME] [STREET_ADDRESS]" at bounding box center [463, 352] width 132 height 62
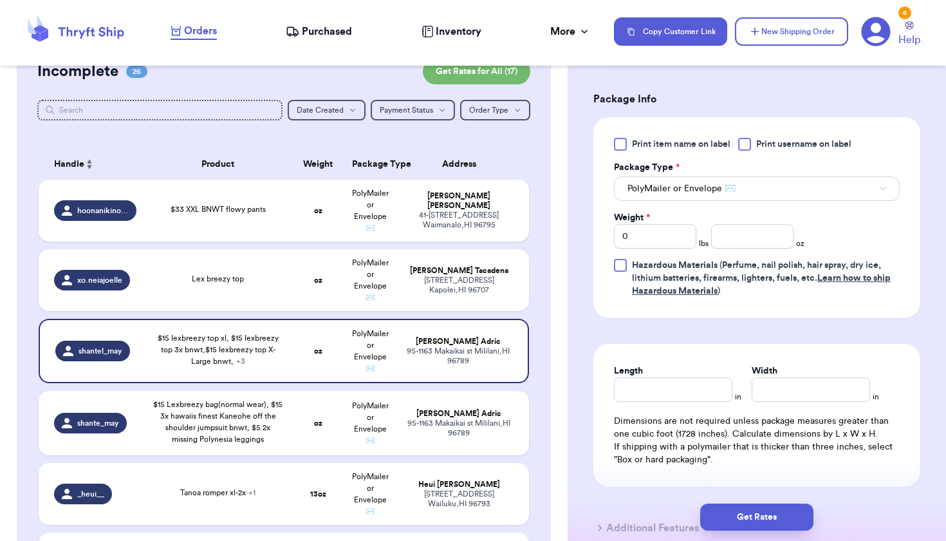
scroll to position [680, 0]
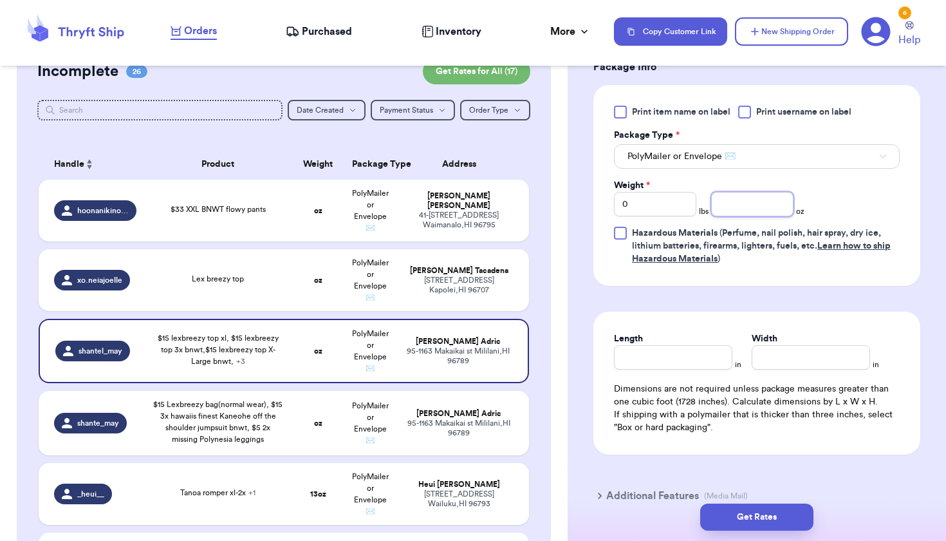
click at [770, 194] on input "number" at bounding box center [752, 204] width 82 height 24
click at [770, 198] on input "number" at bounding box center [752, 204] width 82 height 24
click at [649, 205] on input "0" at bounding box center [655, 204] width 82 height 24
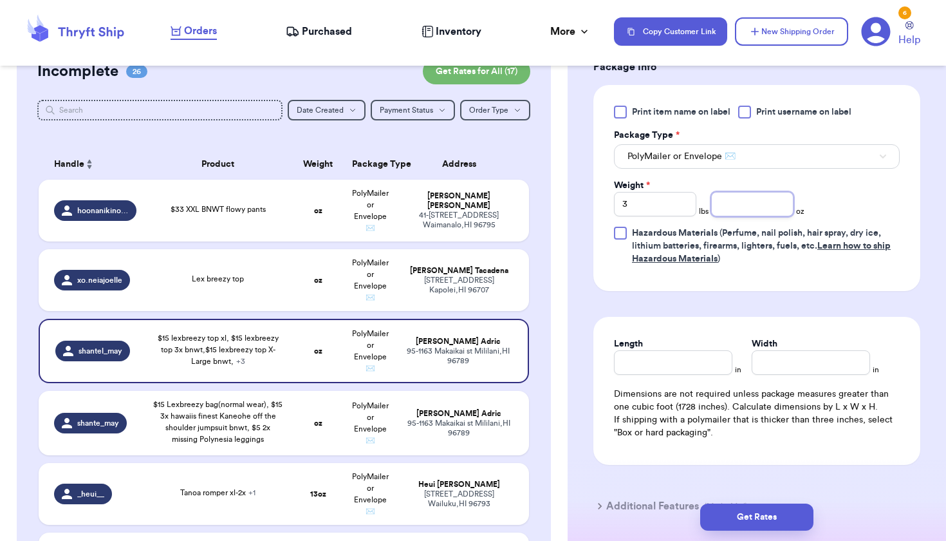
click at [776, 201] on input "number" at bounding box center [752, 204] width 82 height 24
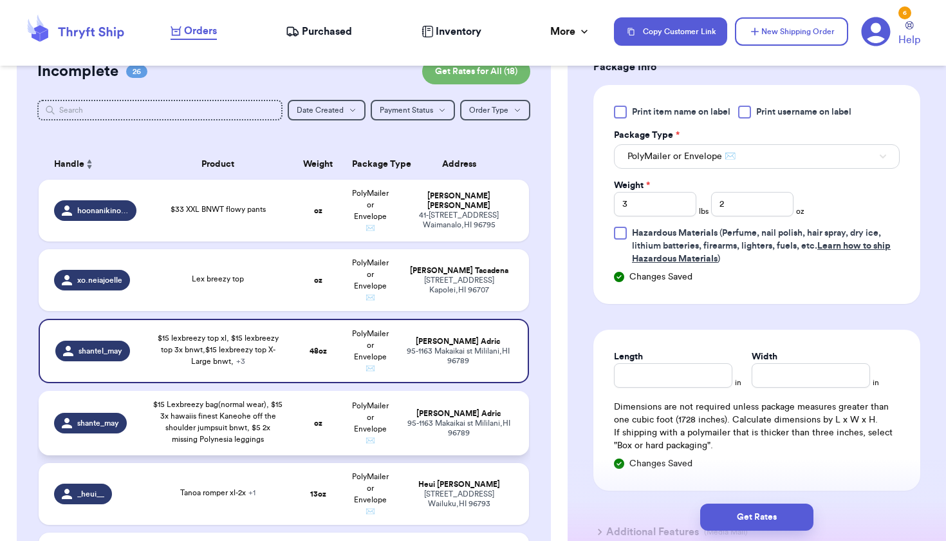
click at [245, 443] on span "$15 Lexbreezy bag(normal wear), $15 3x hawaiis finest Kaneohe off the shoulder …" at bounding box center [217, 421] width 129 height 42
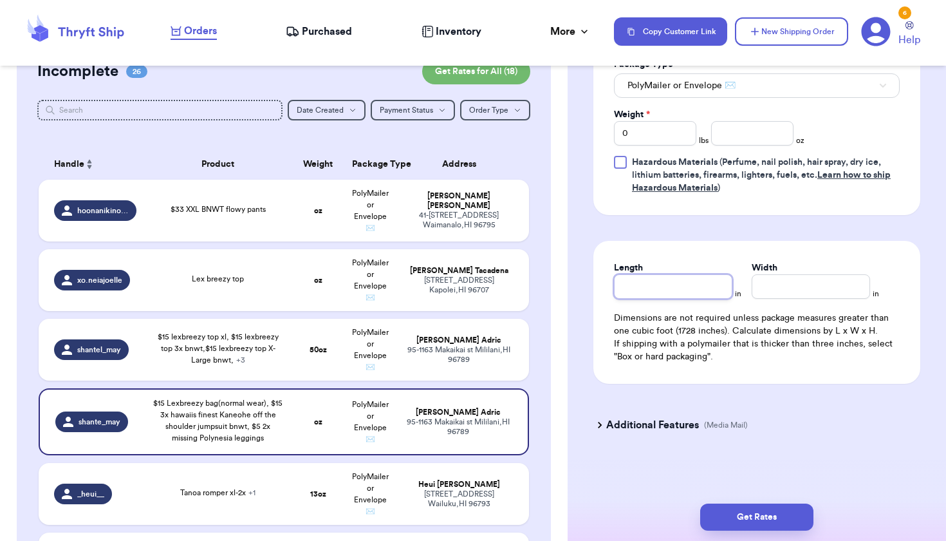
click at [664, 275] on input "Length" at bounding box center [673, 286] width 118 height 24
click at [671, 136] on input "0" at bounding box center [655, 133] width 82 height 24
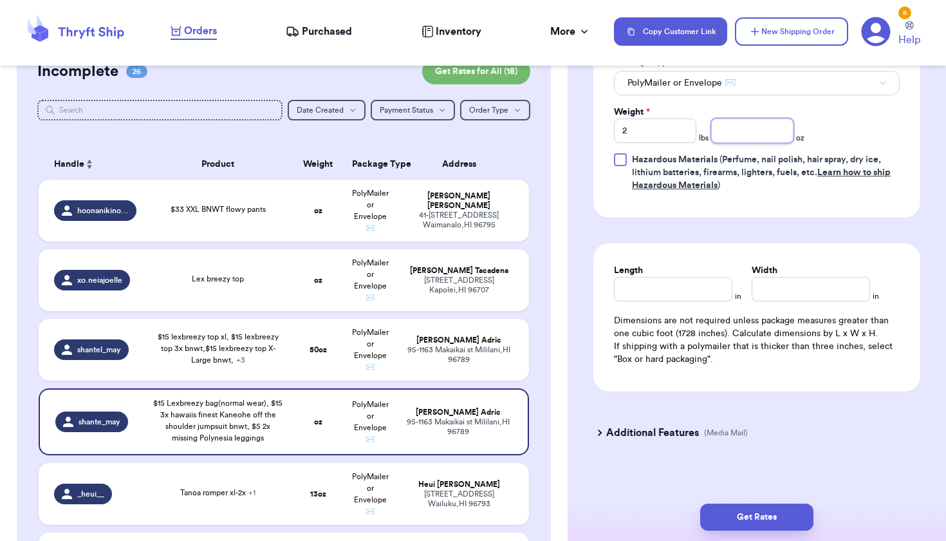
click at [768, 140] on input "number" at bounding box center [752, 130] width 82 height 24
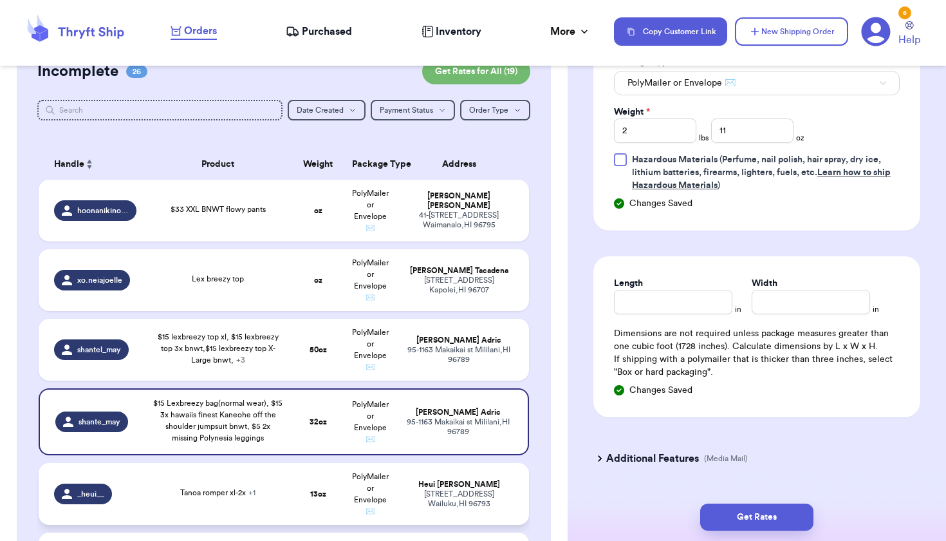
click at [419, 519] on td "[PERSON_NAME] [STREET_ADDRESS]" at bounding box center [463, 494] width 132 height 62
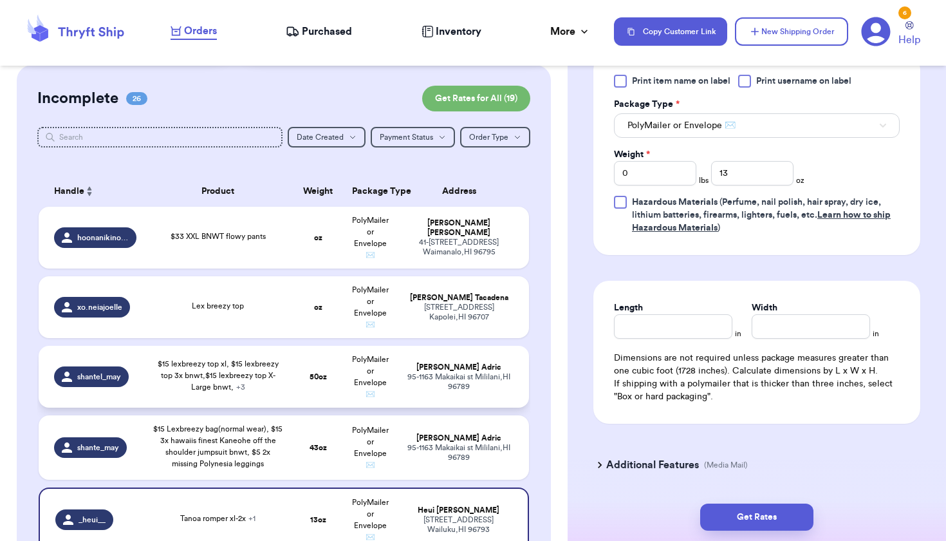
scroll to position [39, 0]
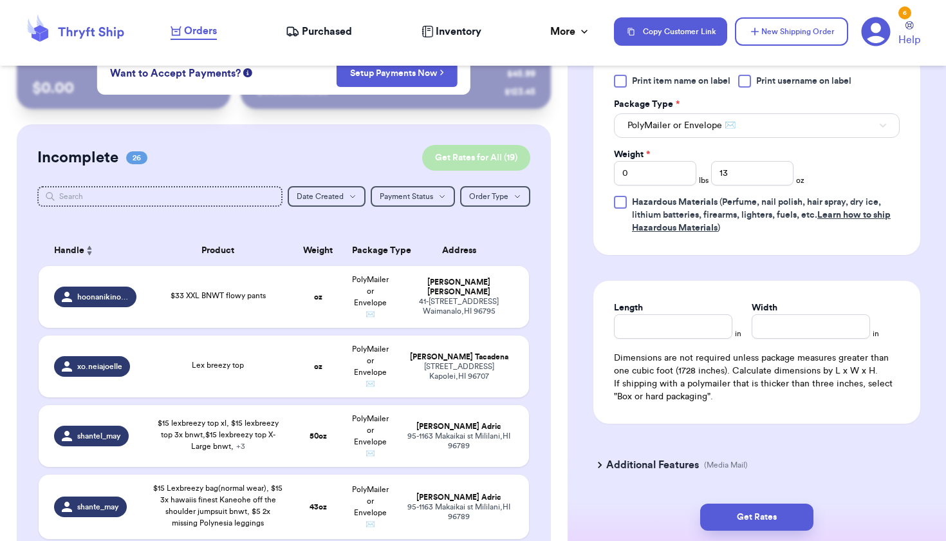
click at [505, 161] on button "Get Rates for All ( 19 )" at bounding box center [476, 158] width 108 height 26
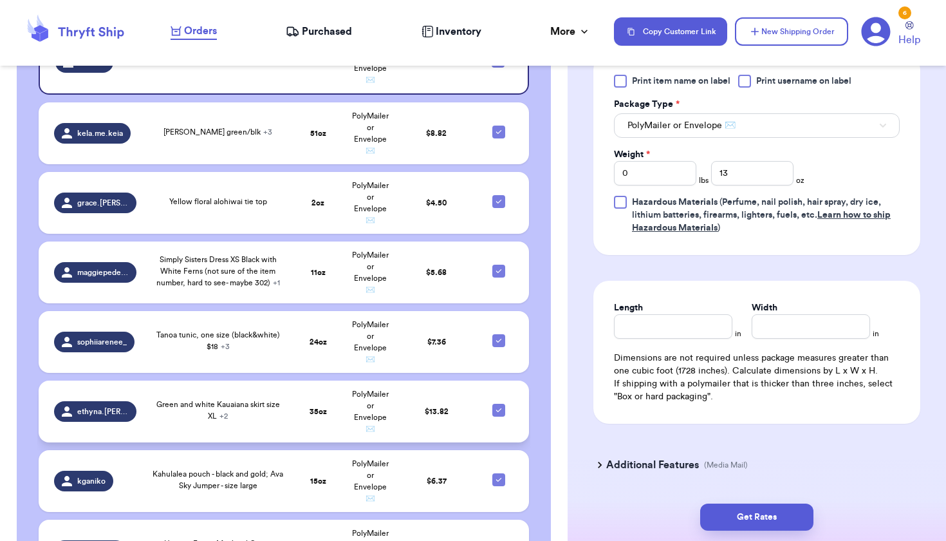
scroll to position [697, 0]
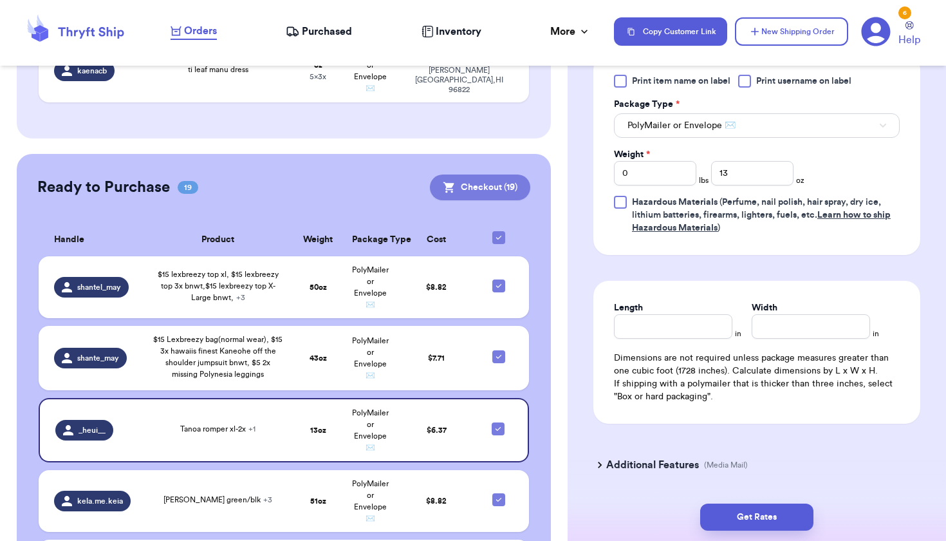
click at [509, 174] on button "Checkout ( 19 )" at bounding box center [480, 187] width 100 height 26
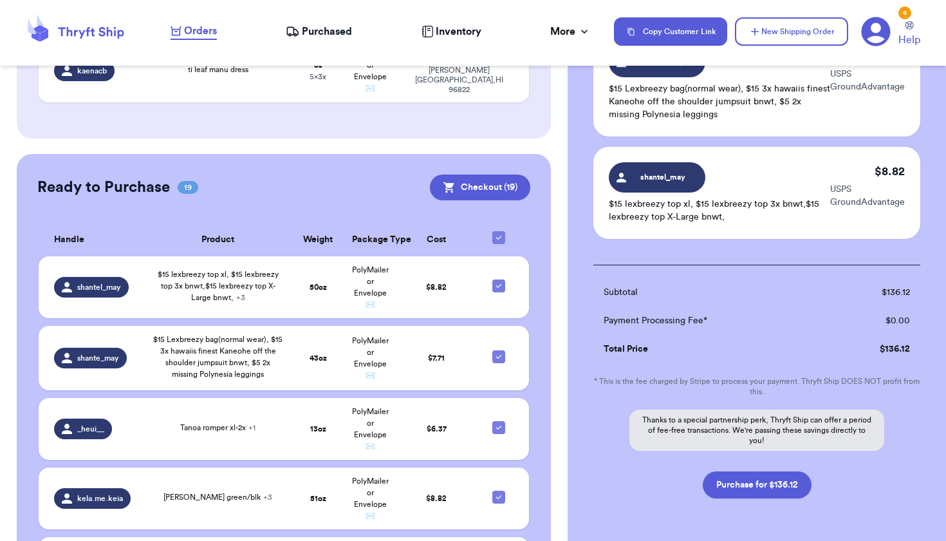
scroll to position [0, 0]
click at [765, 471] on button "Purchase for $136.12" at bounding box center [757, 484] width 109 height 27
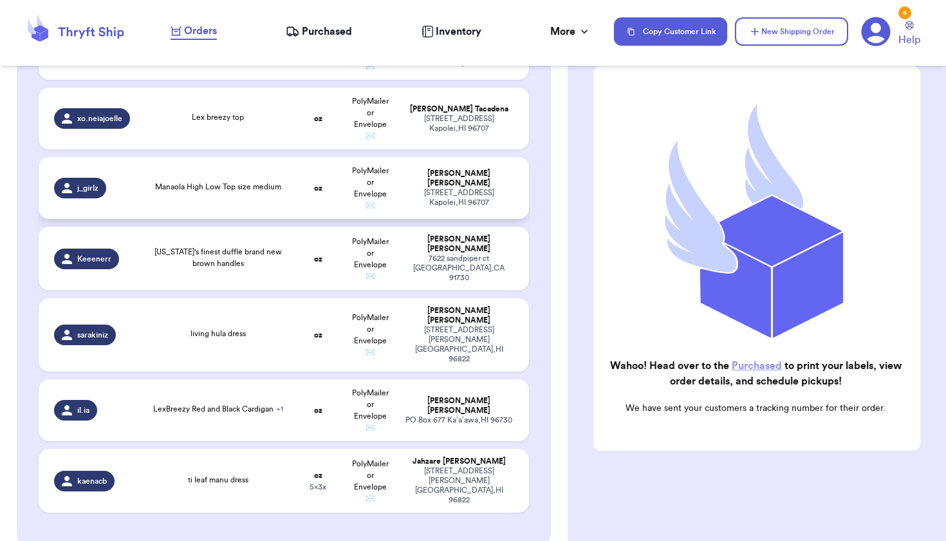
scroll to position [423, 0]
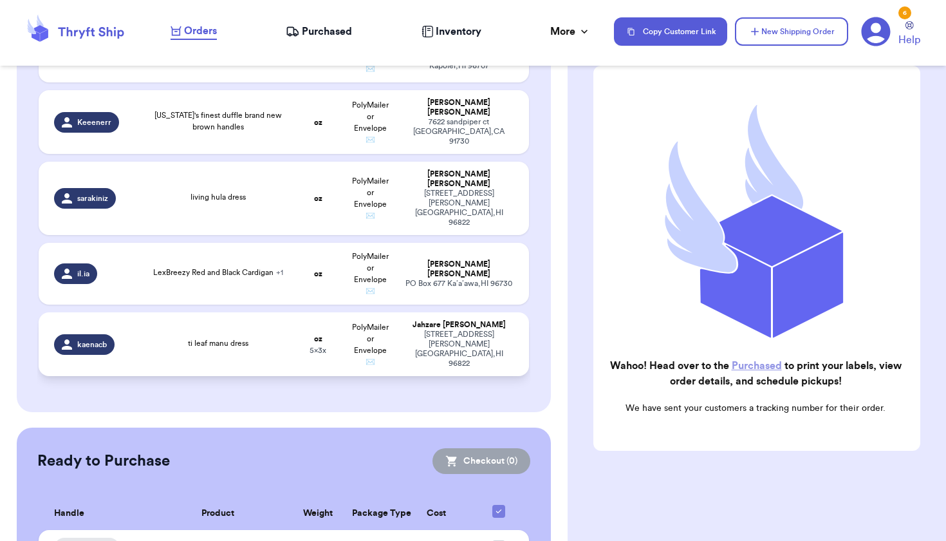
click at [319, 346] on span "5 x 3 x" at bounding box center [318, 350] width 17 height 8
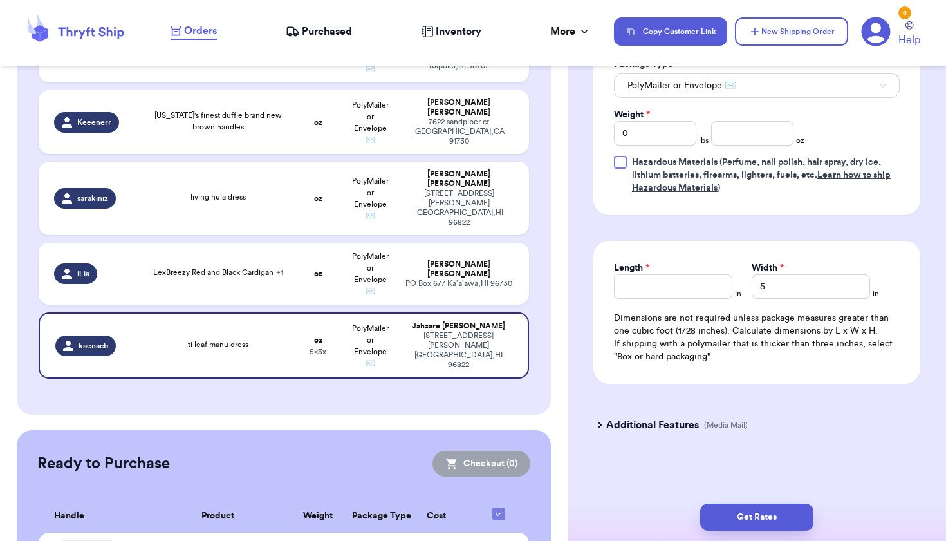
scroll to position [0, 0]
click at [779, 283] on input "5" at bounding box center [811, 286] width 118 height 24
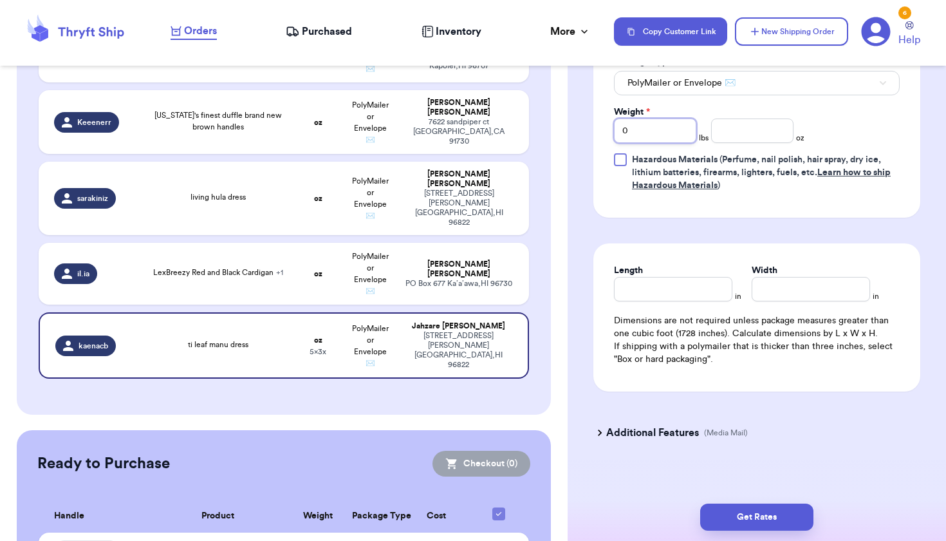
click at [673, 142] on input "0" at bounding box center [655, 130] width 82 height 24
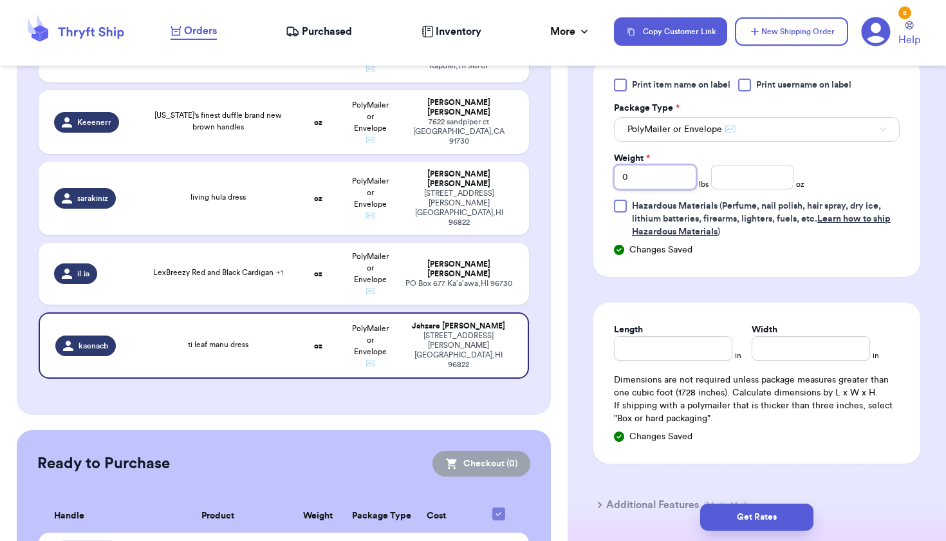
scroll to position [597, 0]
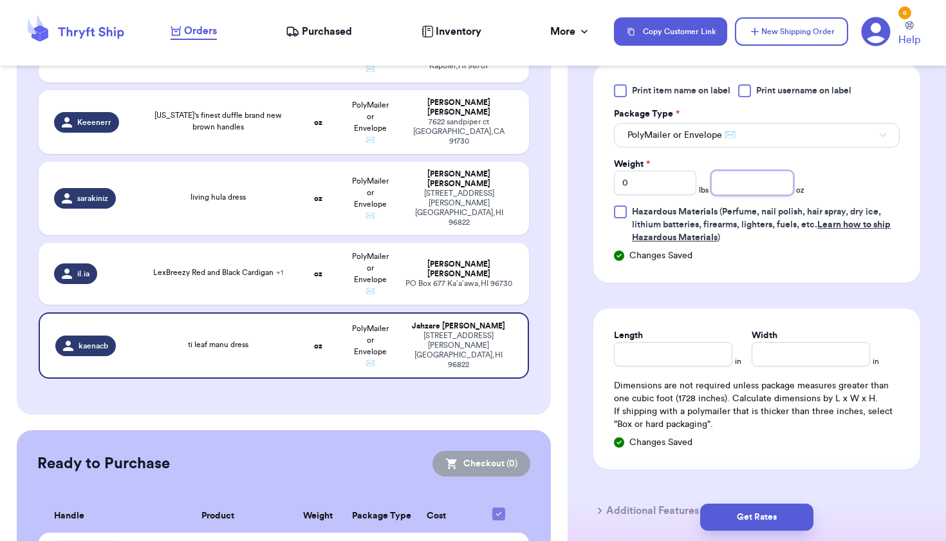
click at [752, 184] on input "number" at bounding box center [752, 183] width 82 height 24
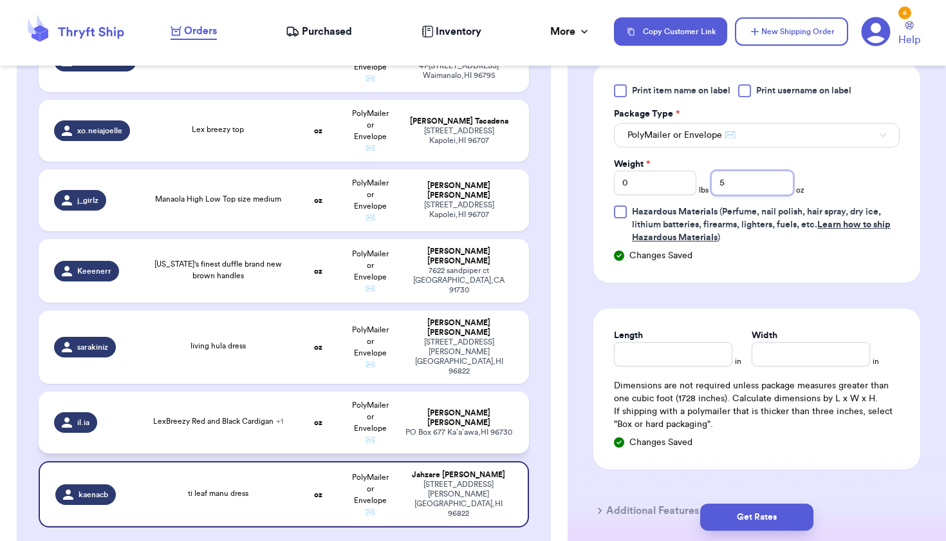
scroll to position [242, 0]
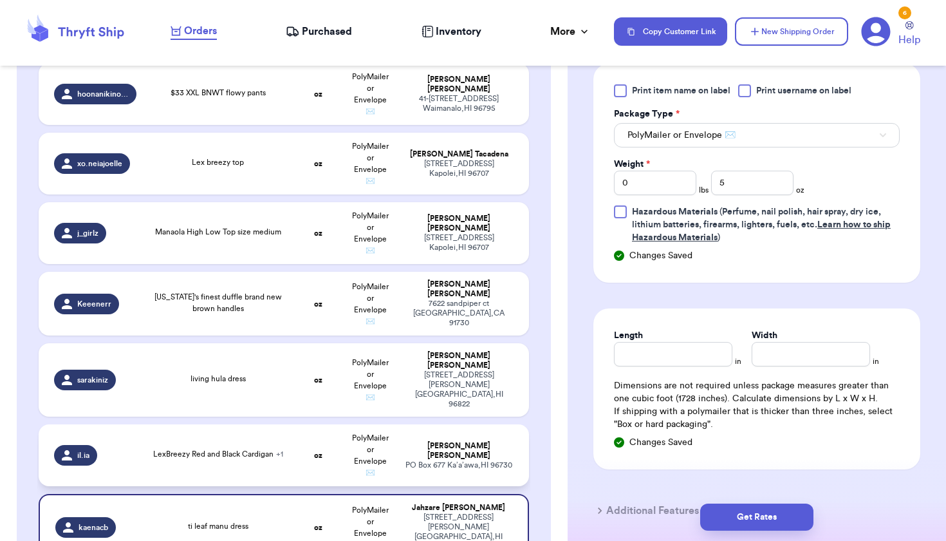
click at [302, 456] on td "oz" at bounding box center [318, 455] width 53 height 62
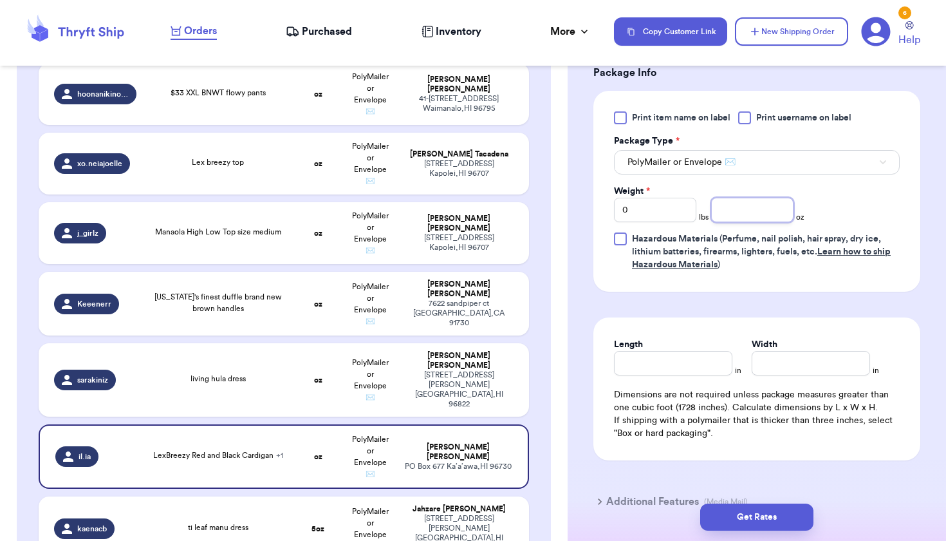
click at [748, 222] on input "number" at bounding box center [752, 210] width 82 height 24
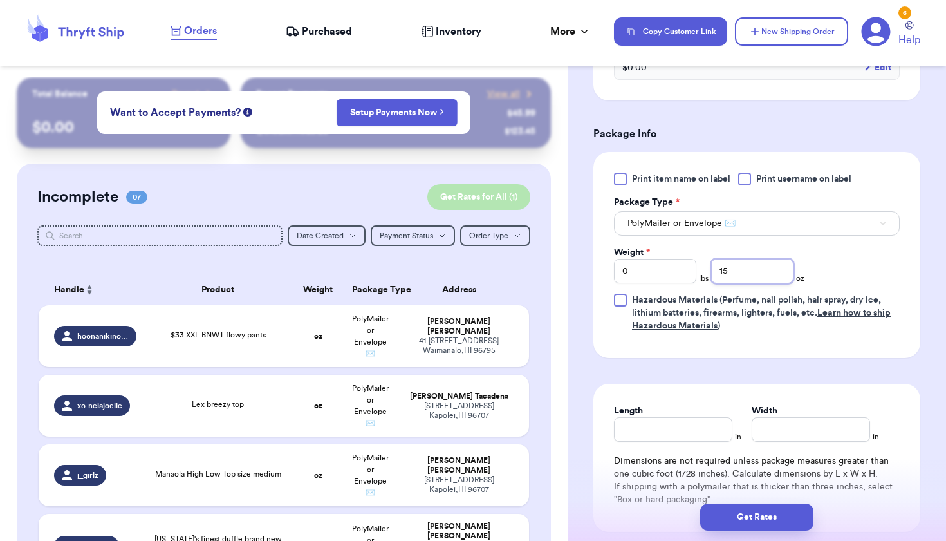
scroll to position [0, 0]
click at [449, 201] on button "Get Rates for All ( 1 )" at bounding box center [478, 197] width 103 height 26
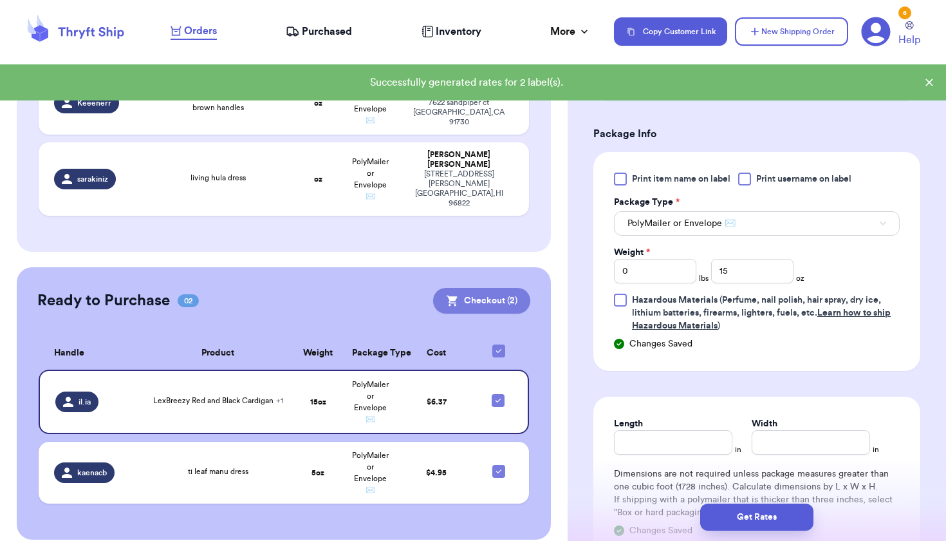
click at [469, 288] on button "Checkout ( 2 )" at bounding box center [481, 301] width 97 height 26
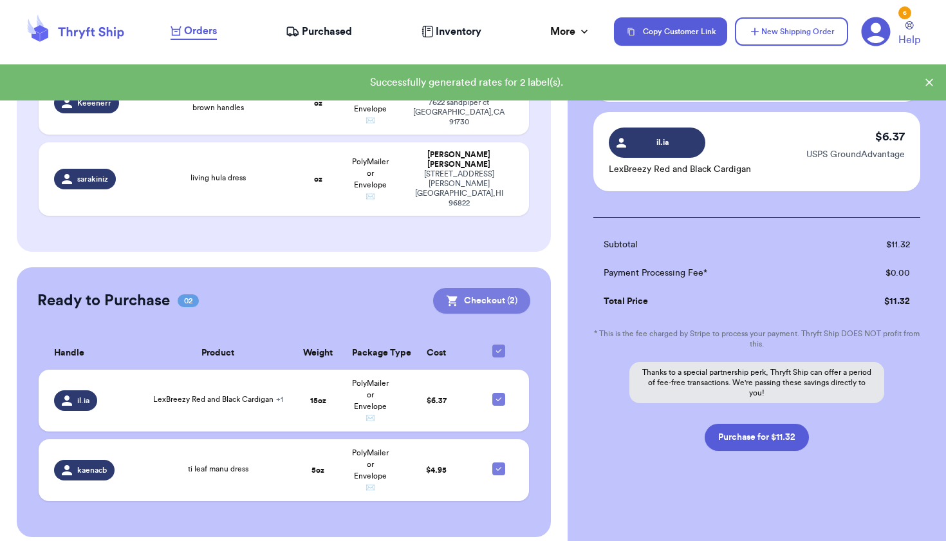
scroll to position [137, 0]
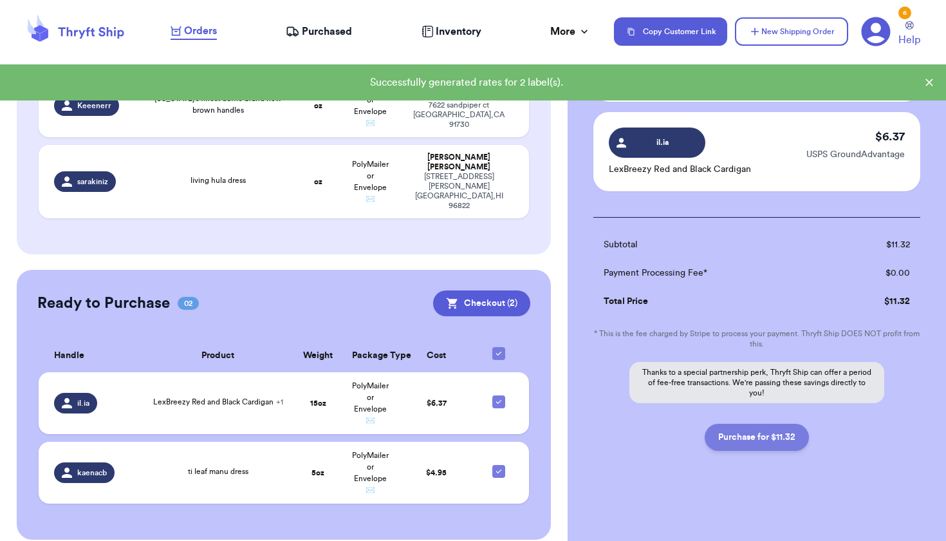
click at [727, 432] on button "Purchase for $11.32" at bounding box center [757, 436] width 104 height 27
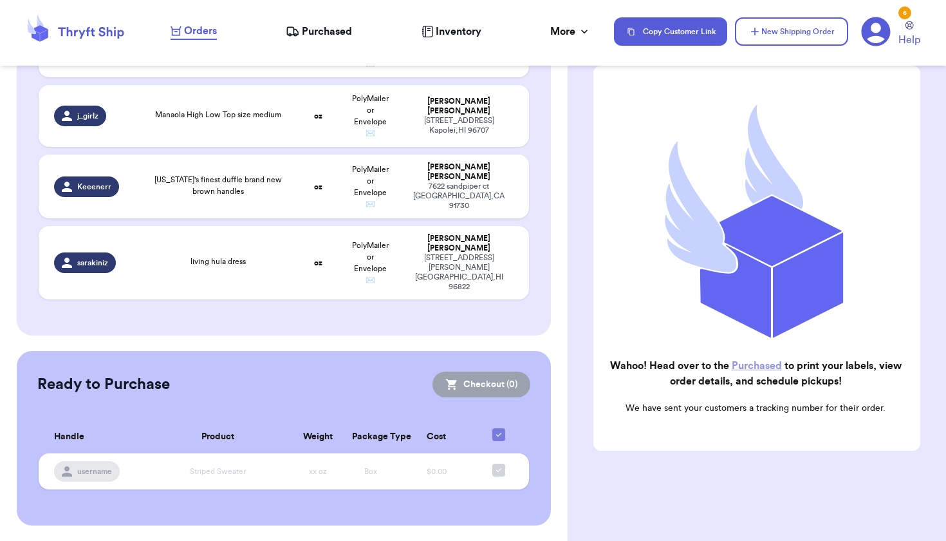
scroll to position [345, 0]
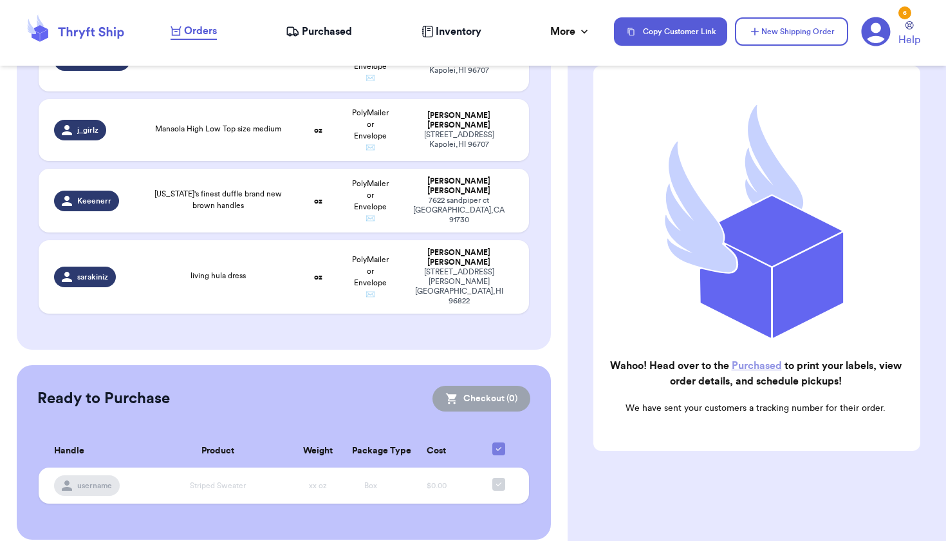
click at [691, 16] on div "Copy Customer Link New Shipping Order 6 Help" at bounding box center [772, 32] width 317 height 32
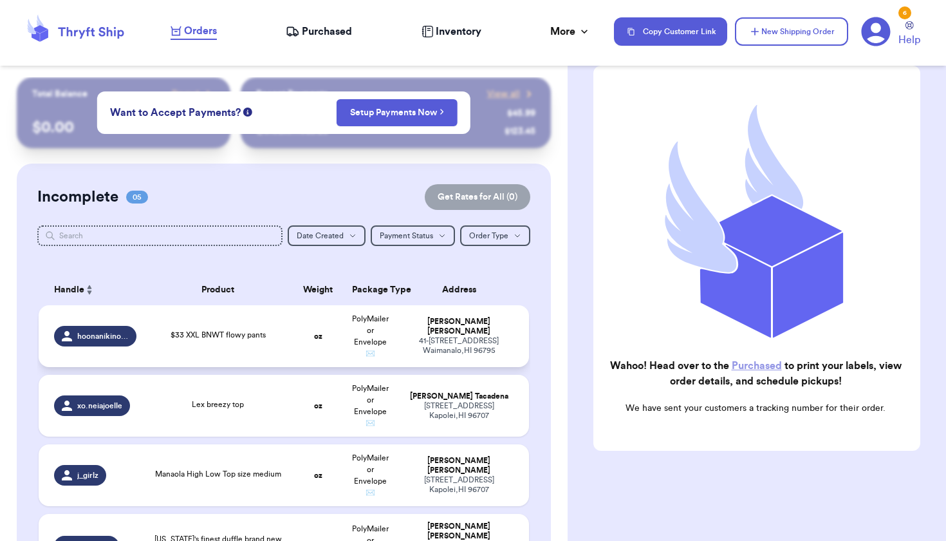
scroll to position [0, 0]
click at [377, 167] on div "Incomplete 05 Get Rates for All ( 0 ) Get Rates for All ( 0 ) Date Created Date…" at bounding box center [284, 428] width 534 height 531
click at [311, 37] on span "Purchased" at bounding box center [327, 31] width 50 height 15
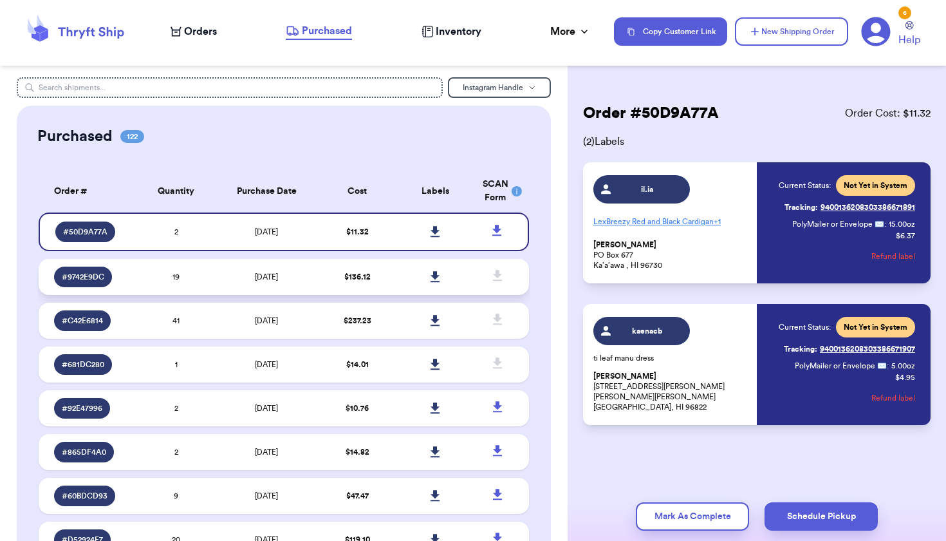
click at [372, 287] on td "$ 136.12" at bounding box center [357, 277] width 79 height 36
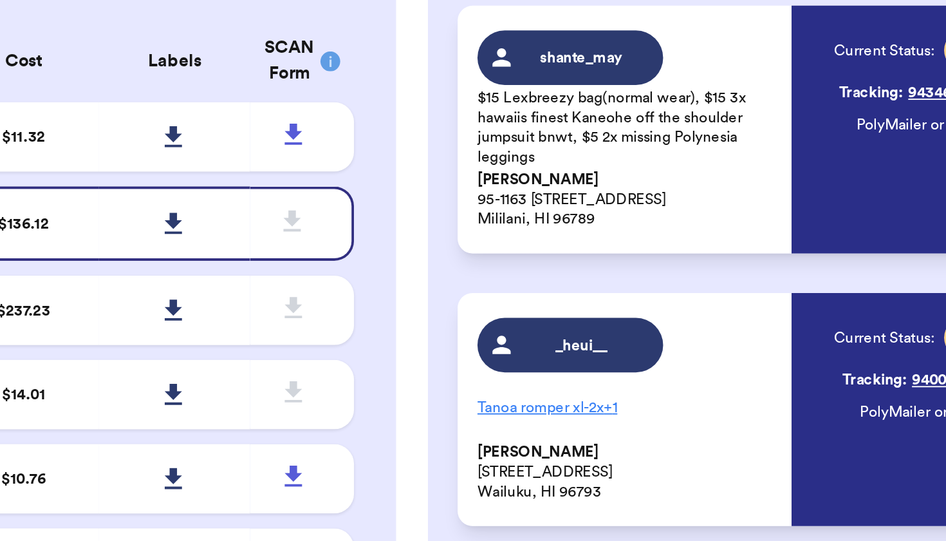
scroll to position [133, 0]
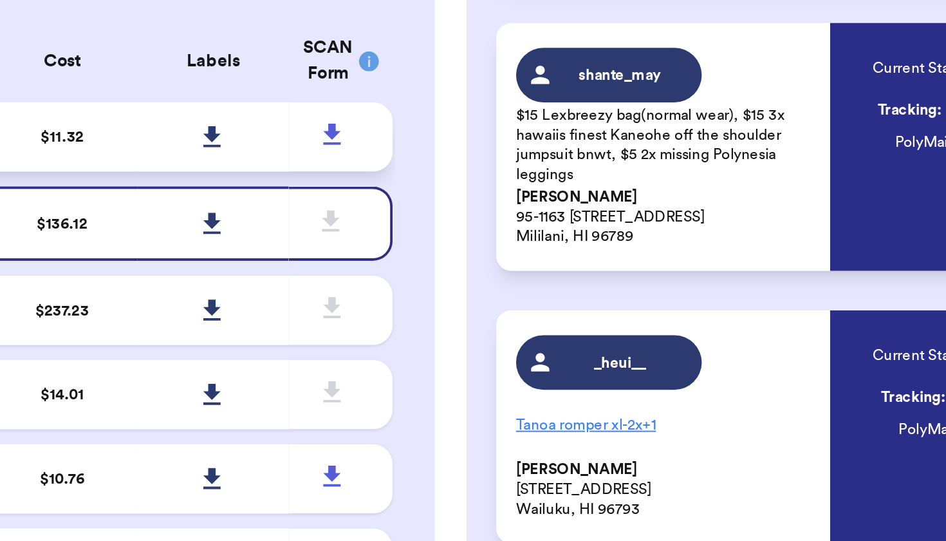
click at [475, 212] on td at bounding box center [502, 230] width 54 height 36
